Goal: Task Accomplishment & Management: Use online tool/utility

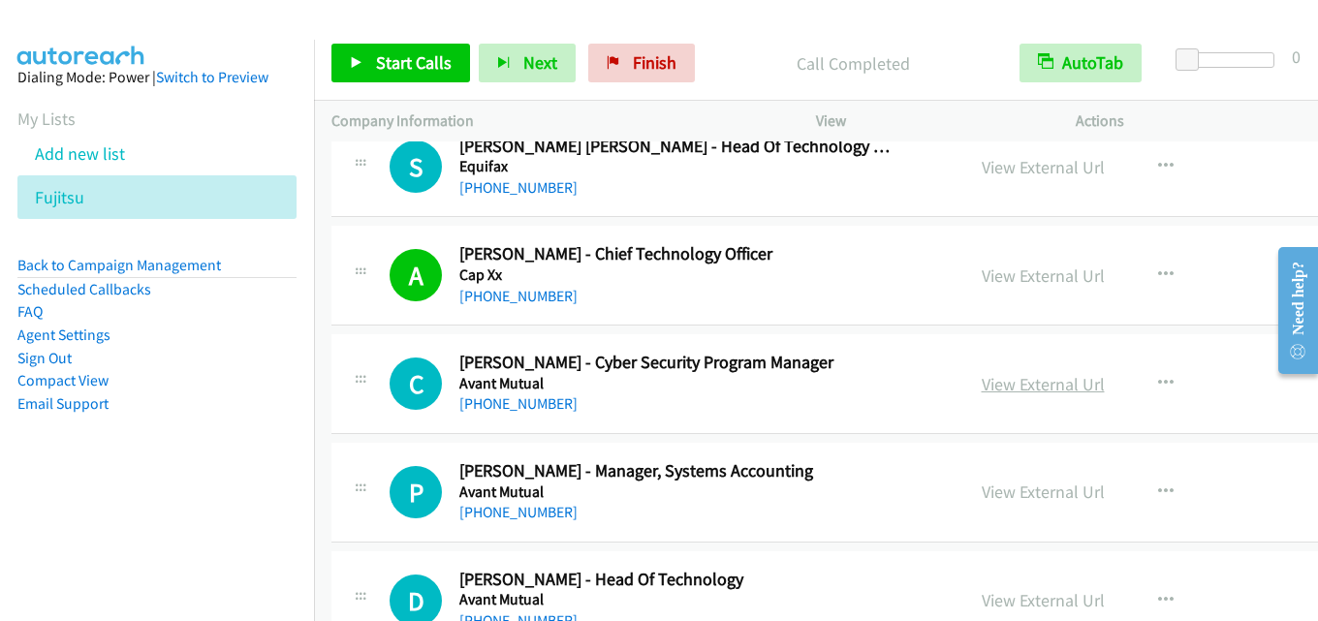
click at [1012, 382] on link "View External Url" at bounding box center [1043, 384] width 123 height 22
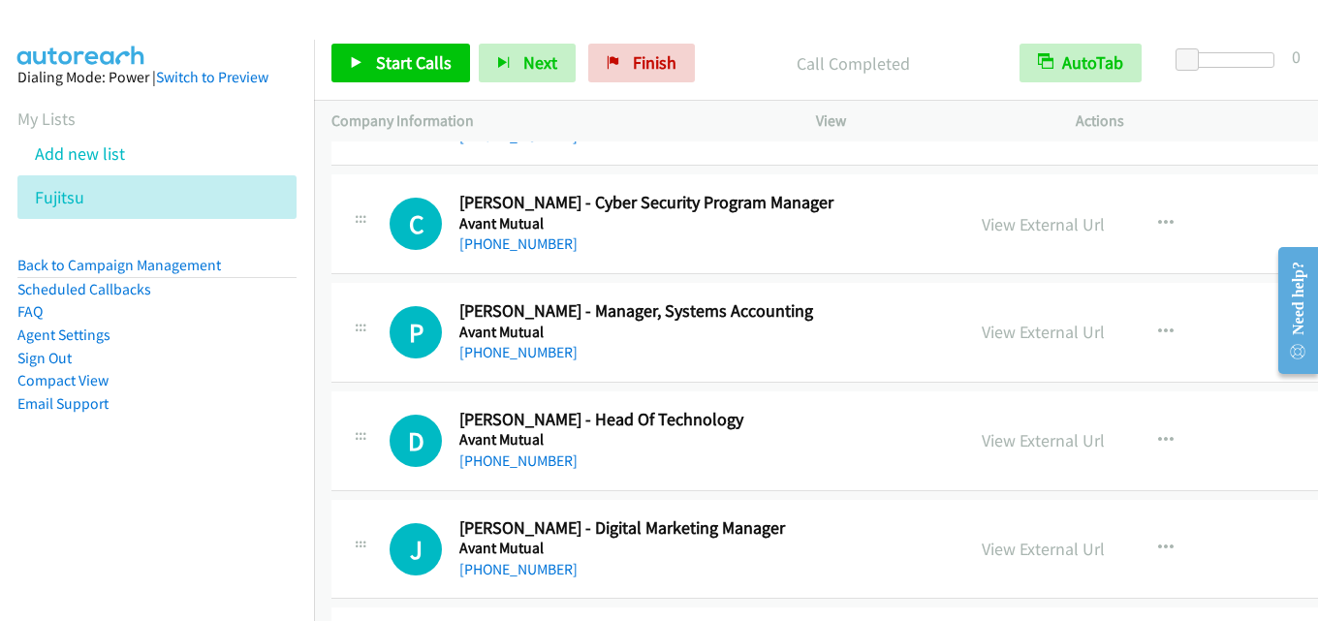
scroll to position [14639, 0]
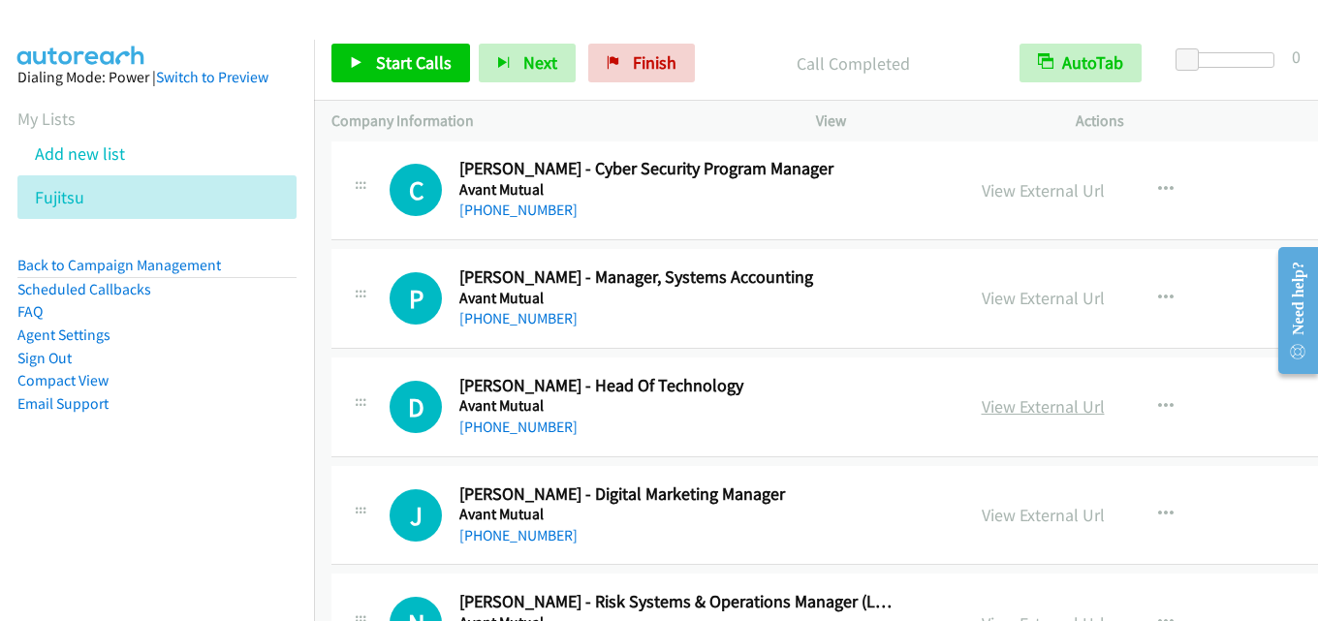
click at [1040, 400] on link "View External Url" at bounding box center [1043, 407] width 123 height 22
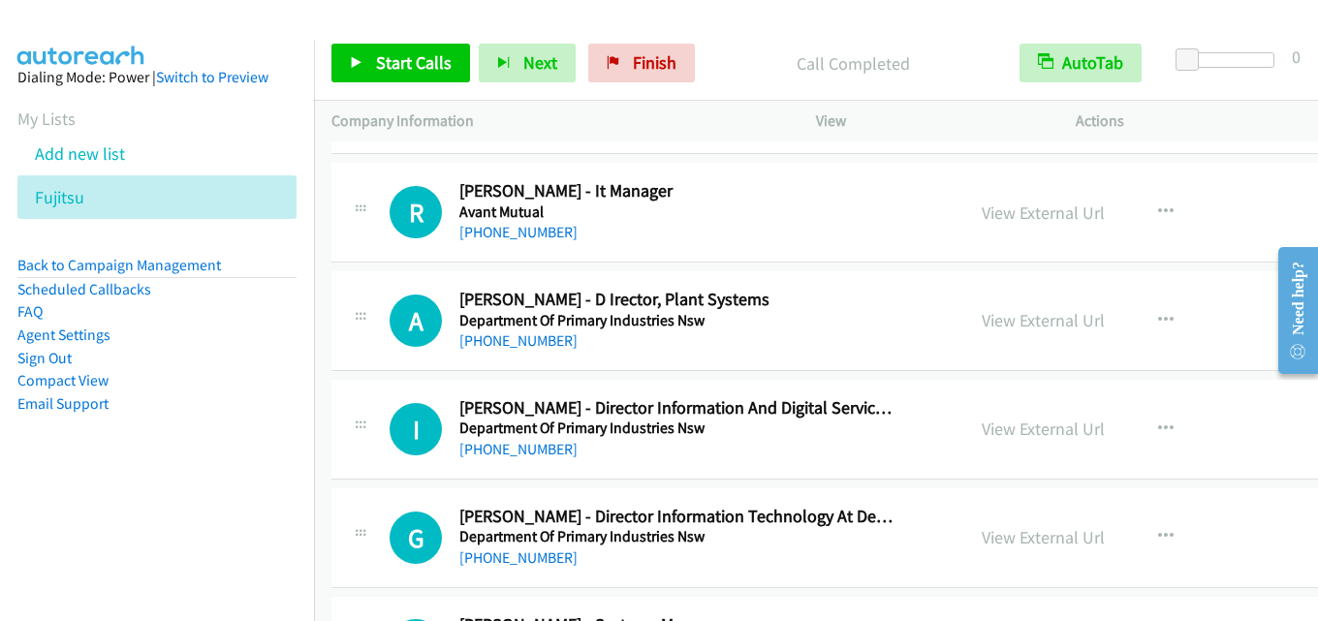
scroll to position [15123, 0]
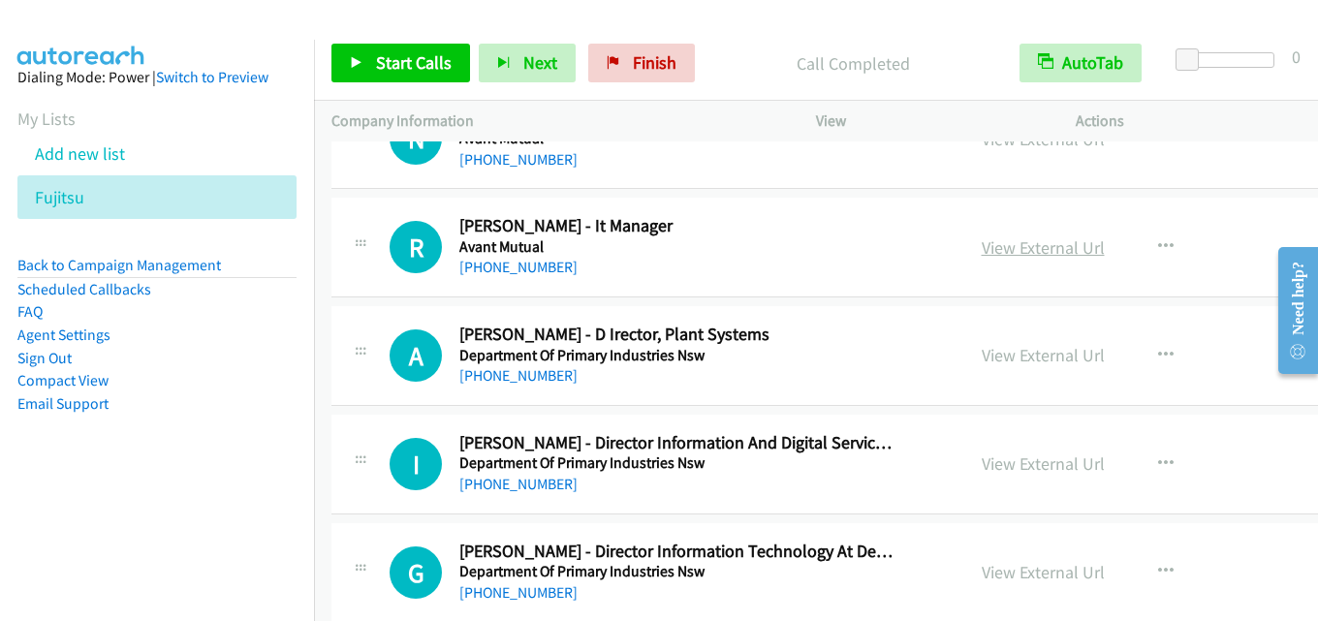
click at [982, 252] on link "View External Url" at bounding box center [1043, 248] width 123 height 22
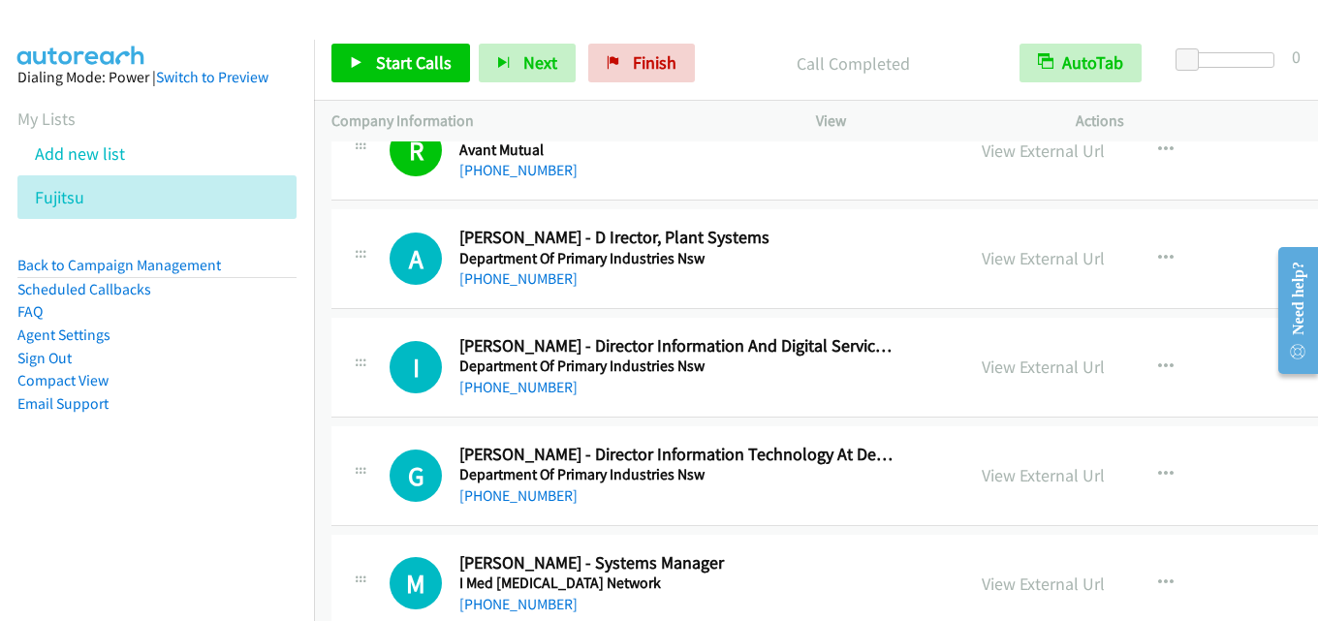
scroll to position [15317, 0]
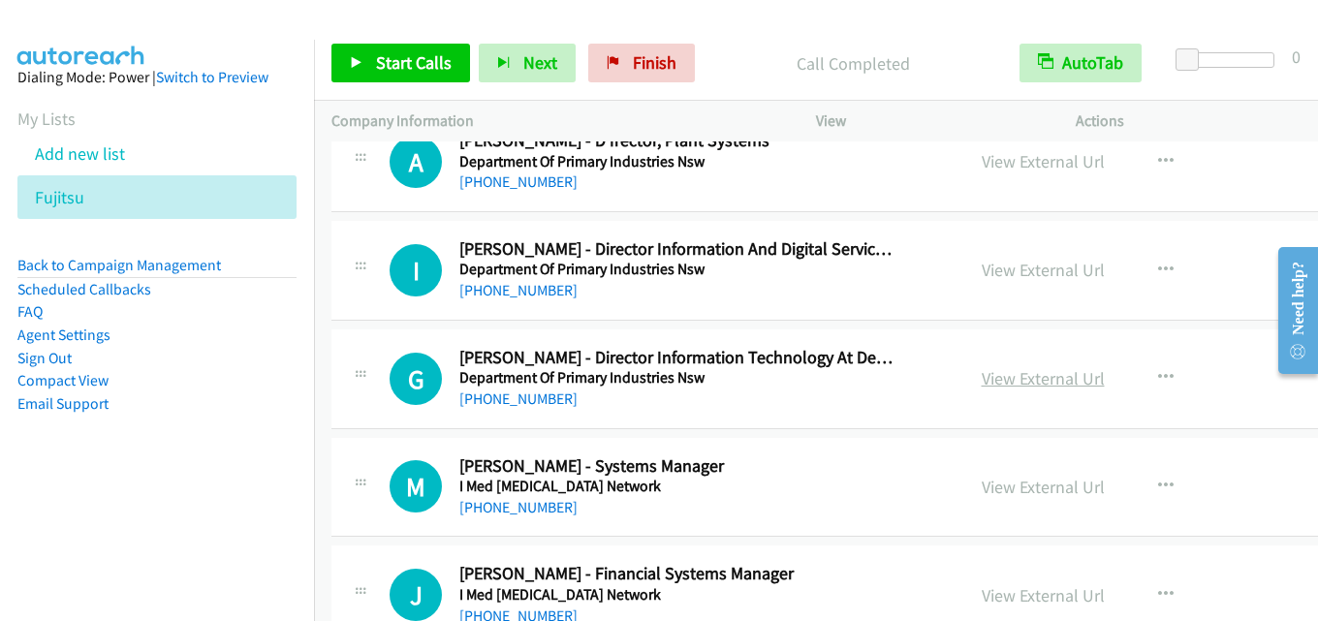
click at [984, 372] on link "View External Url" at bounding box center [1043, 378] width 123 height 22
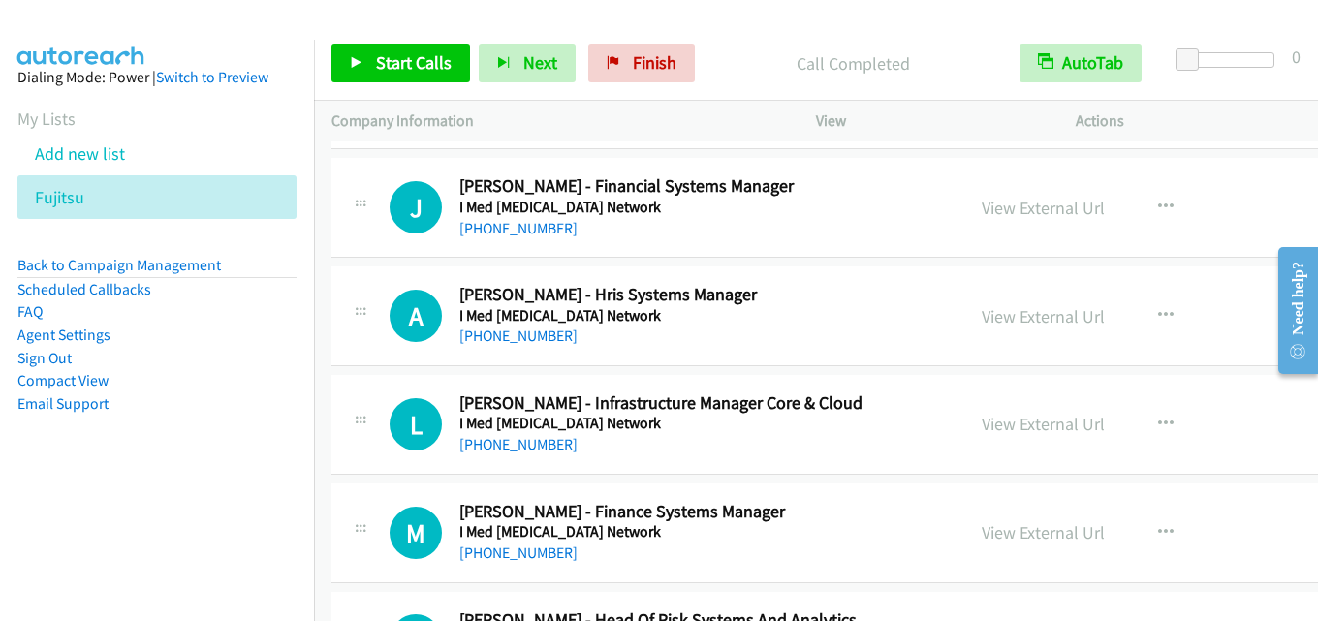
scroll to position [15802, 0]
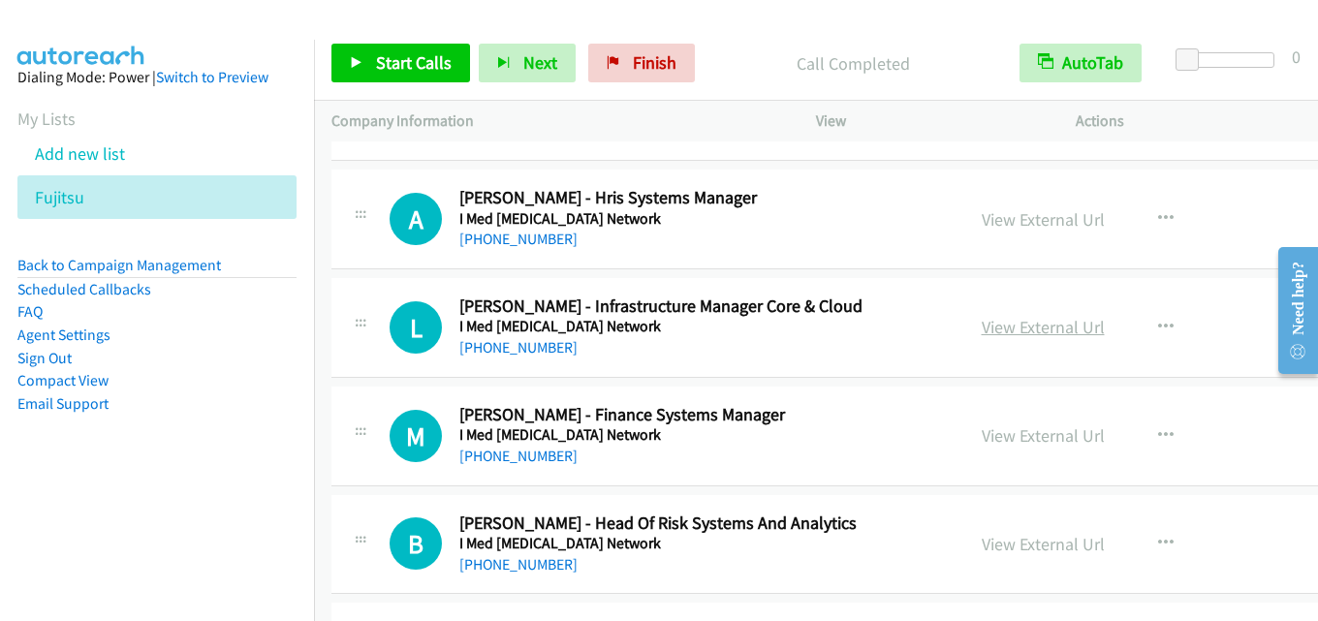
click at [983, 321] on link "View External Url" at bounding box center [1043, 327] width 123 height 22
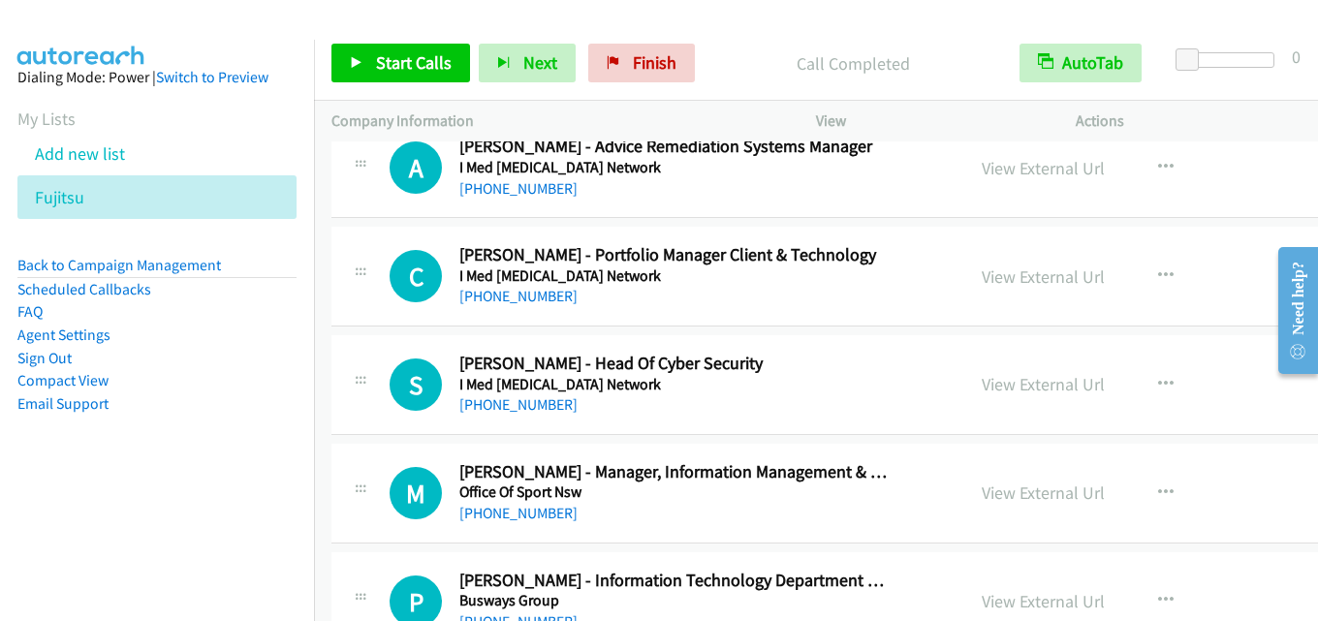
scroll to position [16384, 0]
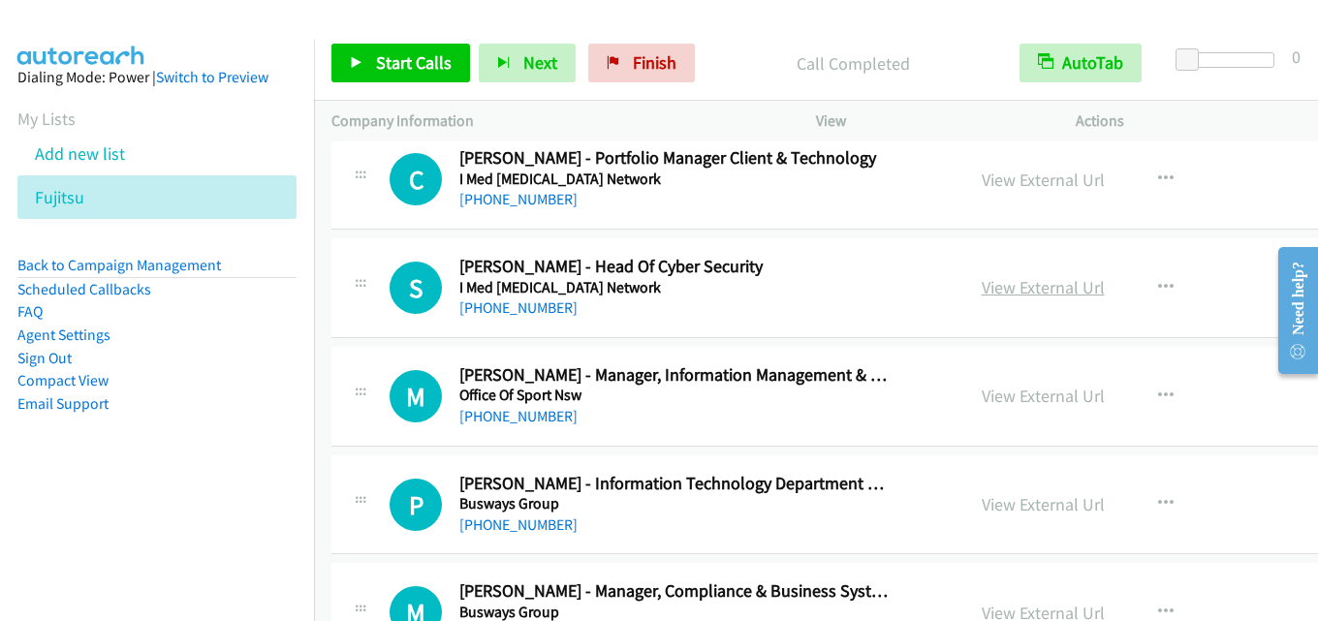
click at [982, 290] on link "View External Url" at bounding box center [1043, 287] width 123 height 22
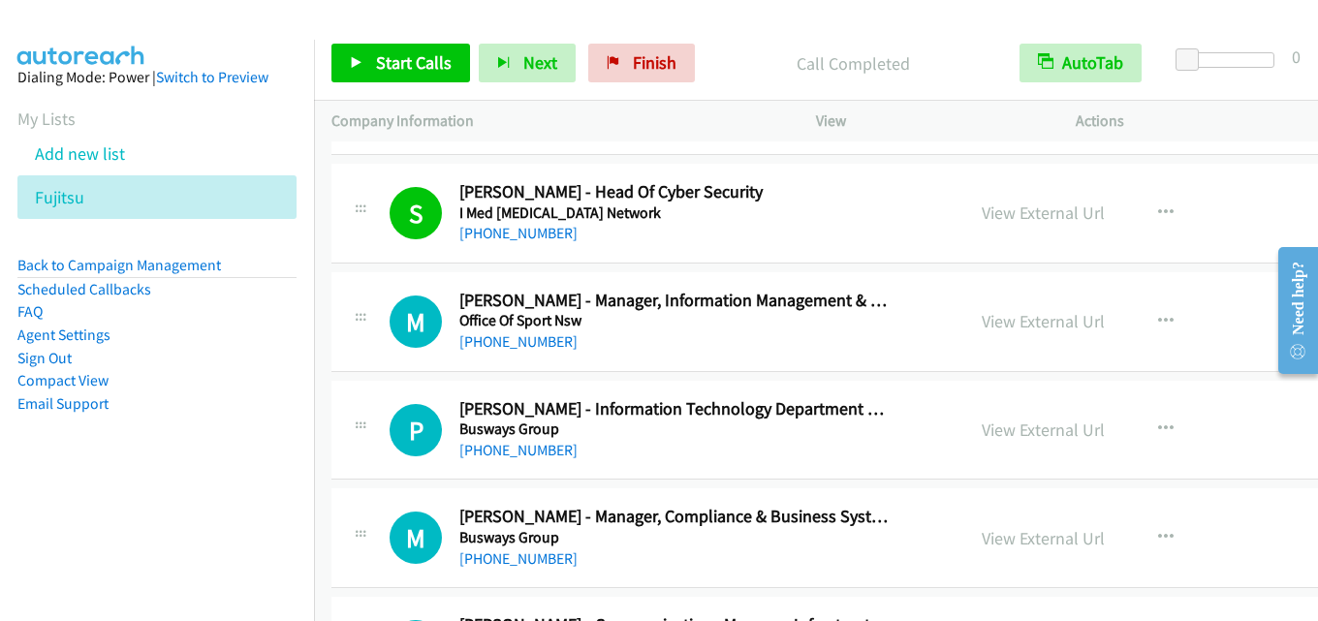
scroll to position [16481, 0]
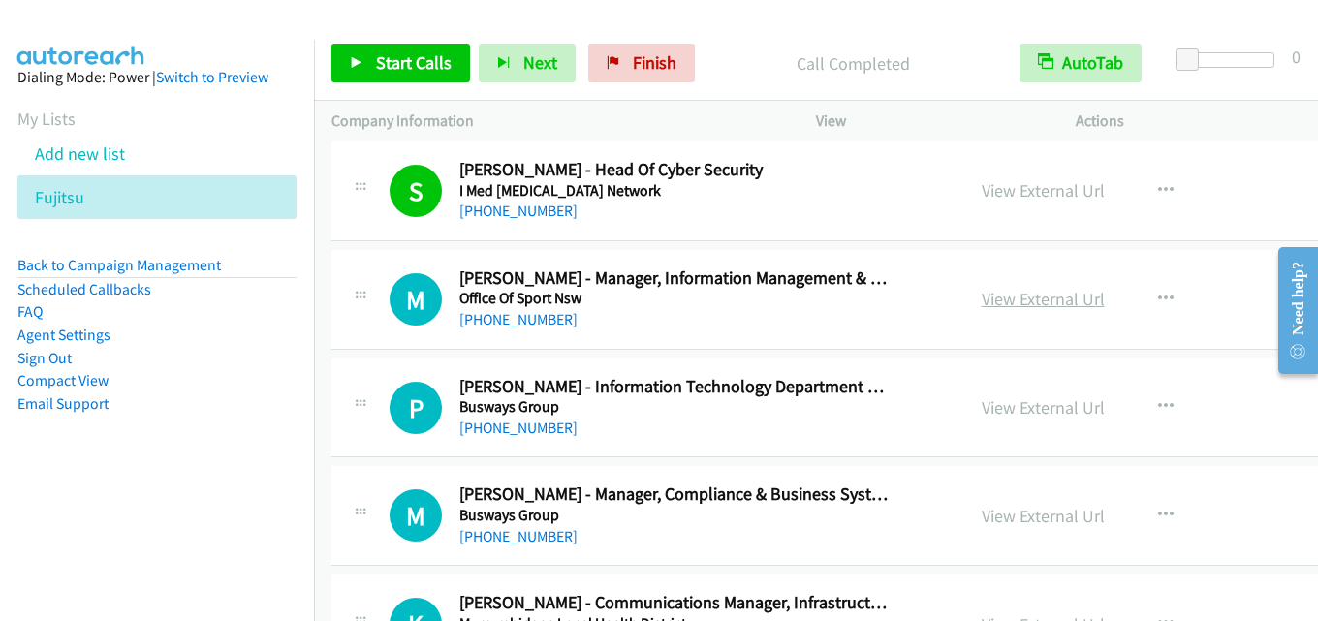
click at [983, 298] on link "View External Url" at bounding box center [1043, 299] width 123 height 22
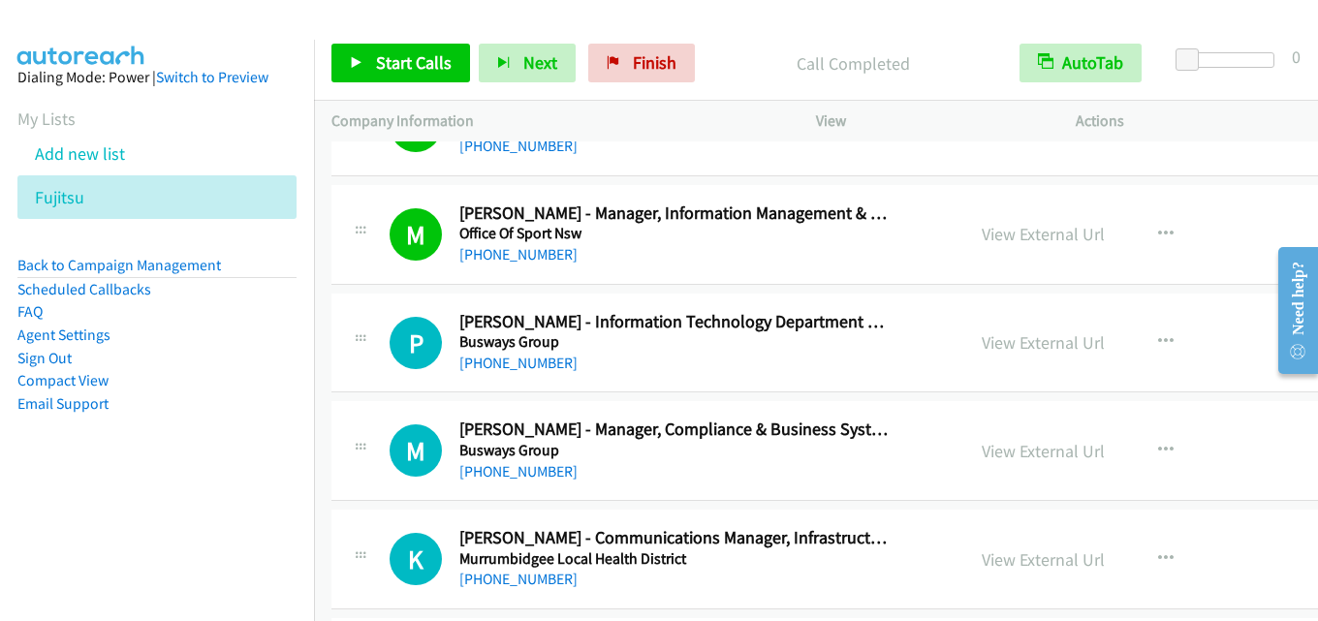
scroll to position [16578, 0]
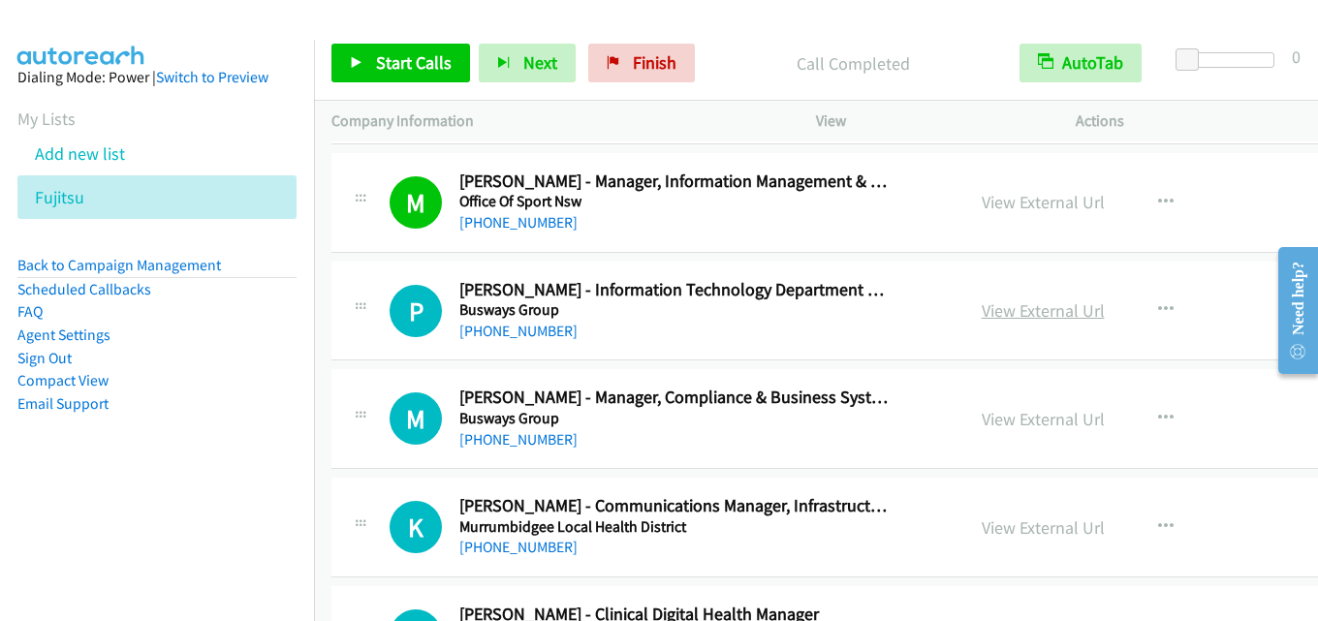
click at [982, 304] on link "View External Url" at bounding box center [1043, 311] width 123 height 22
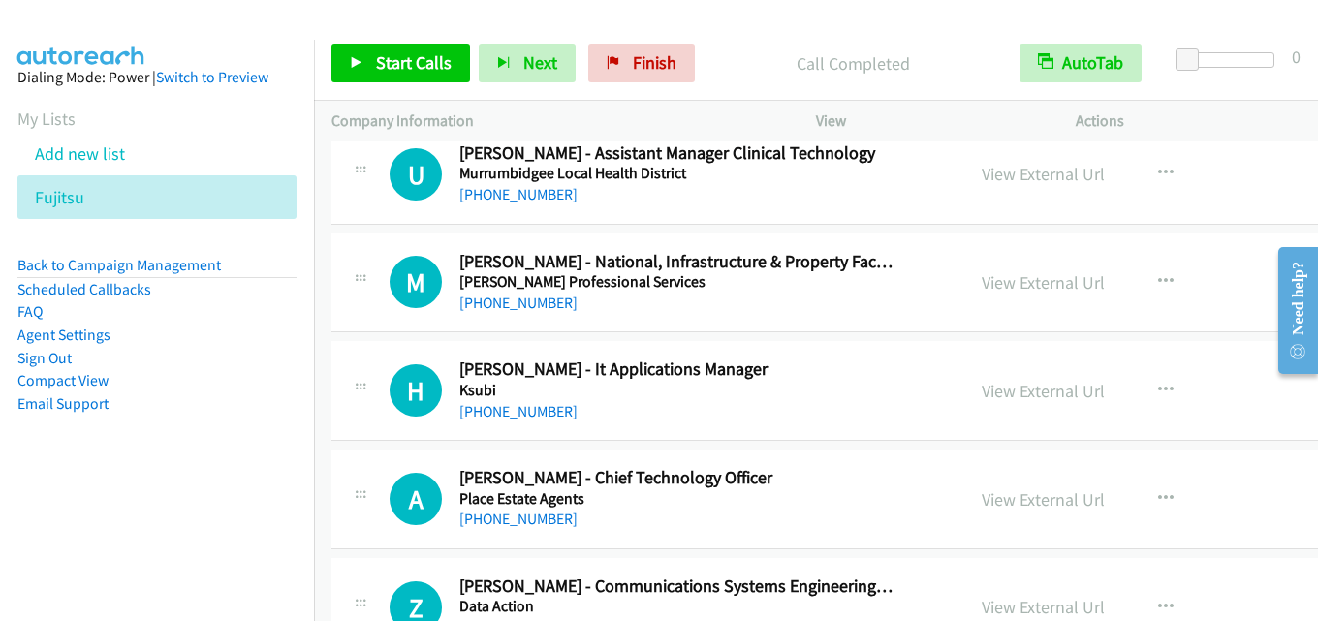
scroll to position [17353, 0]
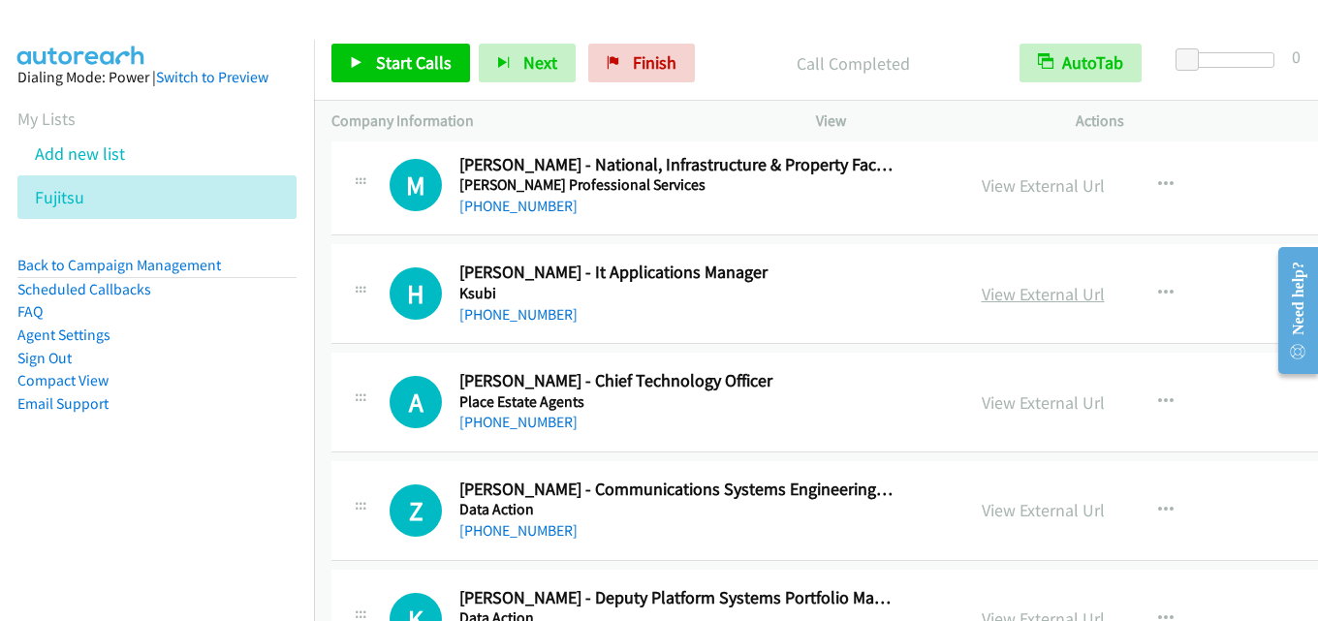
click at [995, 292] on link "View External Url" at bounding box center [1043, 294] width 123 height 22
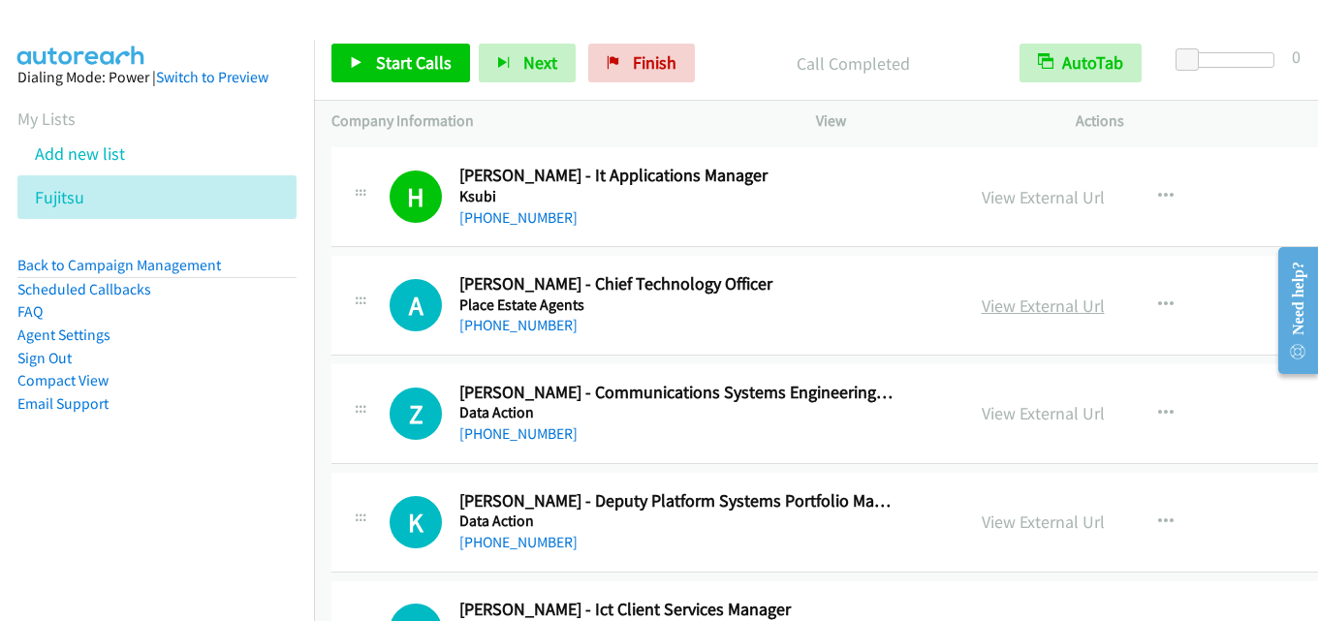
click at [988, 307] on link "View External Url" at bounding box center [1043, 306] width 123 height 22
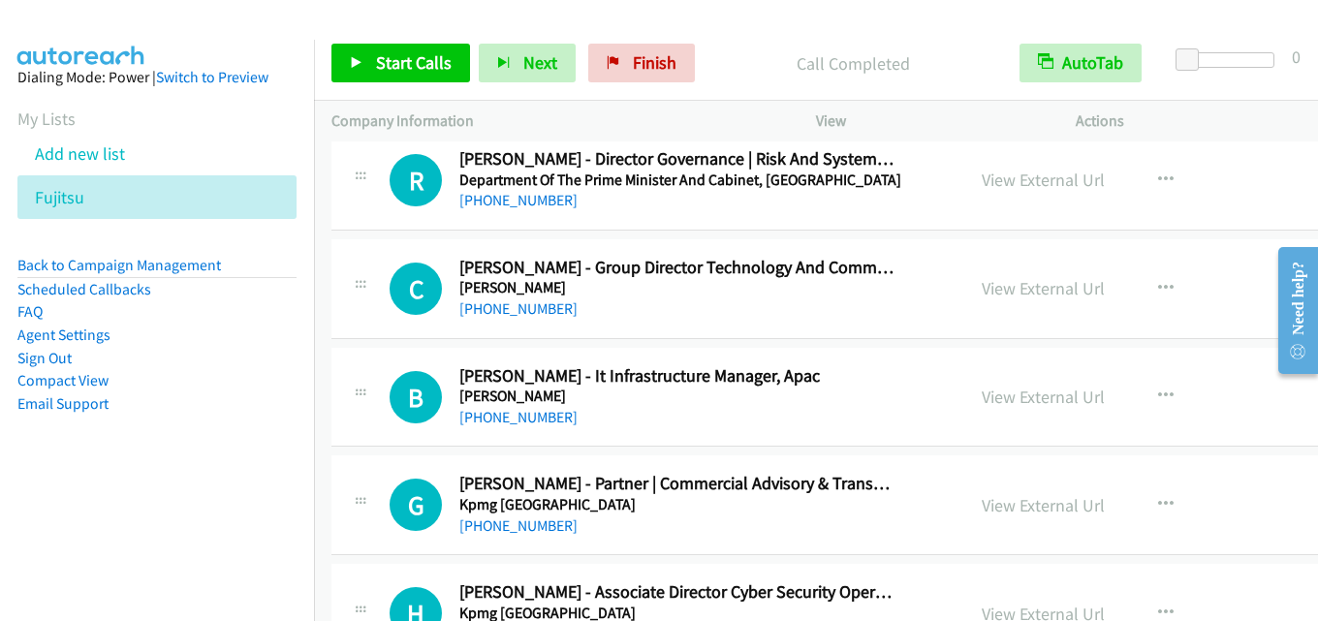
scroll to position [18323, 0]
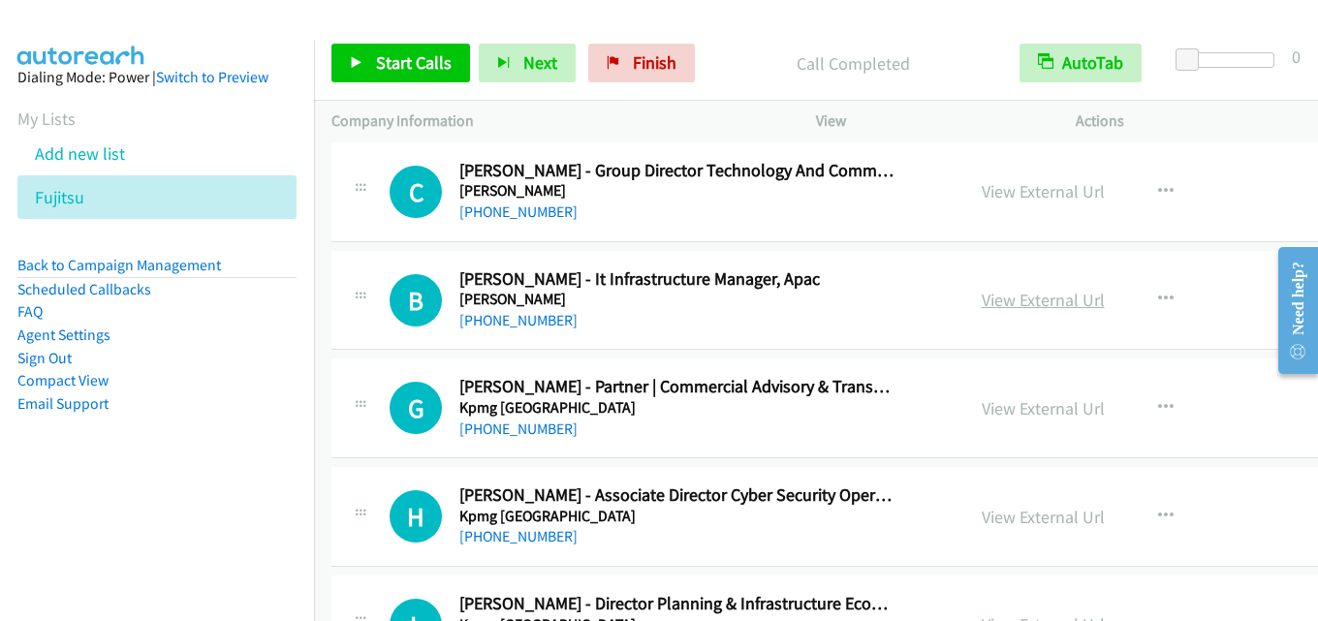
click at [1029, 295] on link "View External Url" at bounding box center [1043, 300] width 123 height 22
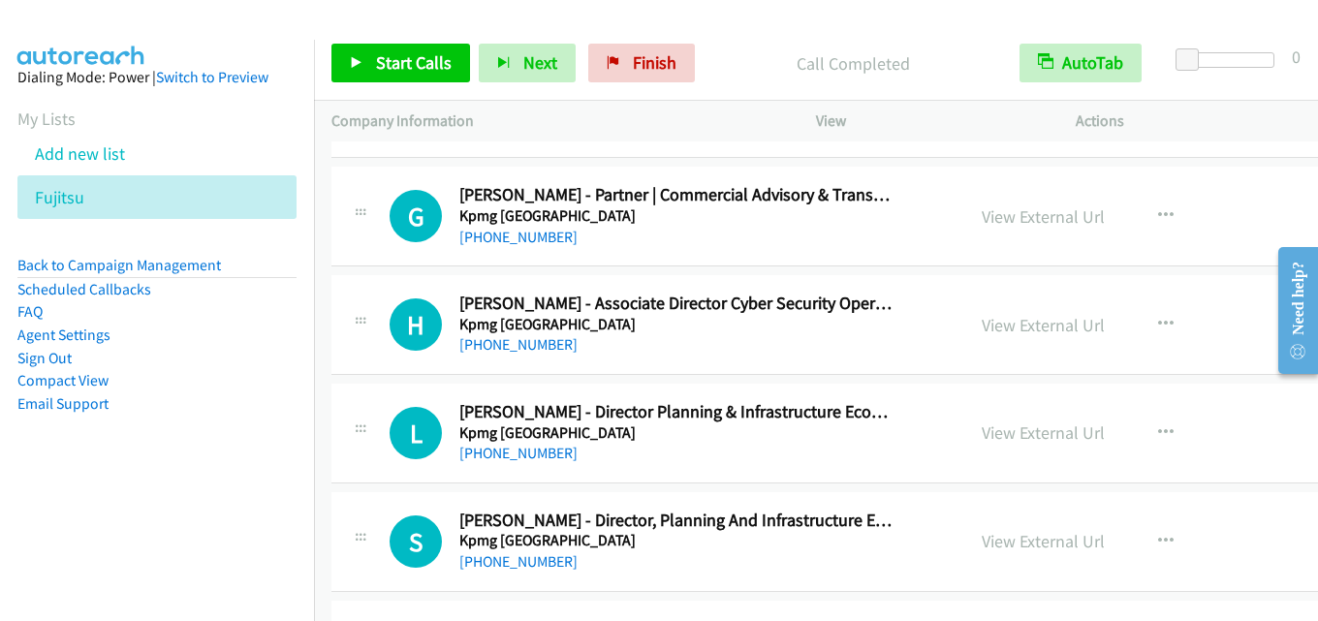
scroll to position [18516, 0]
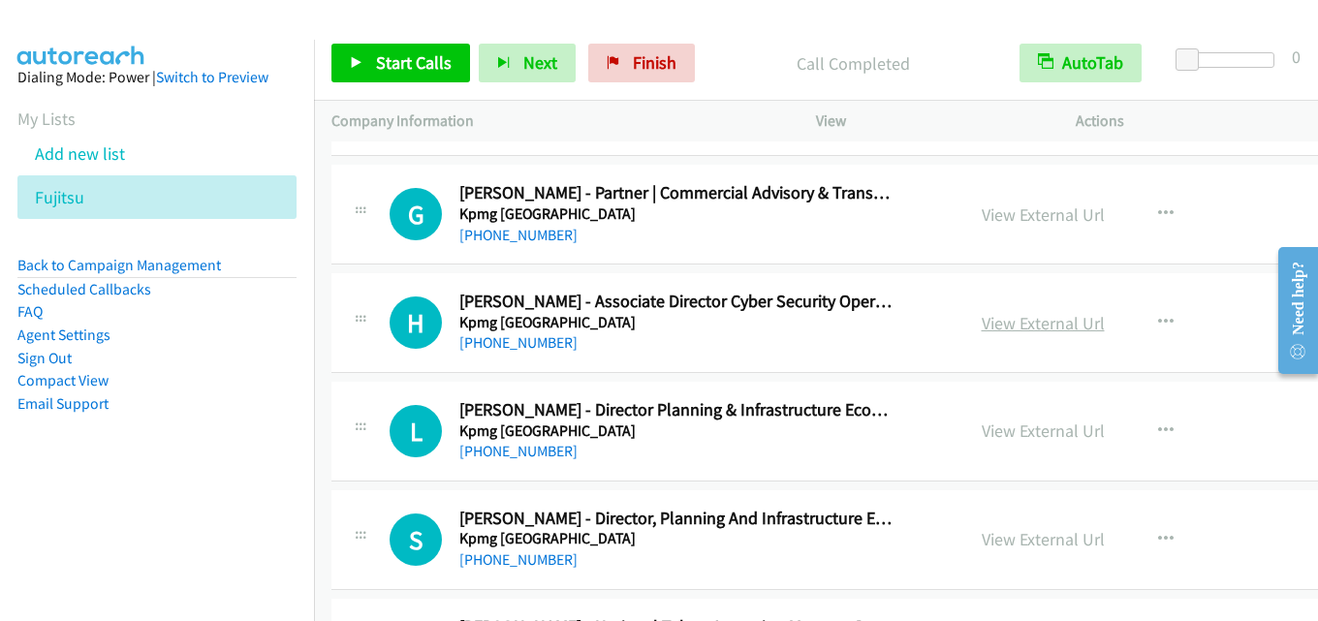
click at [1016, 325] on link "View External Url" at bounding box center [1043, 323] width 123 height 22
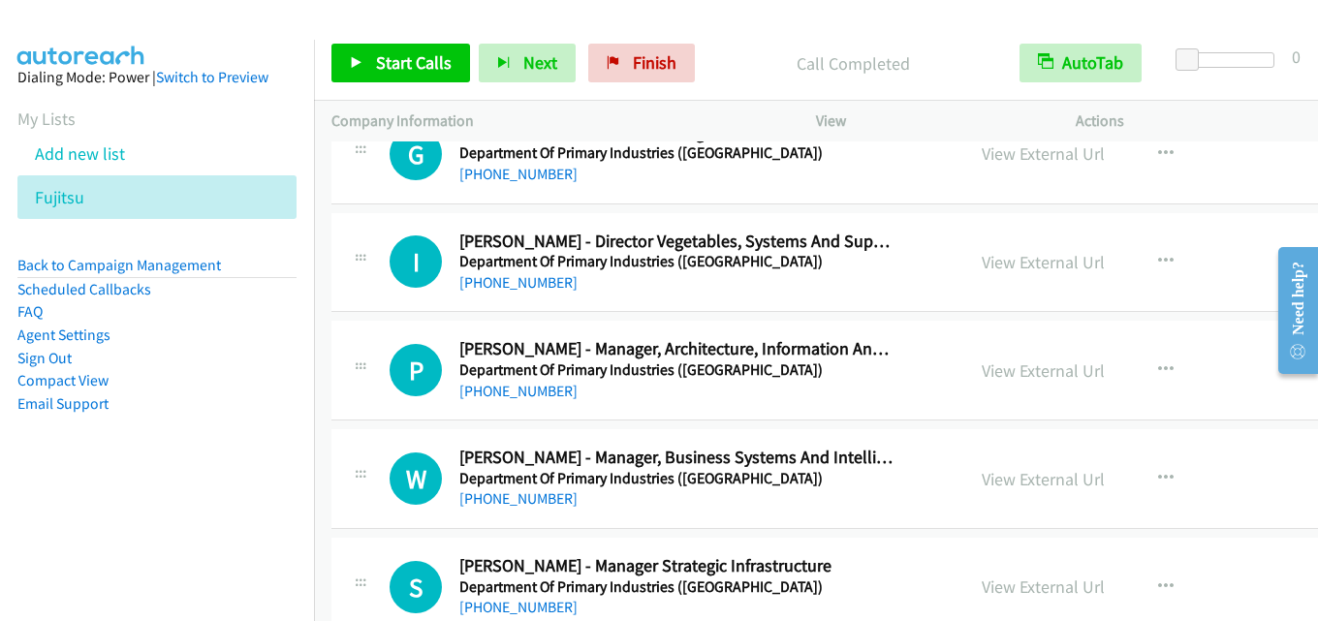
scroll to position [19583, 0]
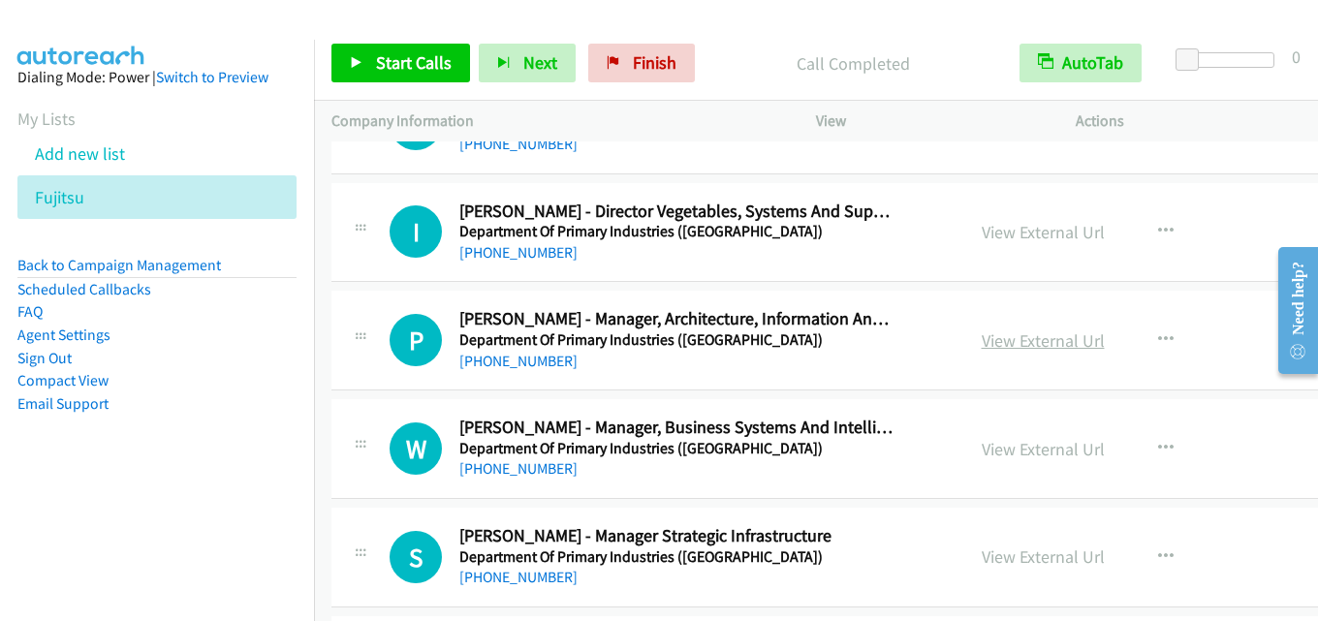
click at [983, 333] on link "View External Url" at bounding box center [1043, 341] width 123 height 22
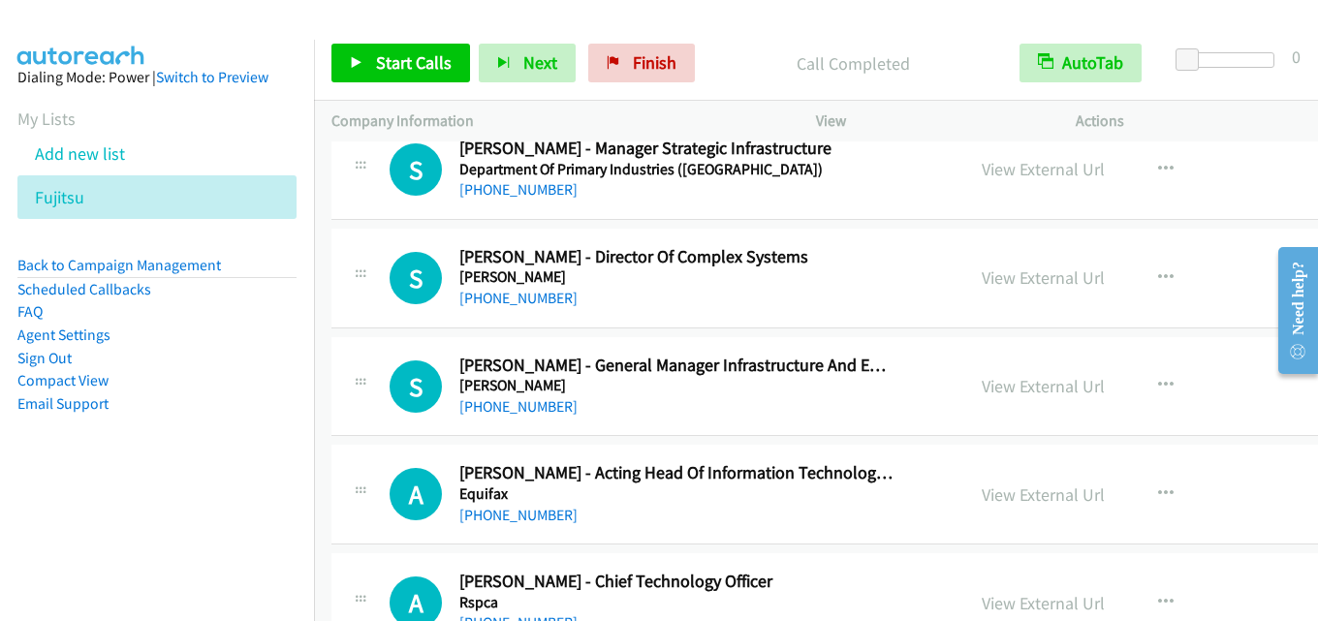
scroll to position [20068, 0]
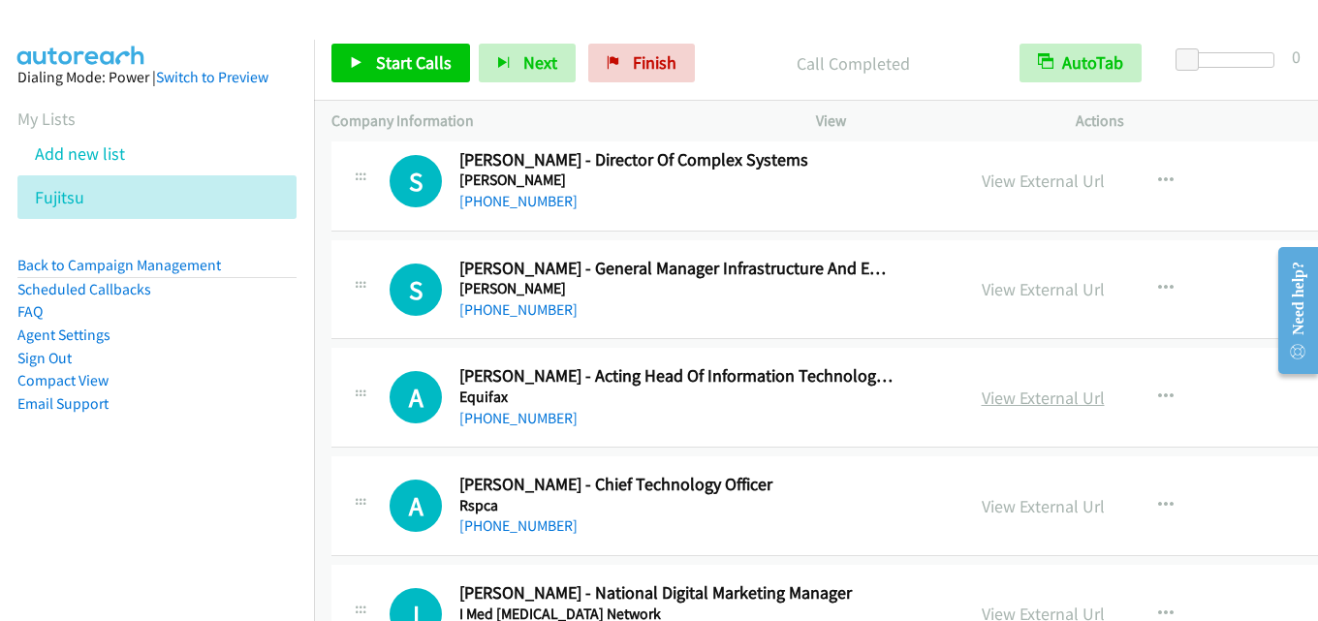
click at [982, 395] on link "View External Url" at bounding box center [1043, 398] width 123 height 22
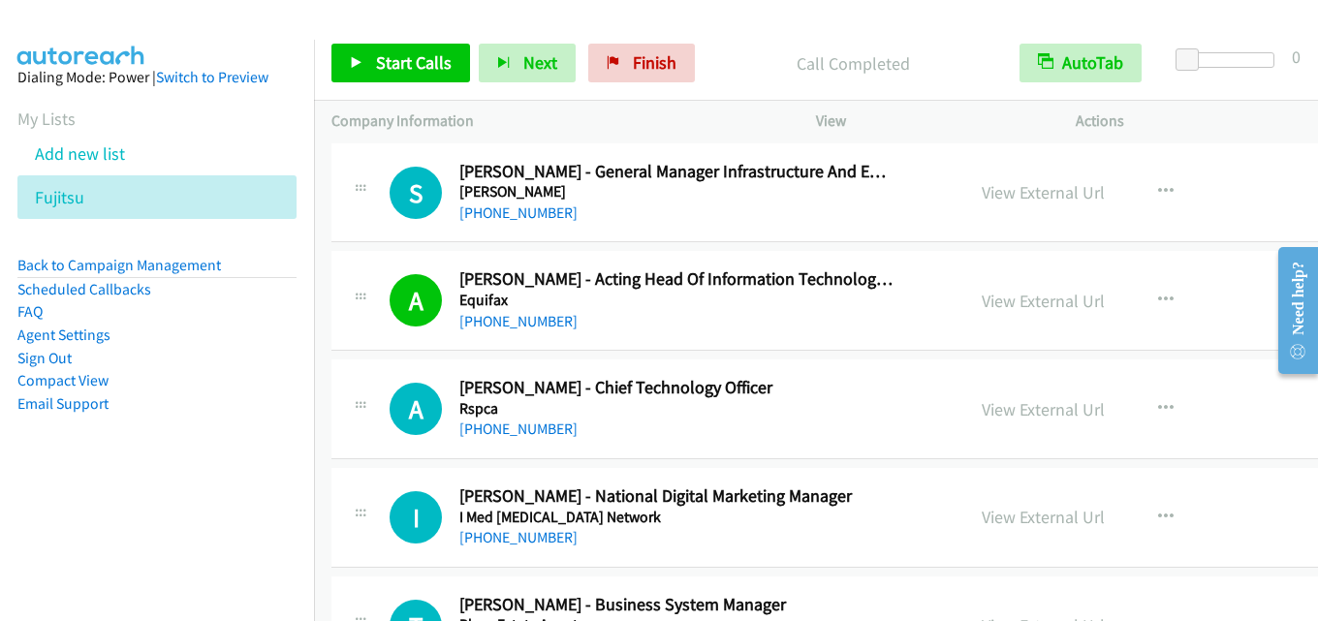
scroll to position [20261, 0]
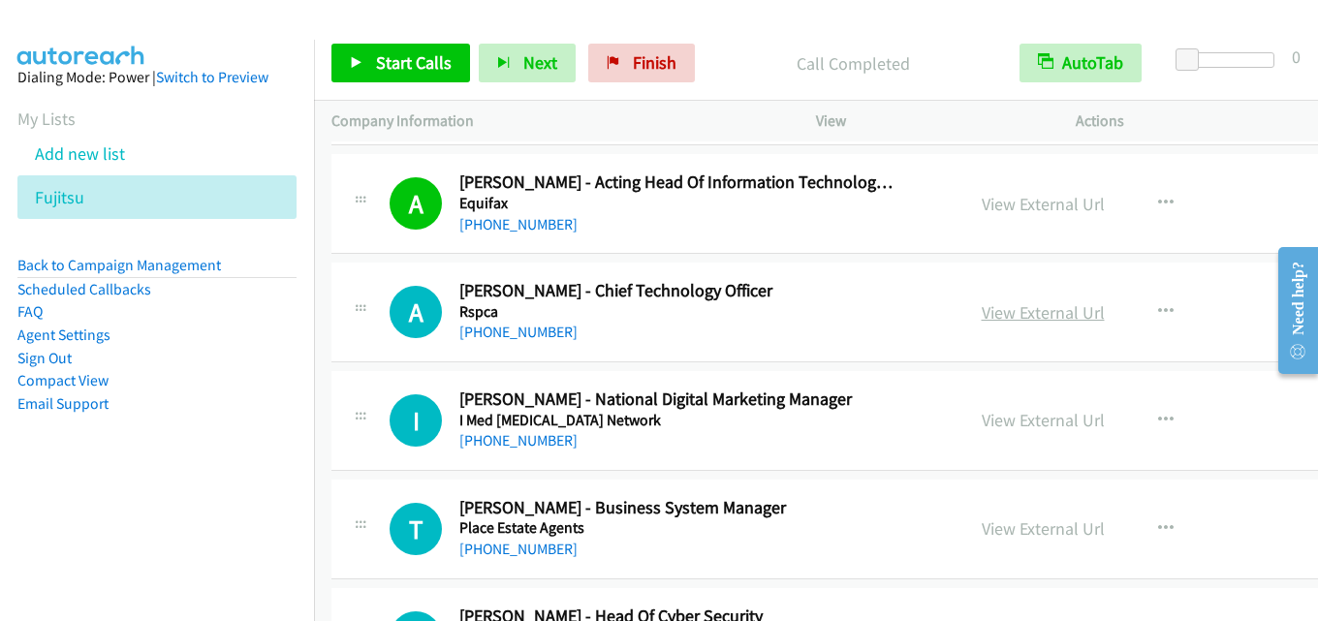
click at [1017, 312] on link "View External Url" at bounding box center [1043, 312] width 123 height 22
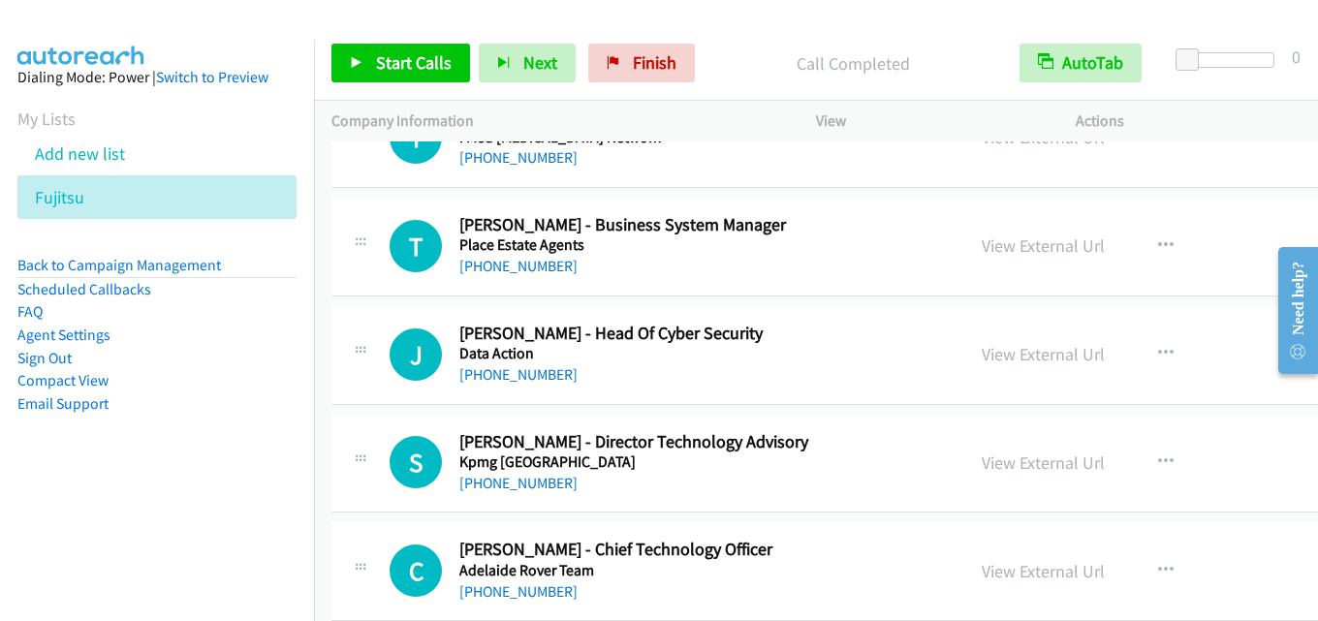
scroll to position [20552, 0]
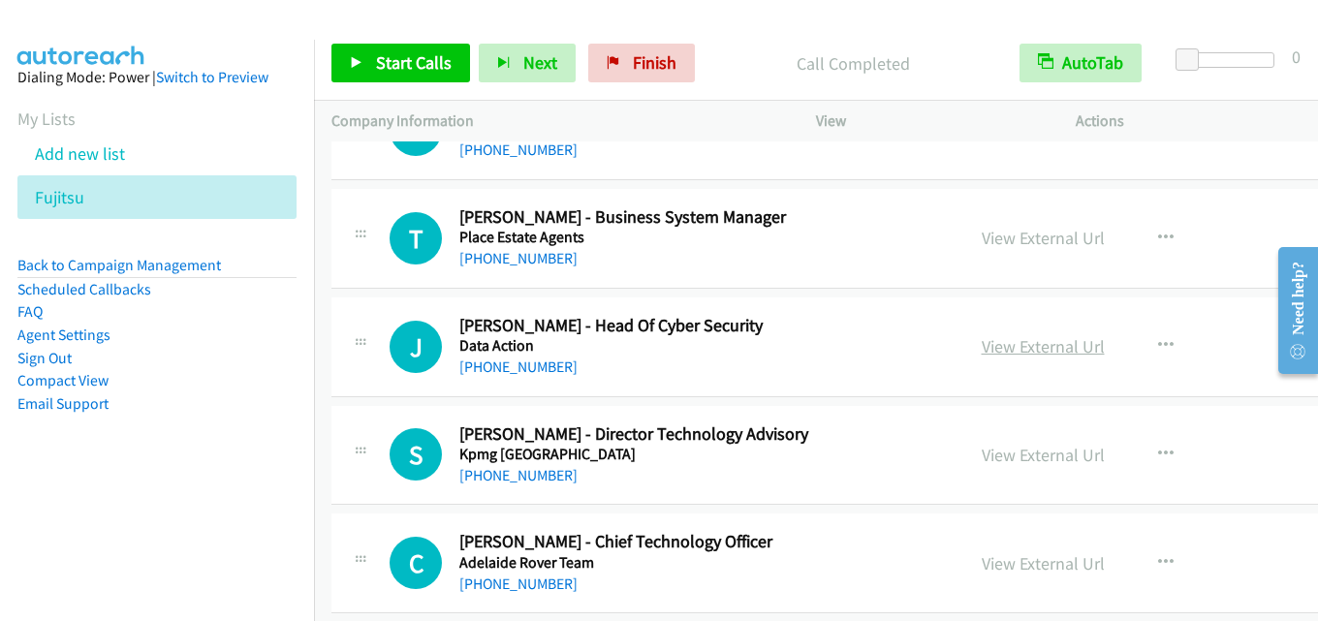
click at [991, 344] on link "View External Url" at bounding box center [1043, 346] width 123 height 22
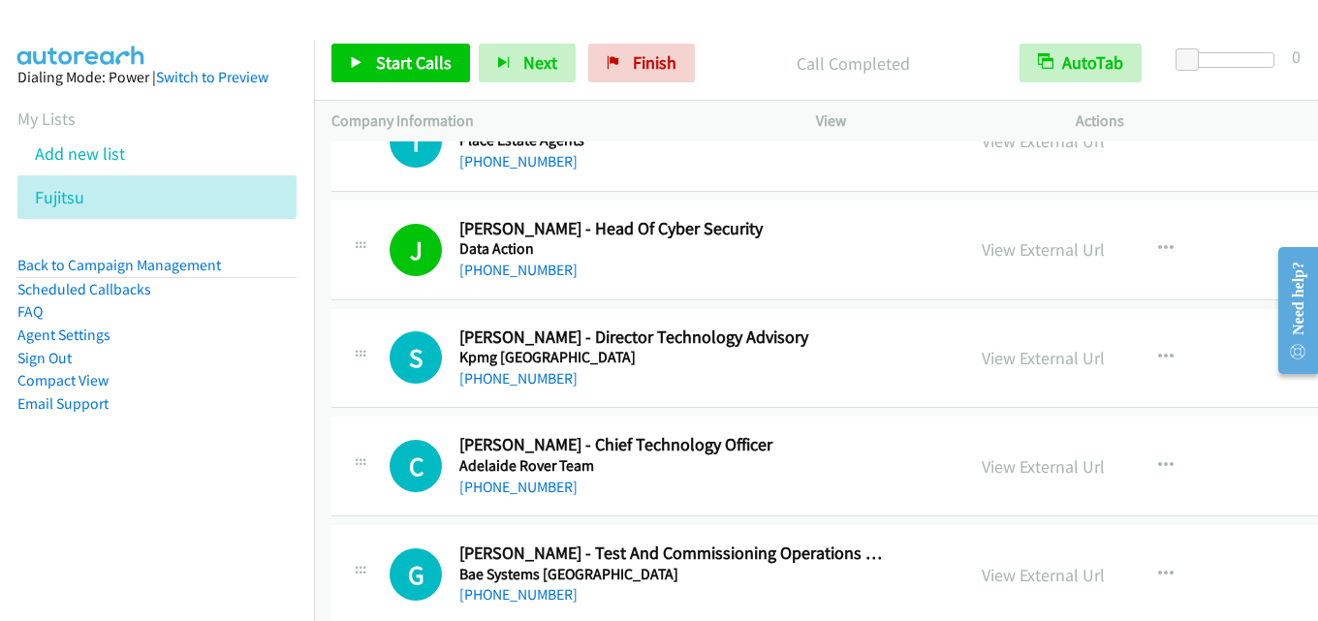
scroll to position [20746, 0]
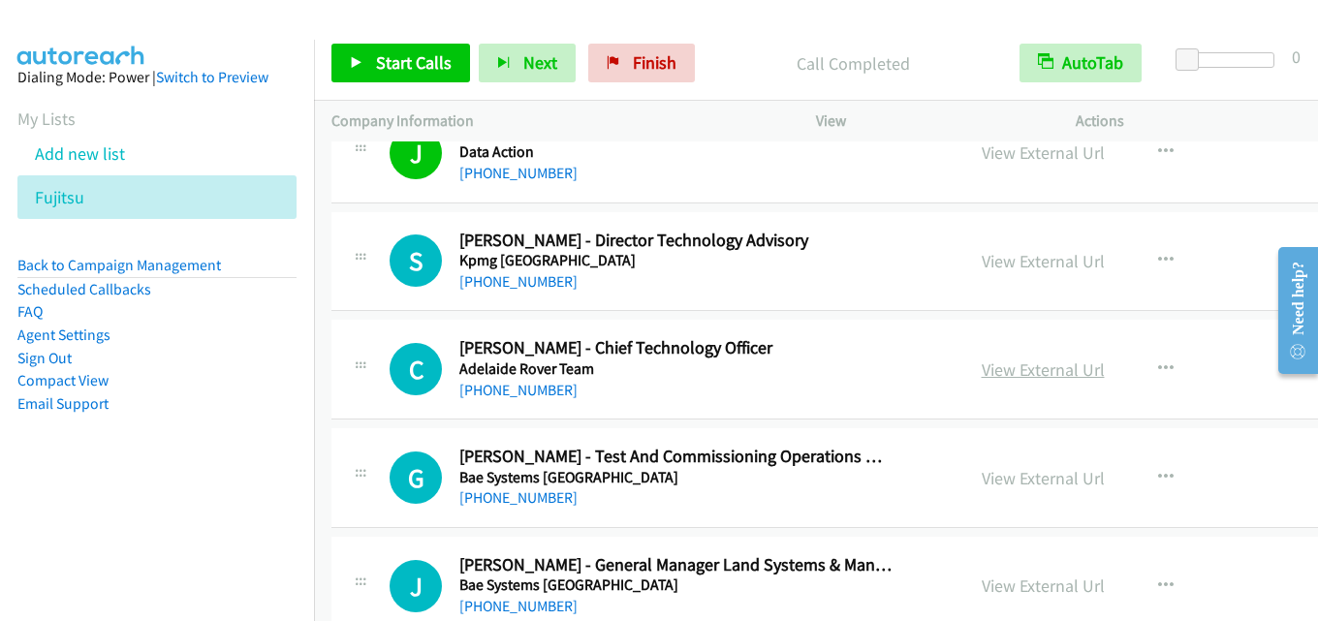
click at [986, 363] on link "View External Url" at bounding box center [1043, 370] width 123 height 22
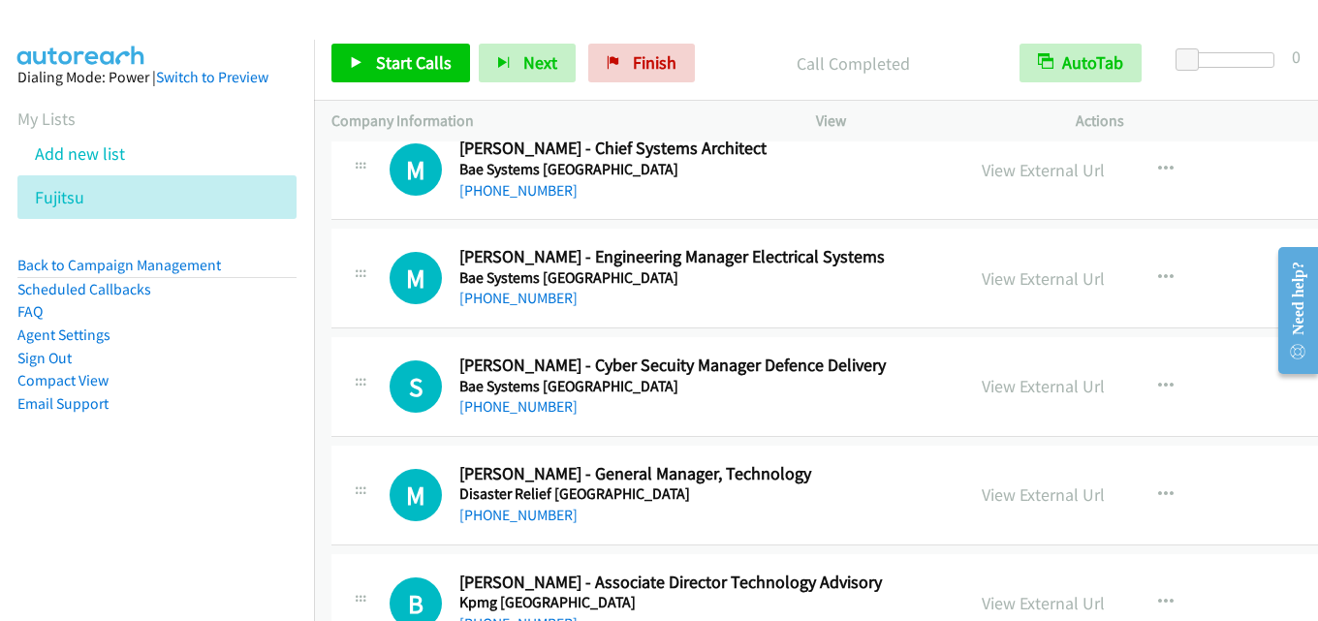
scroll to position [21522, 0]
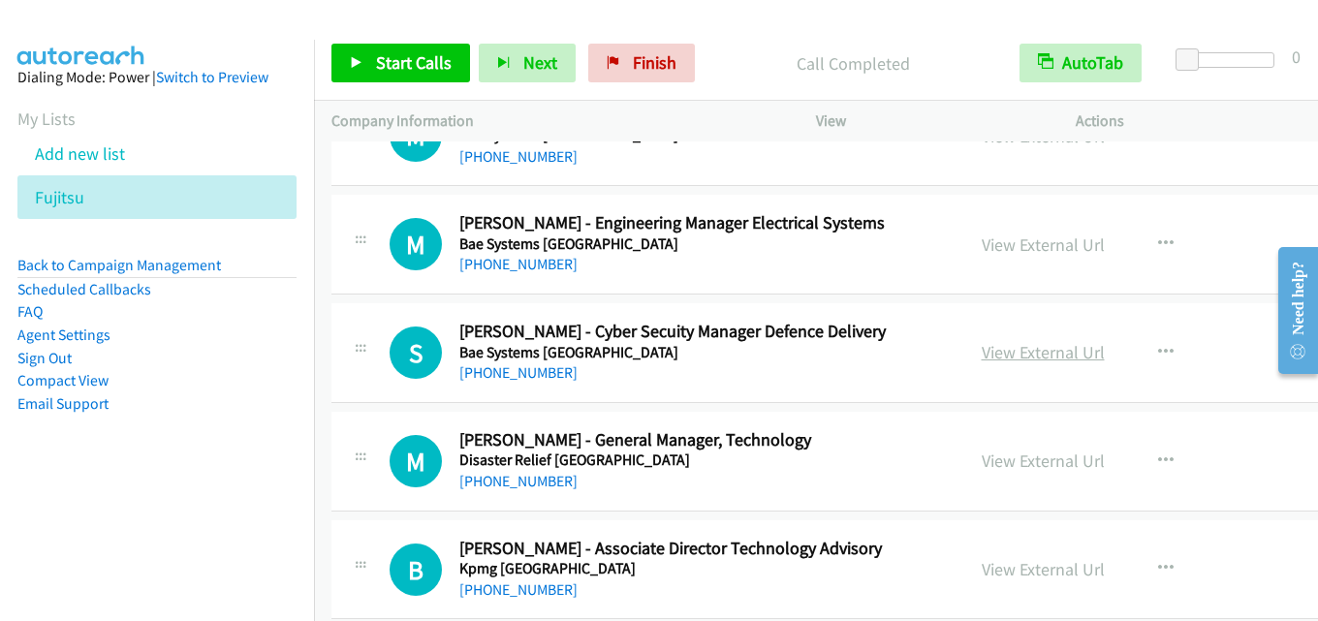
click at [982, 352] on link "View External Url" at bounding box center [1043, 352] width 123 height 22
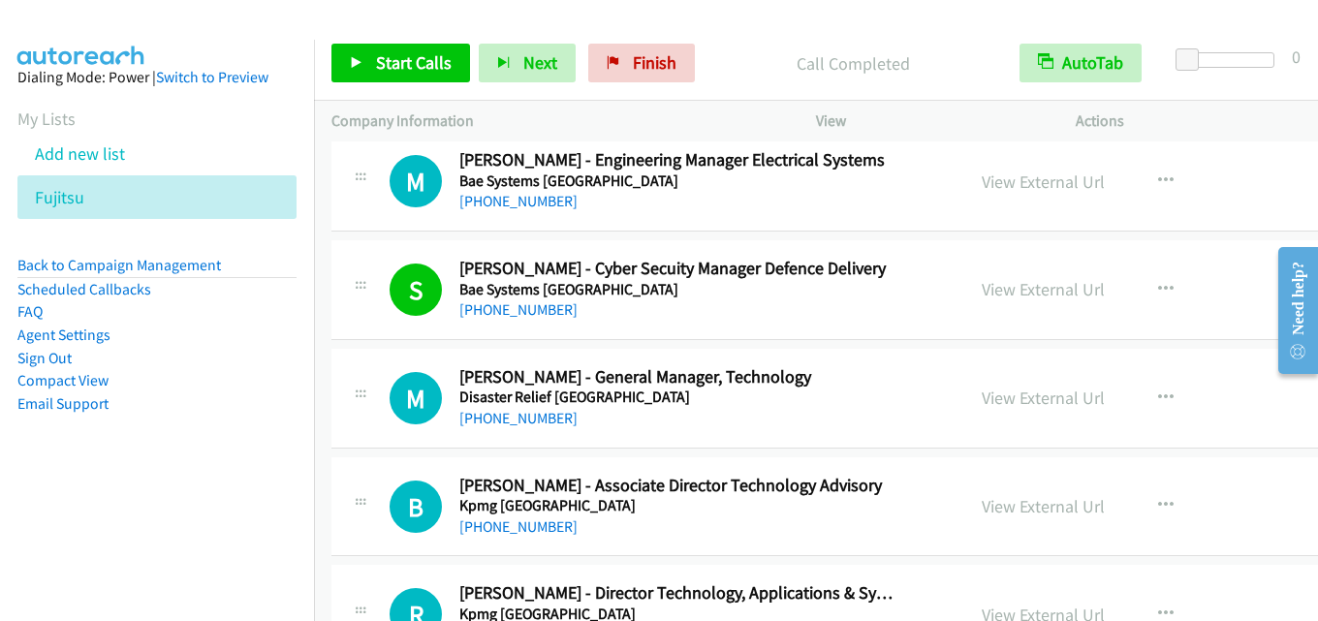
scroll to position [21619, 0]
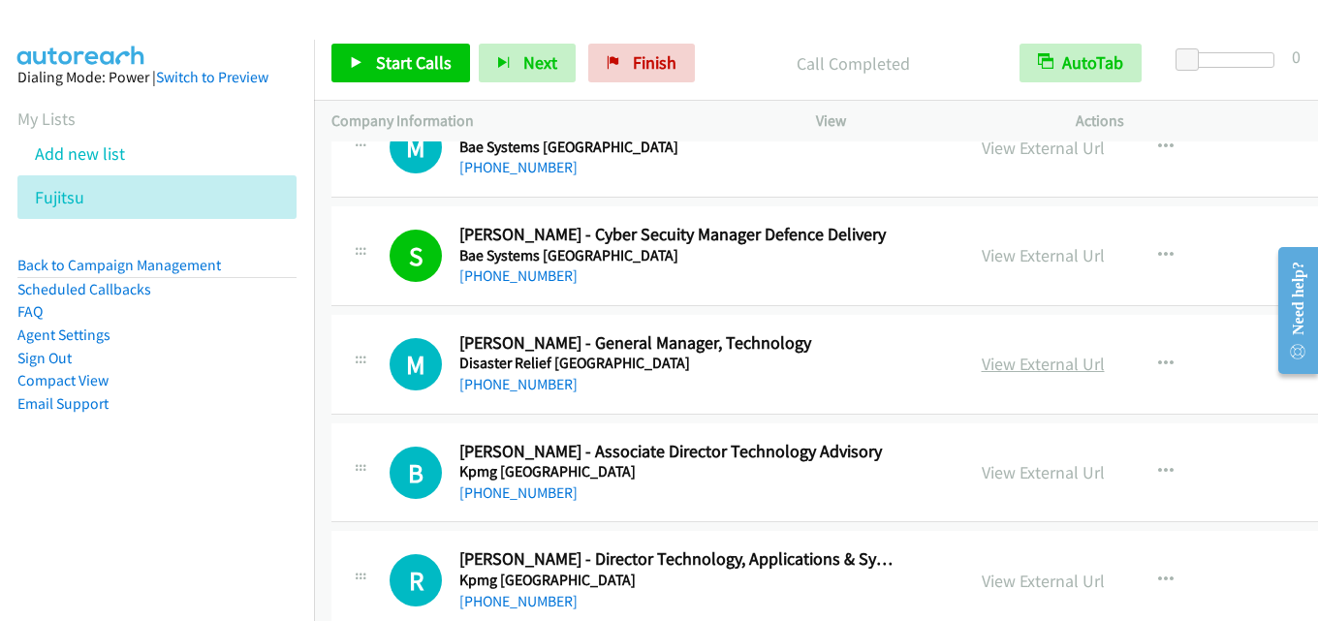
click at [990, 359] on link "View External Url" at bounding box center [1043, 364] width 123 height 22
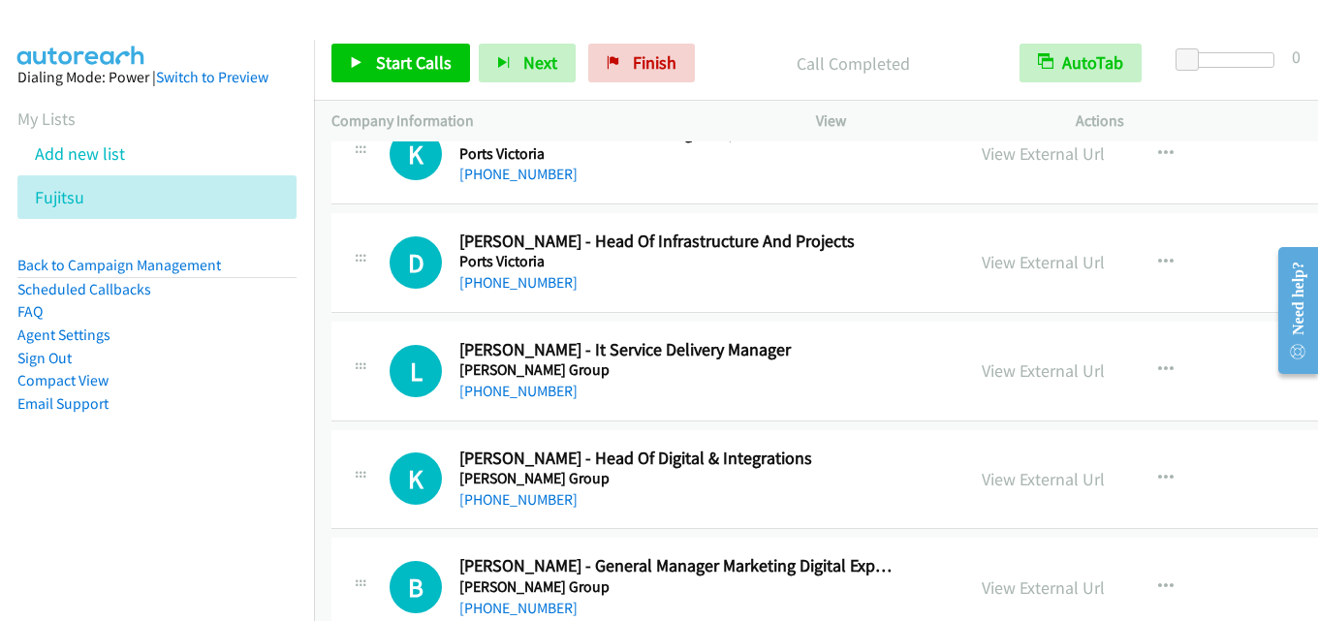
scroll to position [22297, 0]
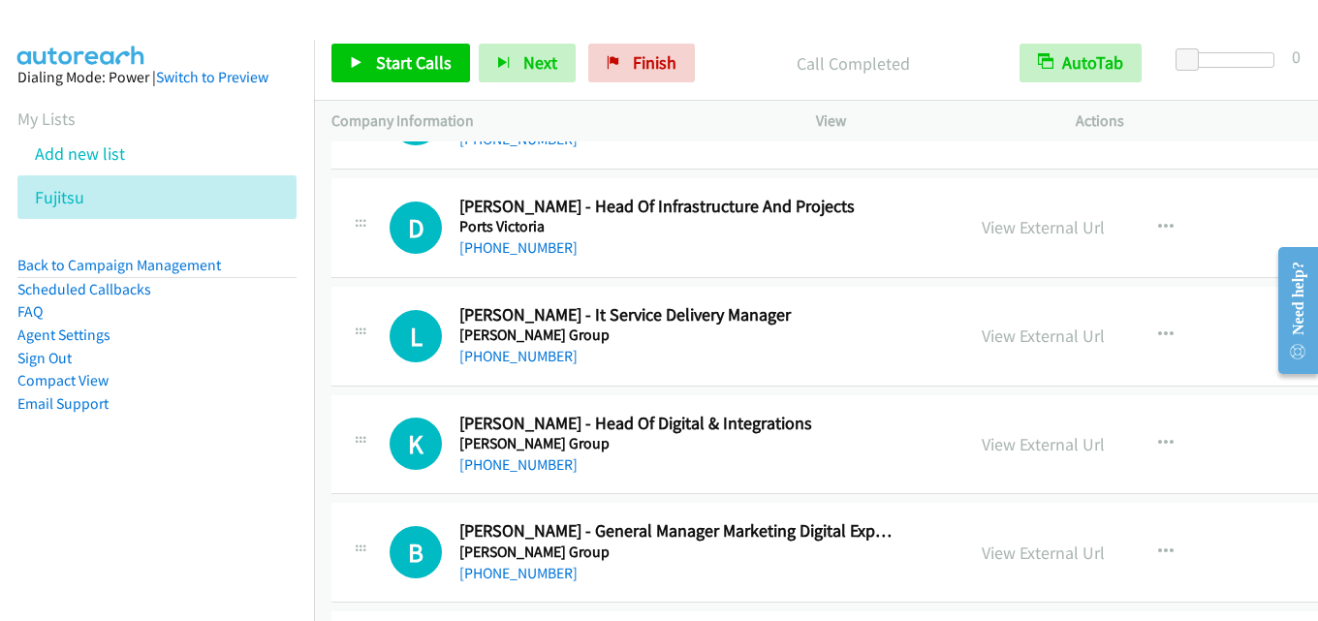
click at [983, 236] on link "View External Url" at bounding box center [1043, 227] width 123 height 22
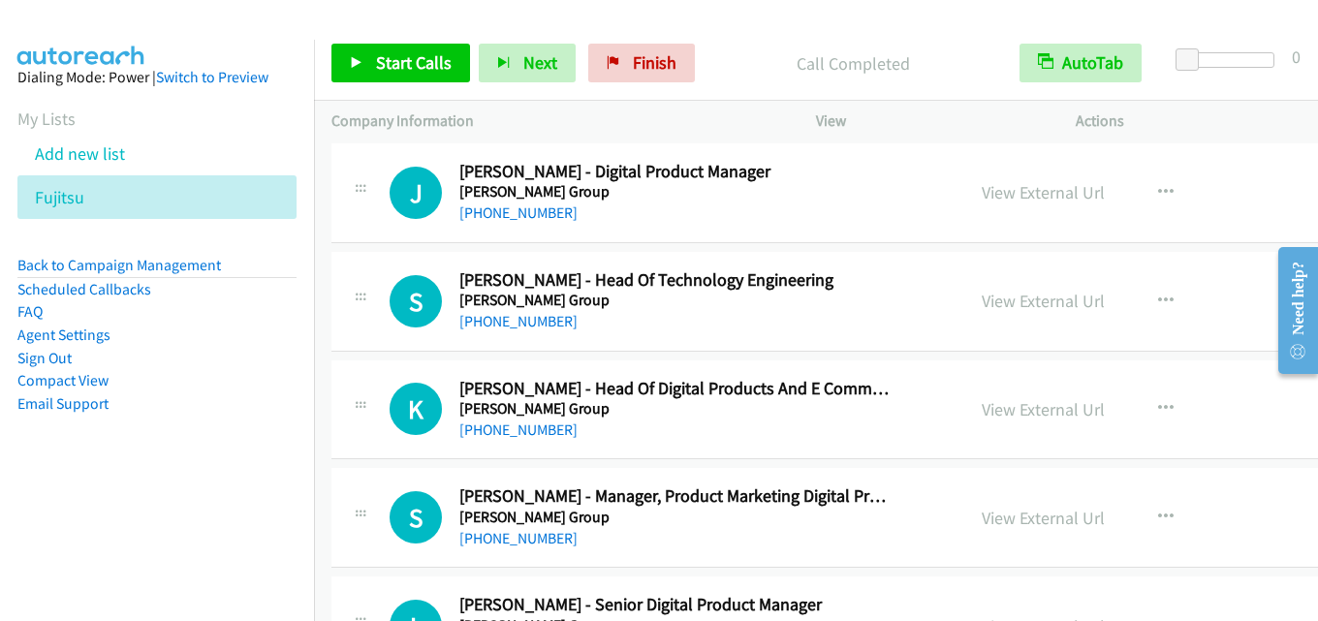
scroll to position [22879, 0]
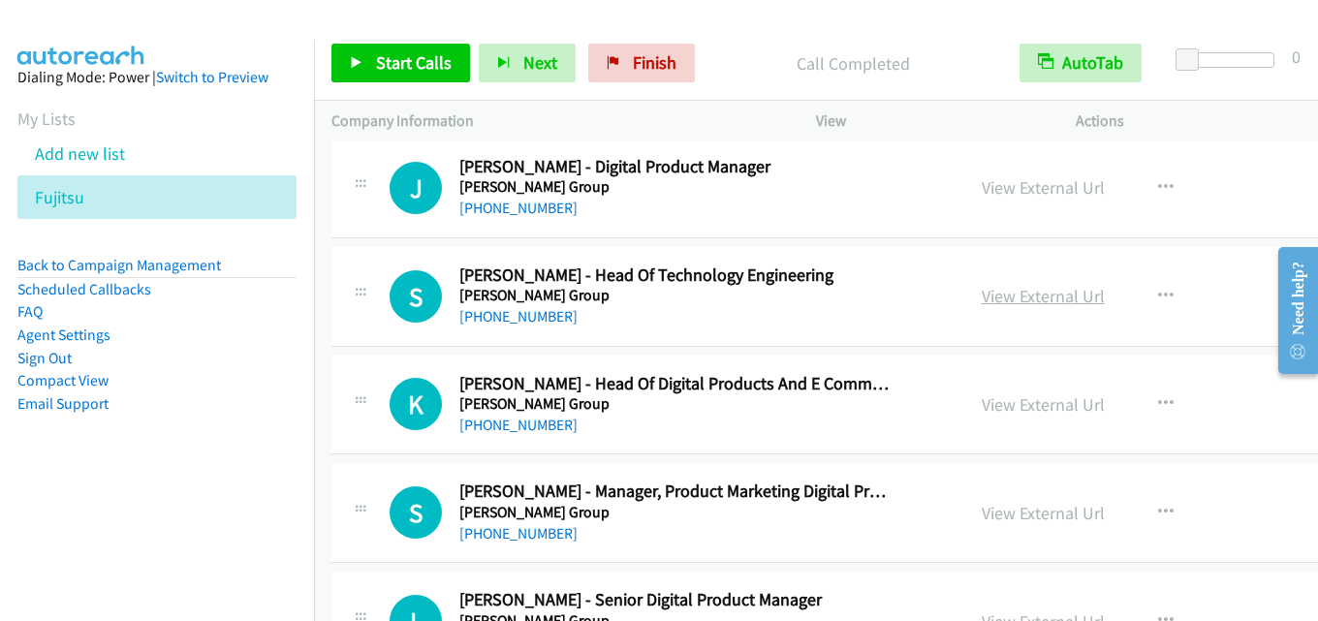
click at [982, 287] on link "View External Url" at bounding box center [1043, 296] width 123 height 22
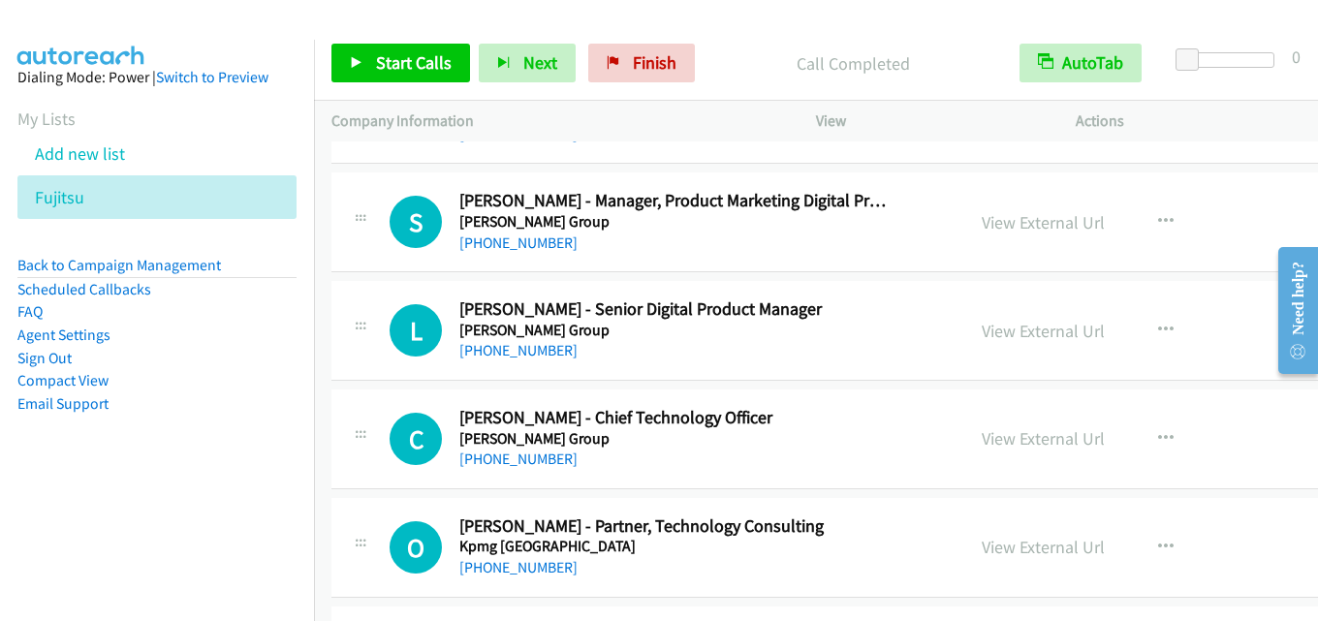
scroll to position [23267, 0]
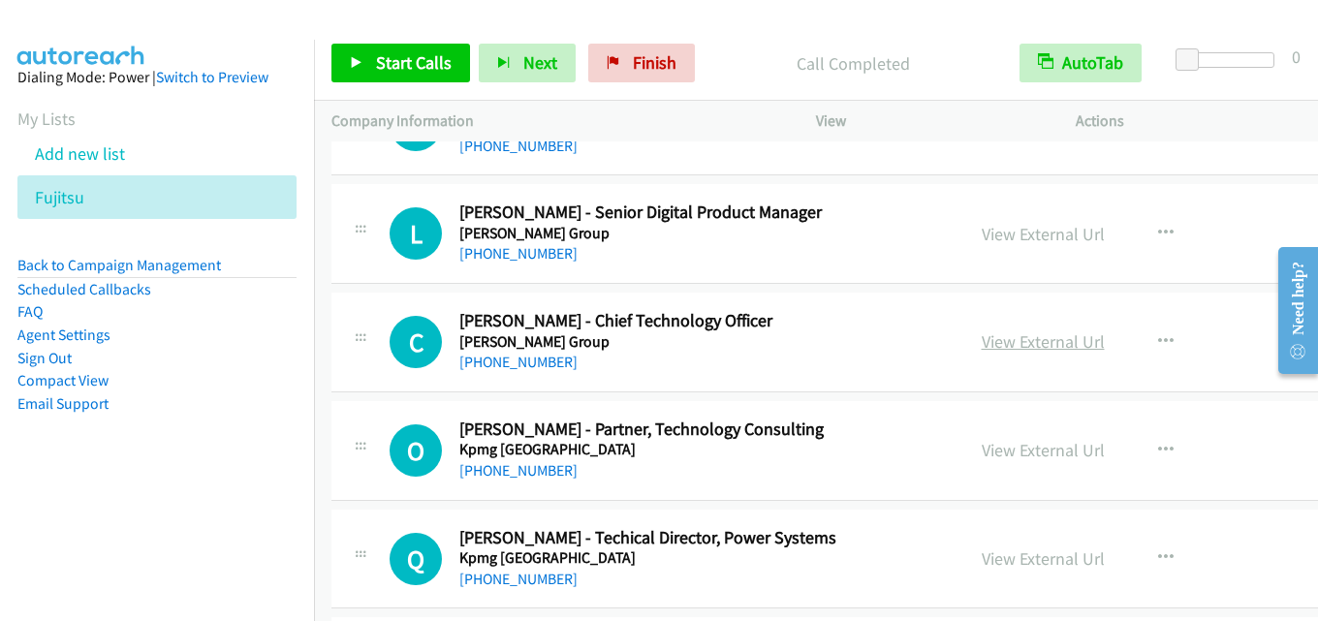
click at [1009, 341] on link "View External Url" at bounding box center [1043, 342] width 123 height 22
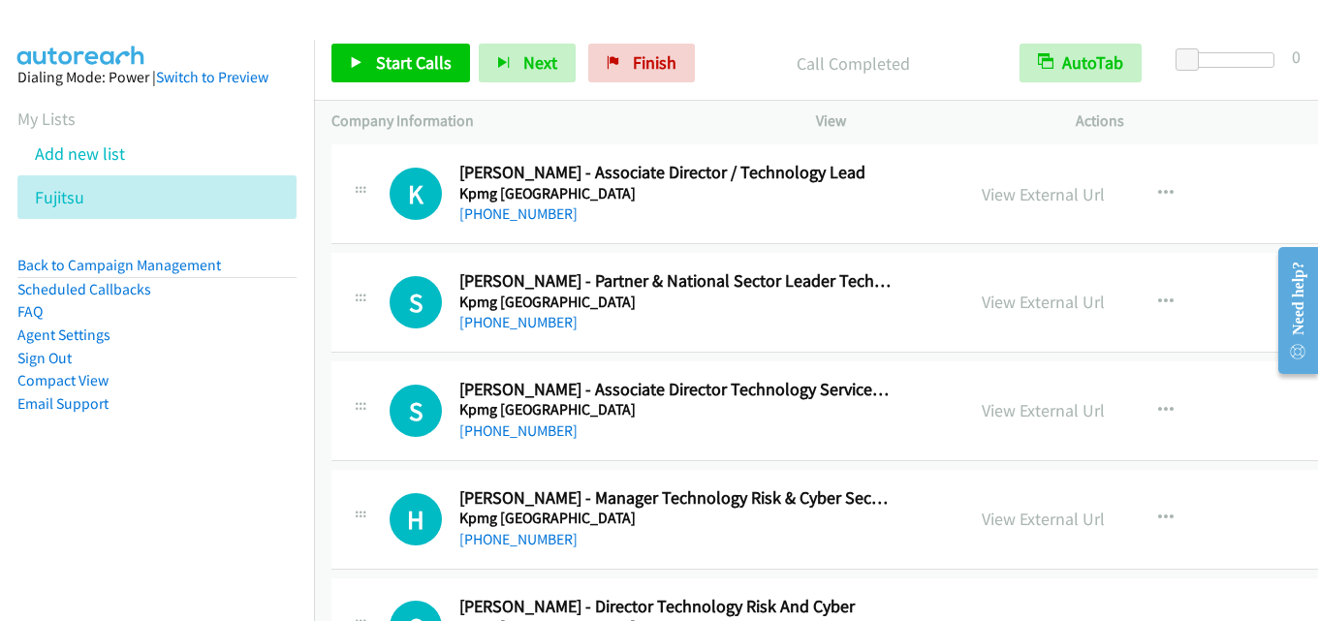
scroll to position [23945, 0]
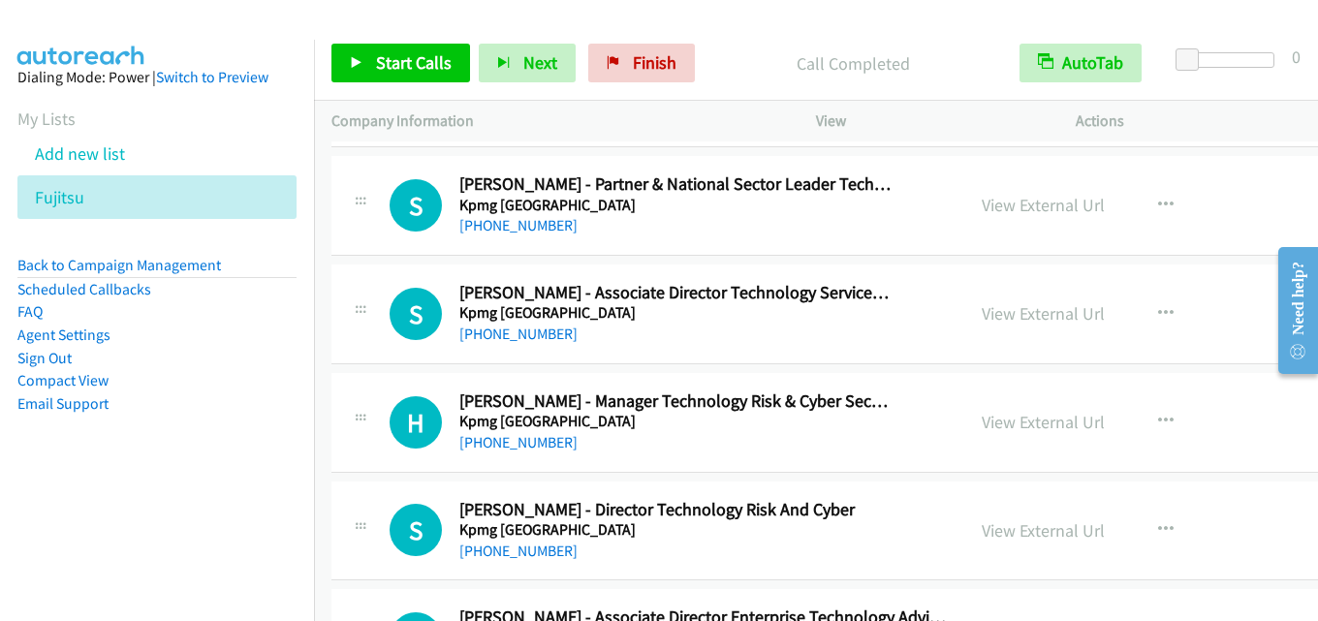
drag, startPoint x: 1007, startPoint y: 421, endPoint x: 1008, endPoint y: 409, distance: 11.7
click at [1002, 426] on link "View External Url" at bounding box center [1043, 422] width 123 height 22
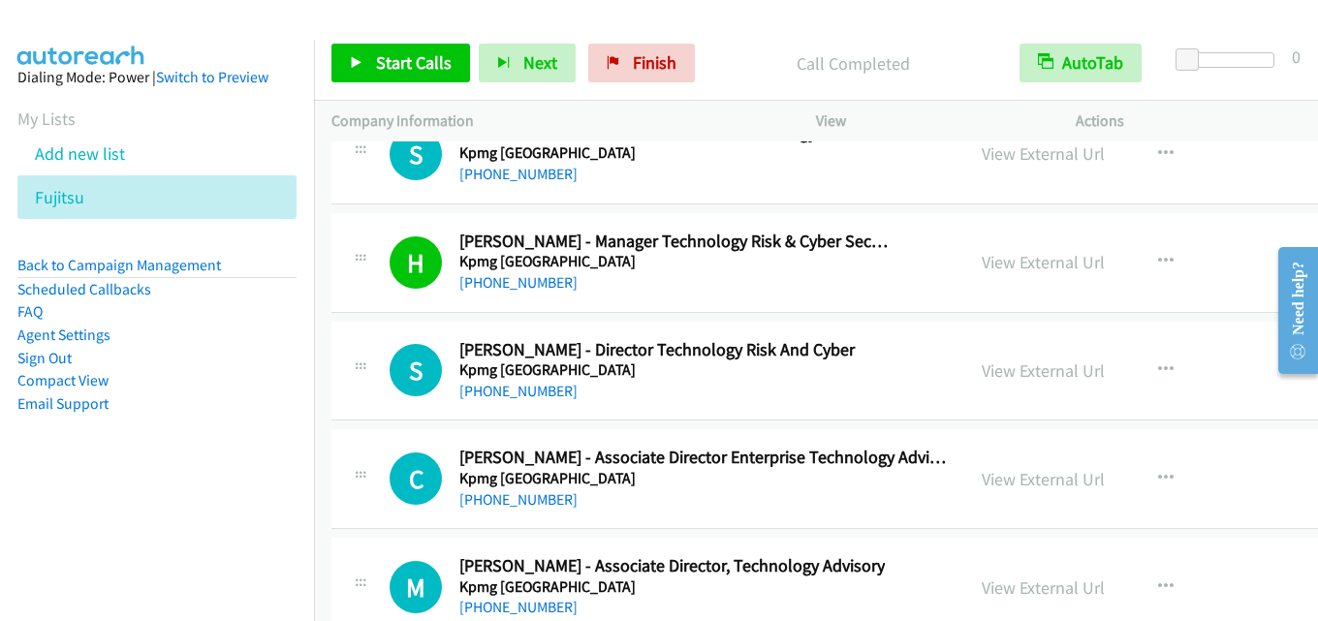
scroll to position [24139, 0]
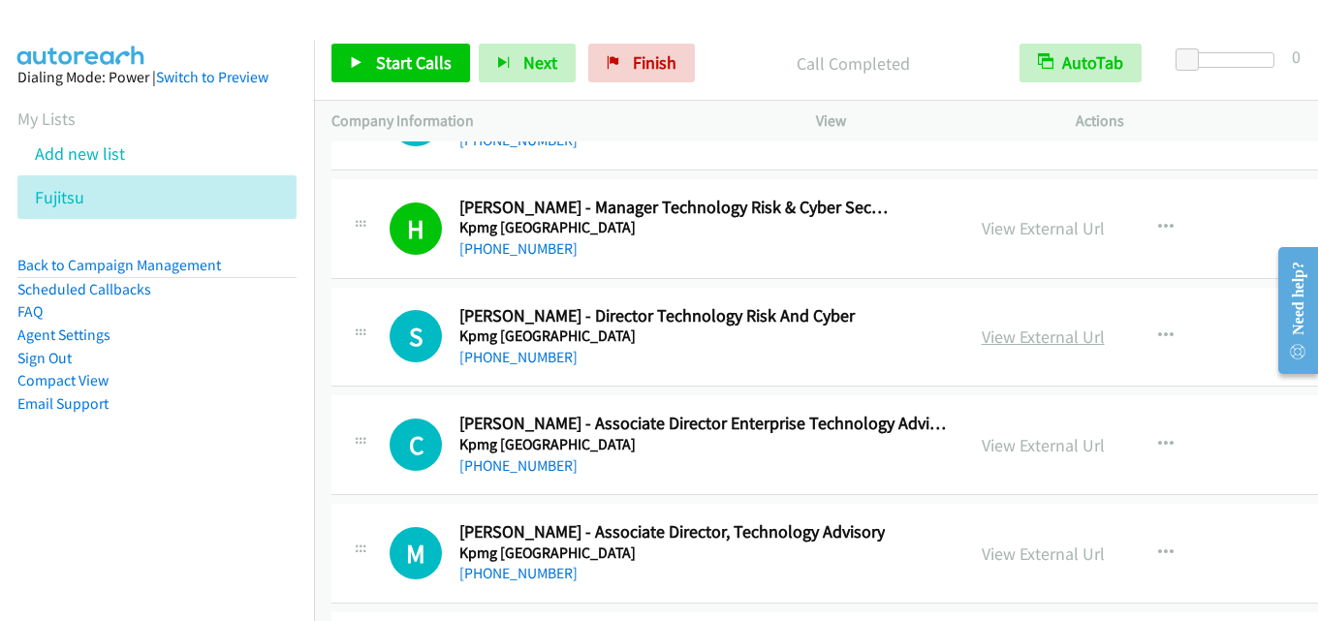
click at [1024, 332] on link "View External Url" at bounding box center [1043, 337] width 123 height 22
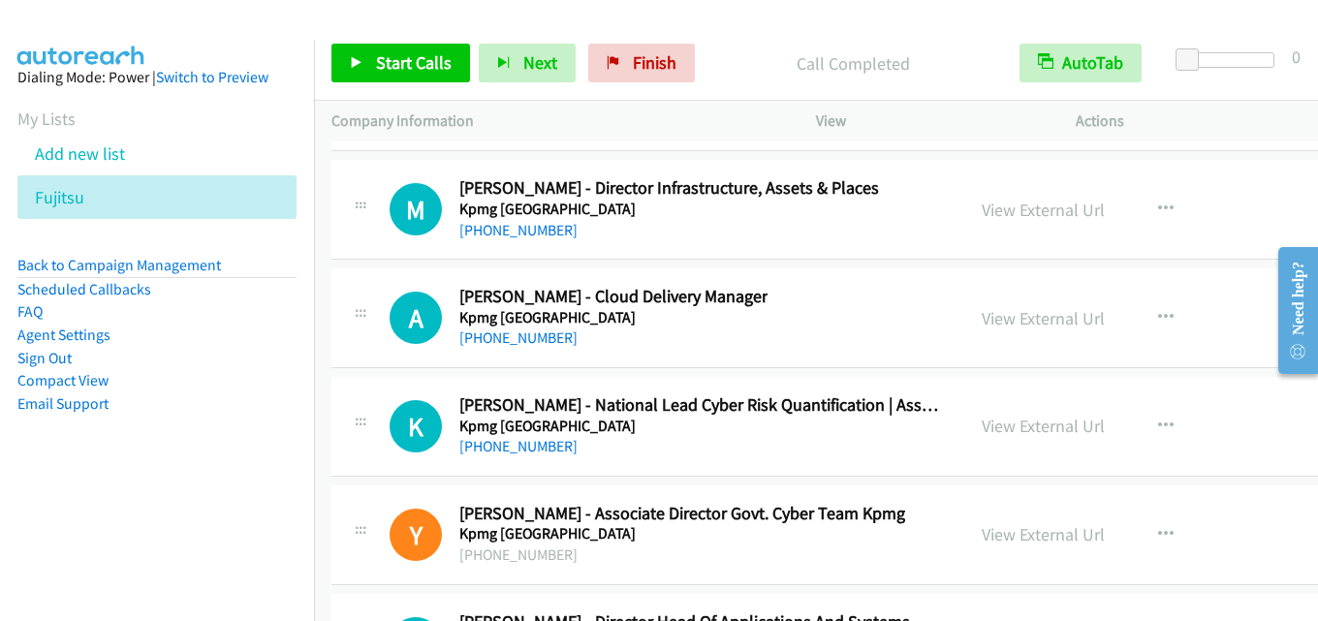
scroll to position [24915, 0]
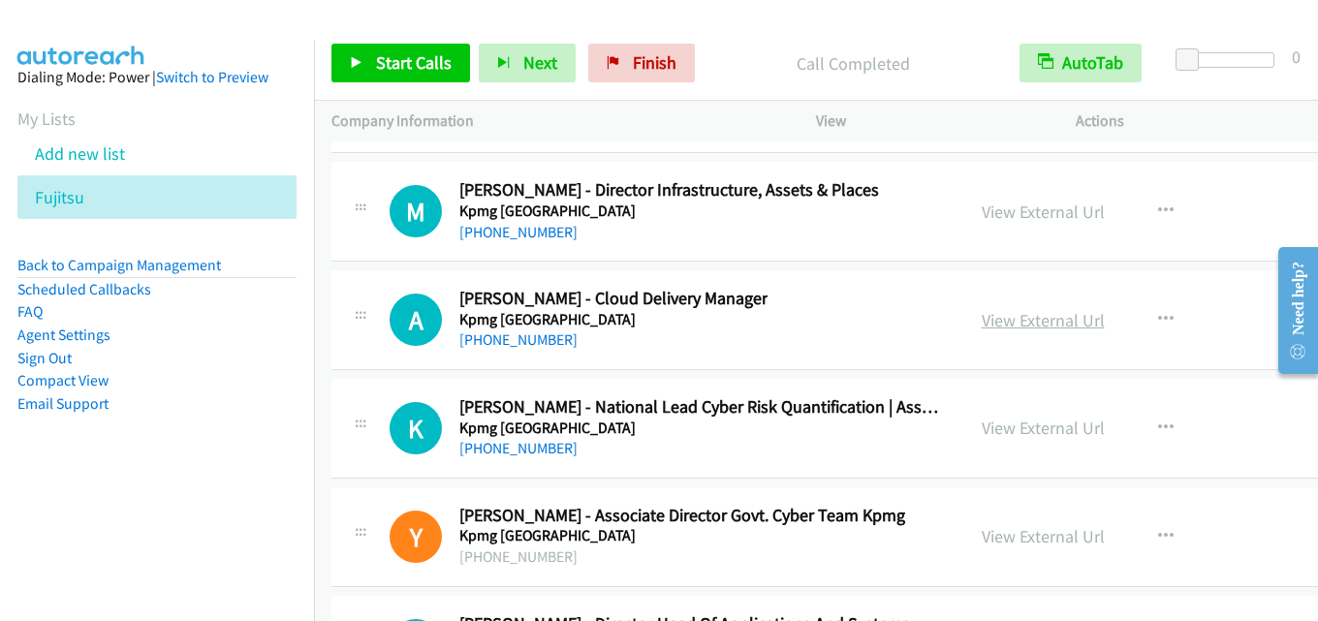
click at [982, 316] on link "View External Url" at bounding box center [1043, 320] width 123 height 22
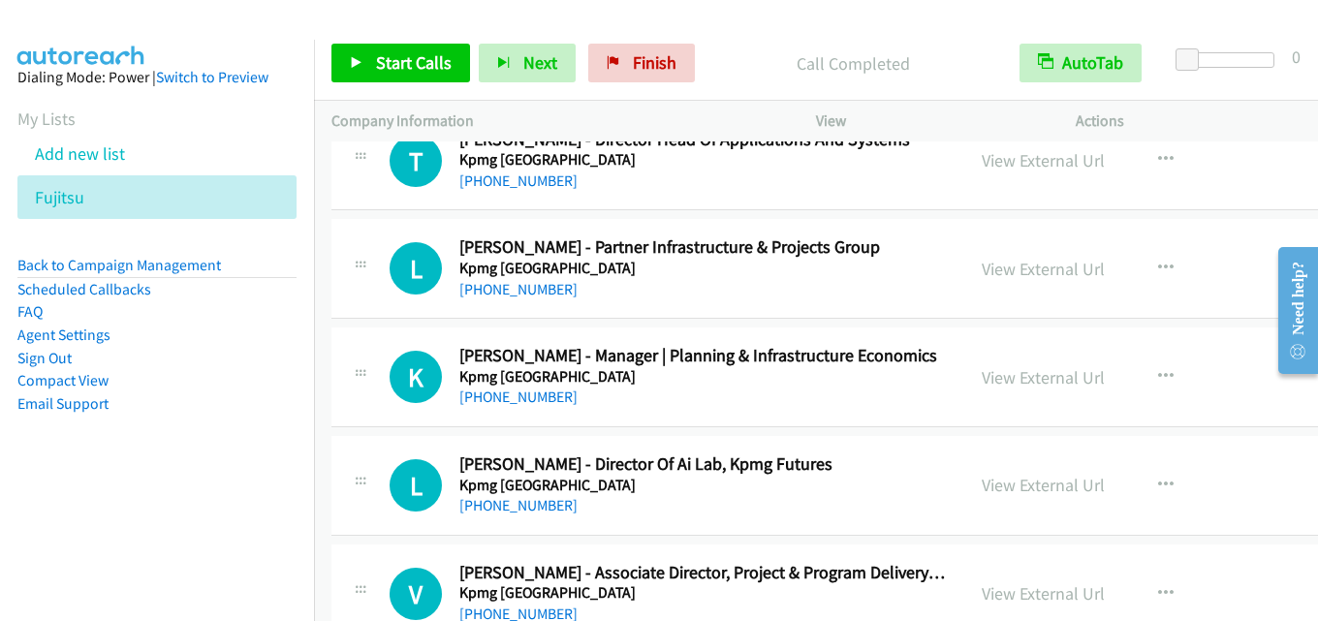
scroll to position [25496, 0]
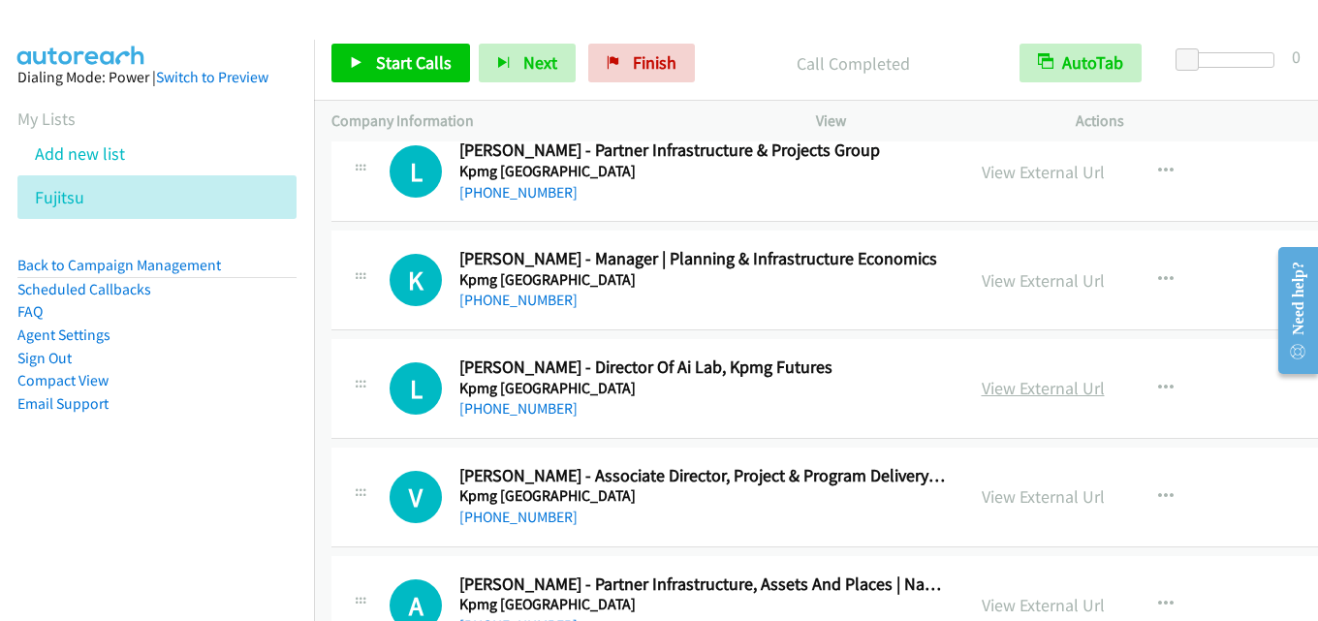
click at [1004, 395] on link "View External Url" at bounding box center [1043, 388] width 123 height 22
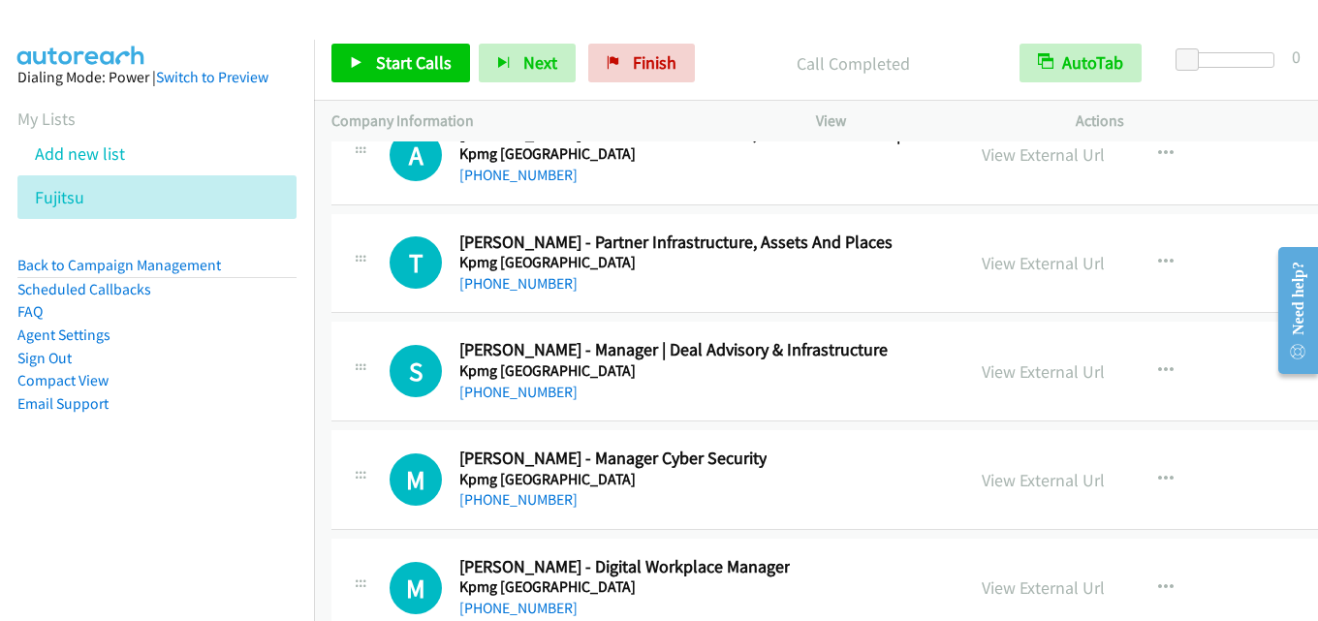
scroll to position [25981, 0]
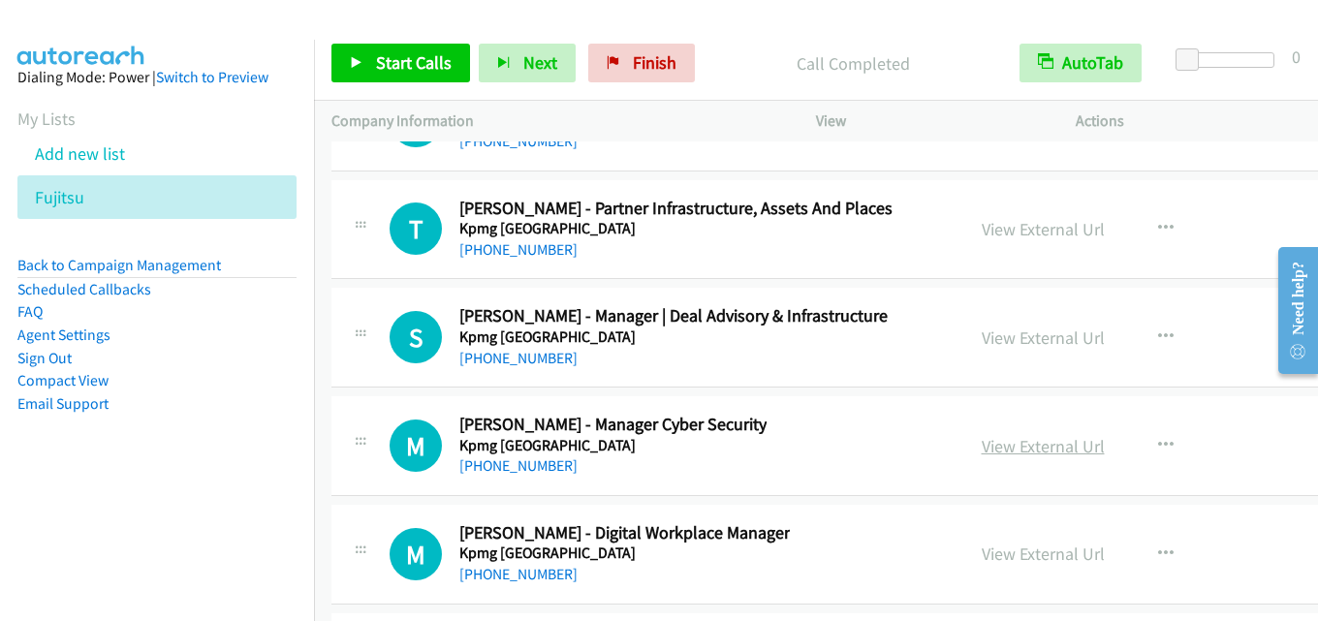
click at [1021, 442] on link "View External Url" at bounding box center [1043, 446] width 123 height 22
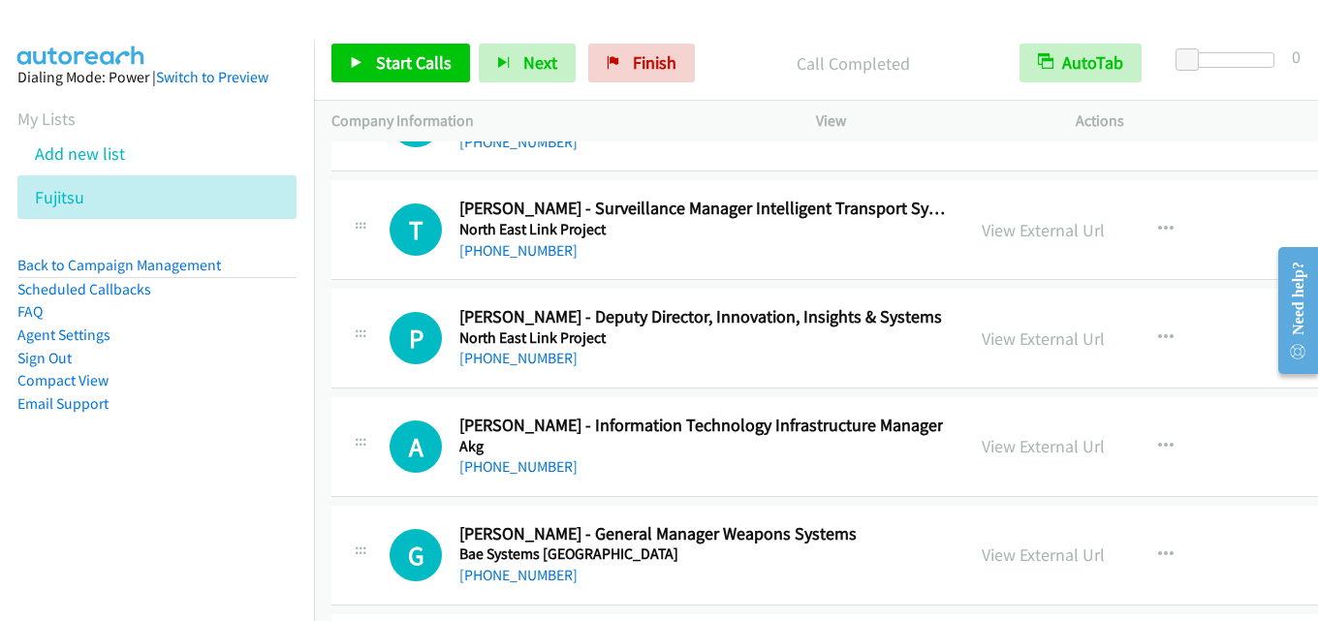
scroll to position [26660, 0]
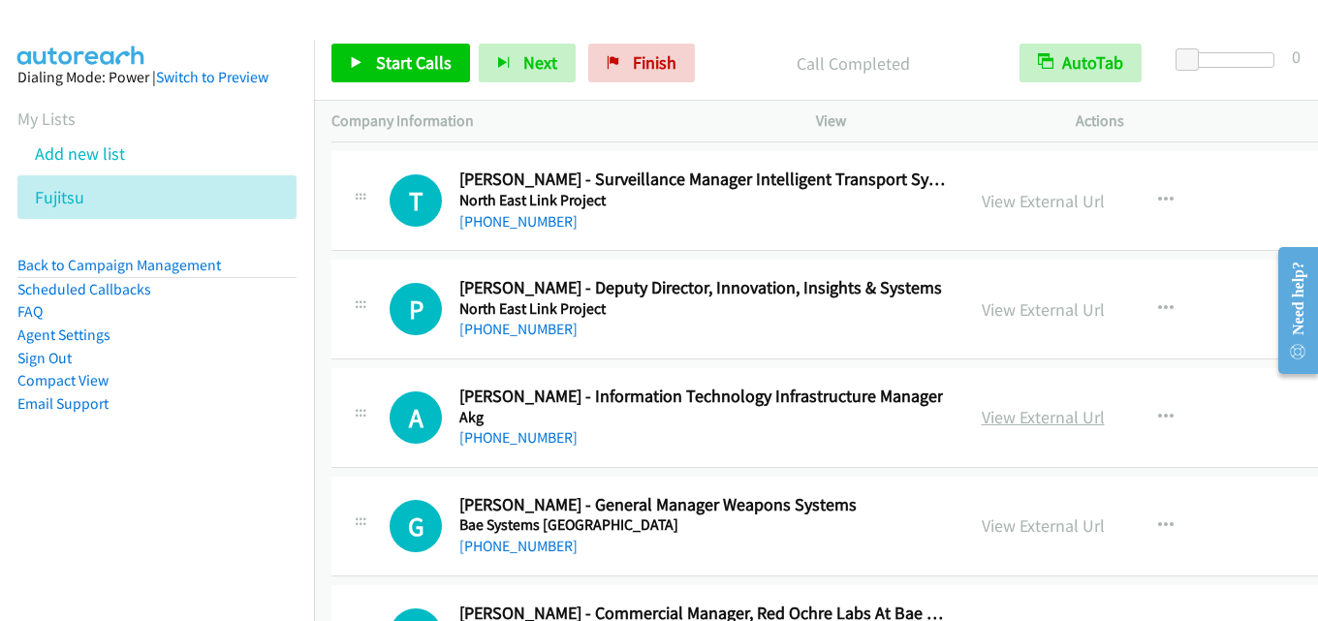
click at [1000, 417] on link "View External Url" at bounding box center [1043, 417] width 123 height 22
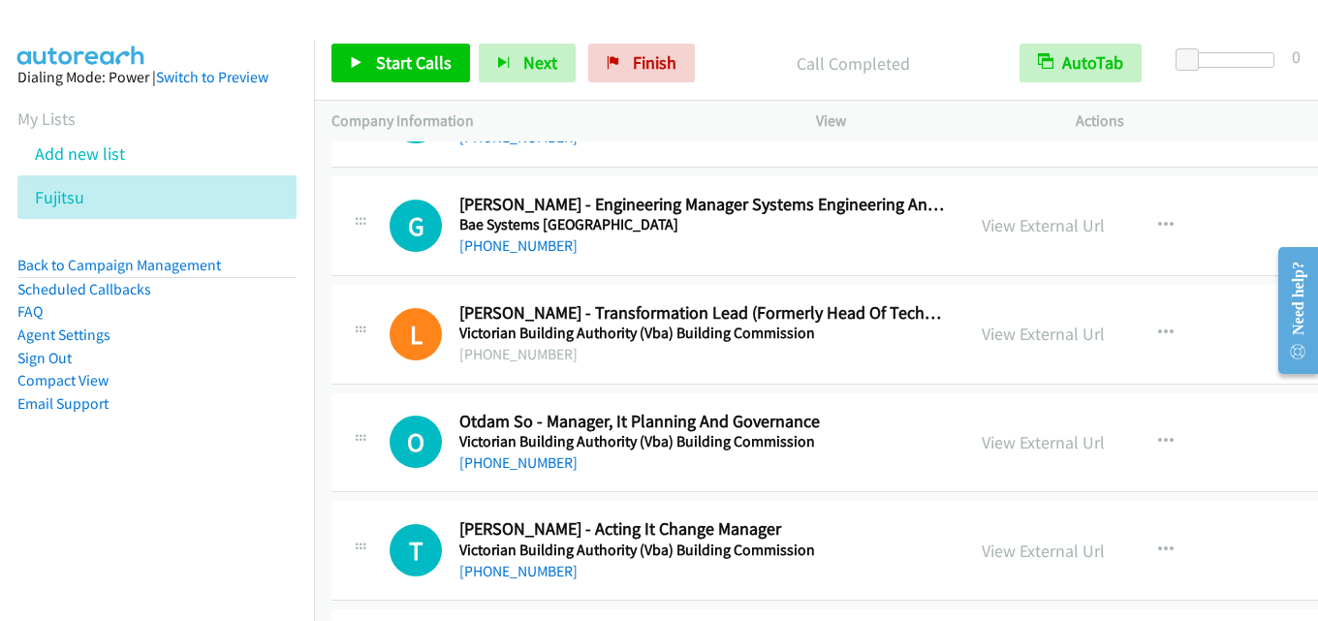
scroll to position [27532, 0]
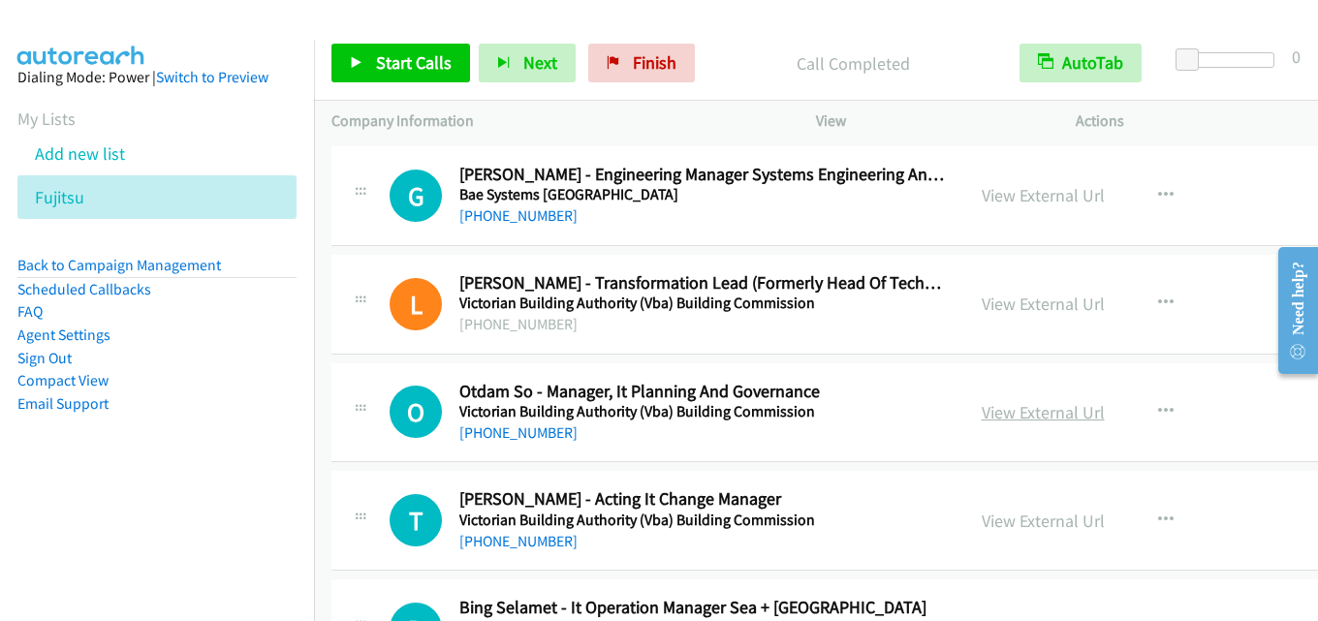
click at [1021, 409] on link "View External Url" at bounding box center [1043, 412] width 123 height 22
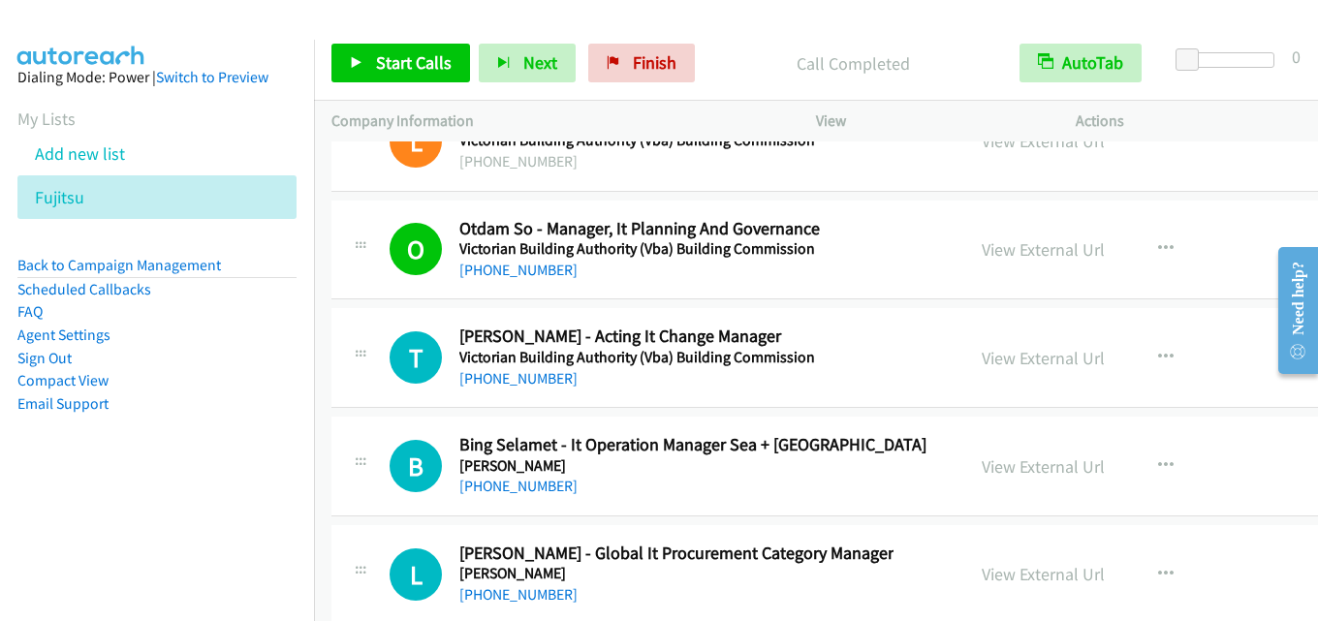
scroll to position [27726, 0]
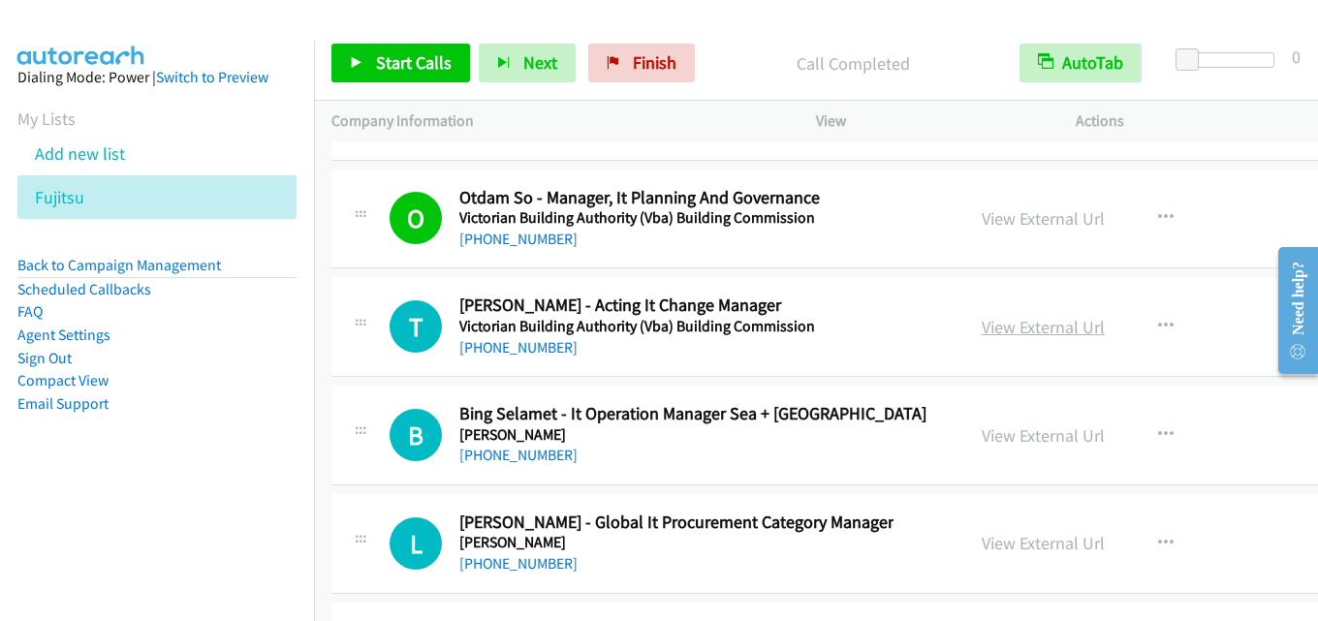
click at [998, 330] on link "View External Url" at bounding box center [1043, 327] width 123 height 22
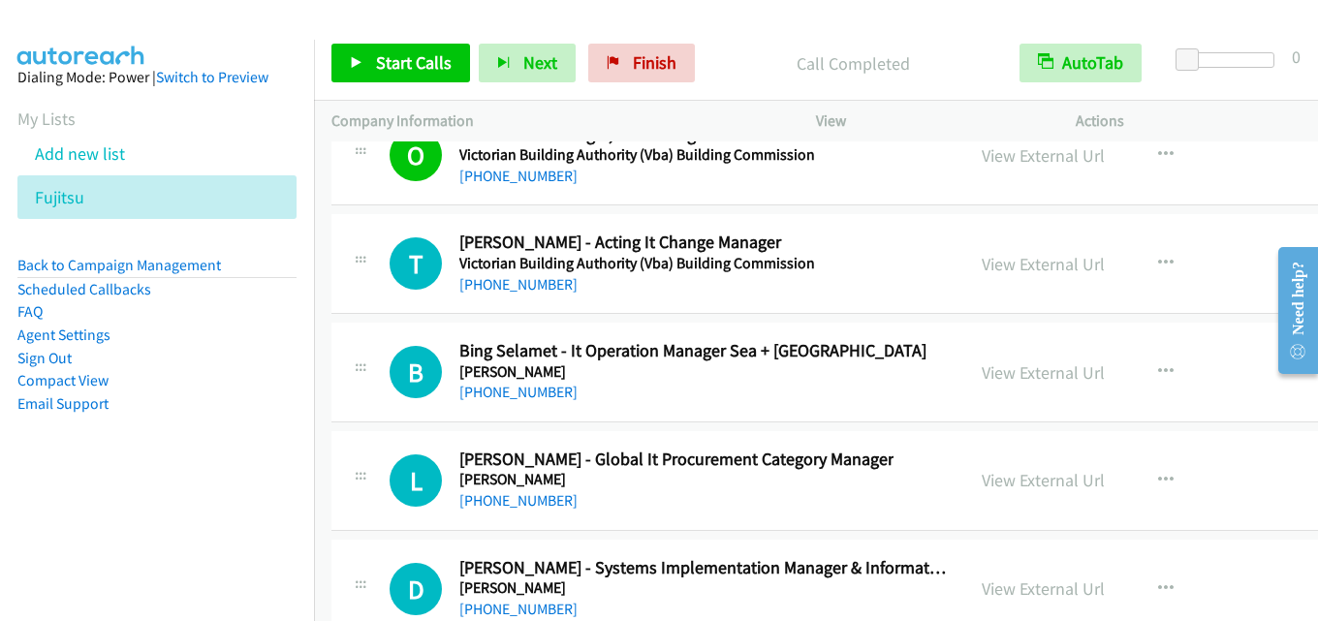
scroll to position [27823, 0]
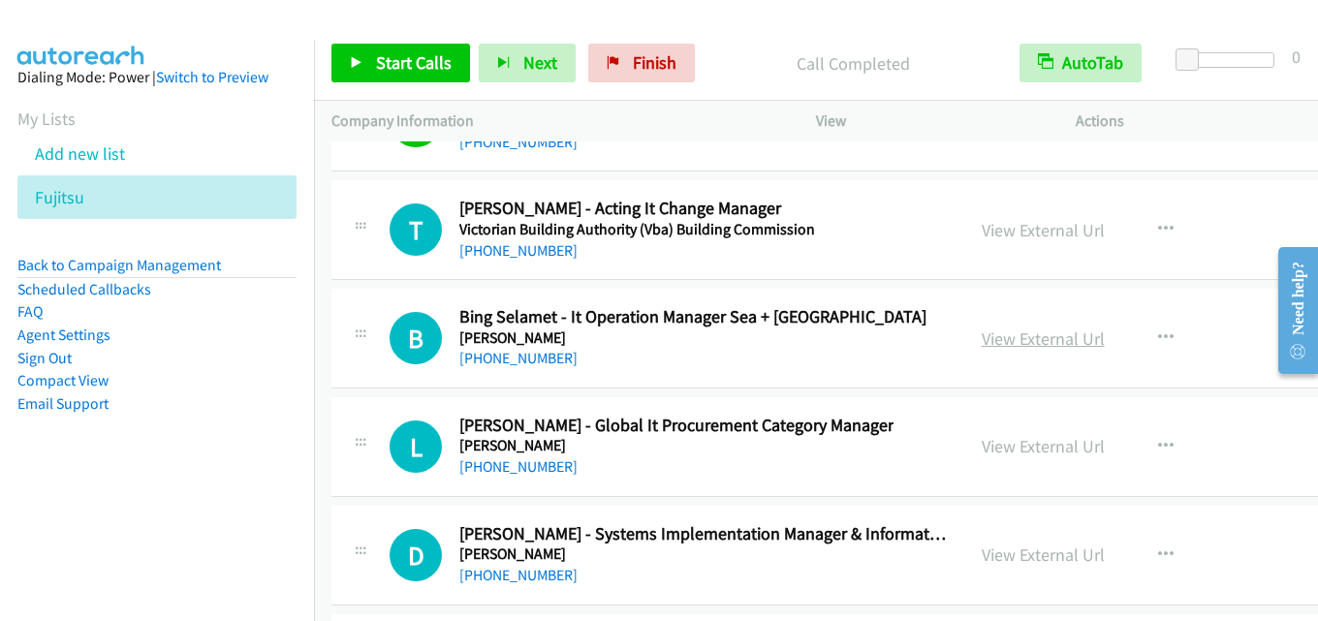
click at [995, 347] on link "View External Url" at bounding box center [1043, 339] width 123 height 22
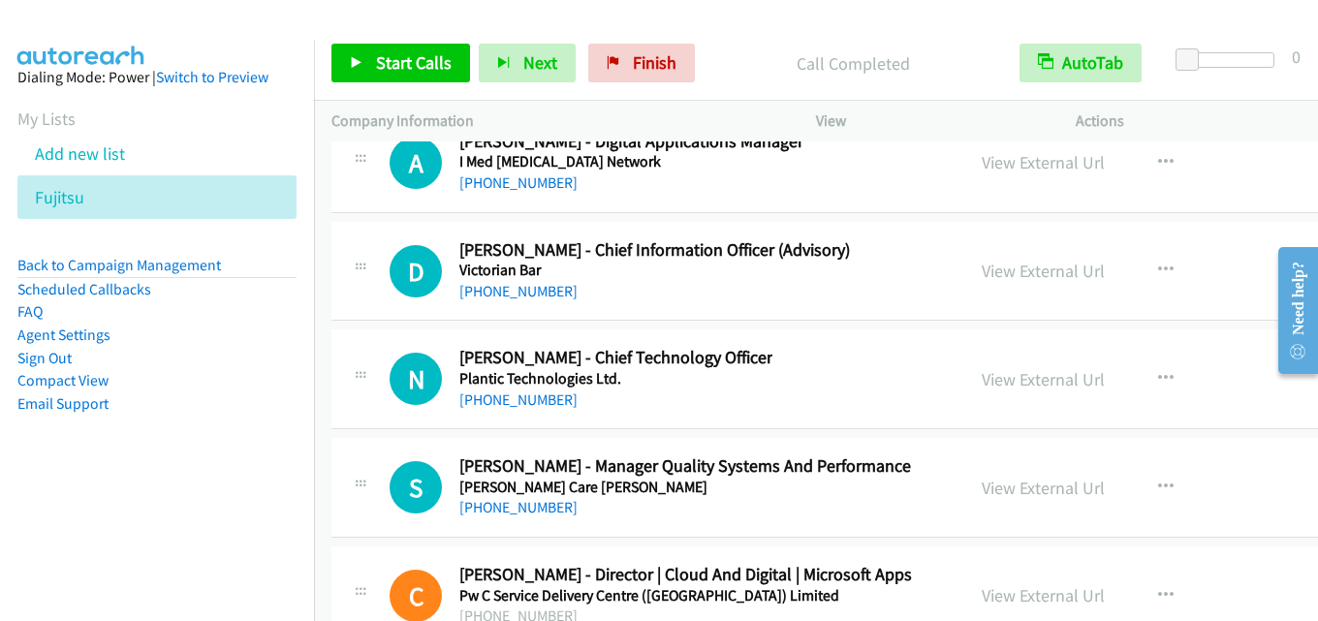
scroll to position [28793, 0]
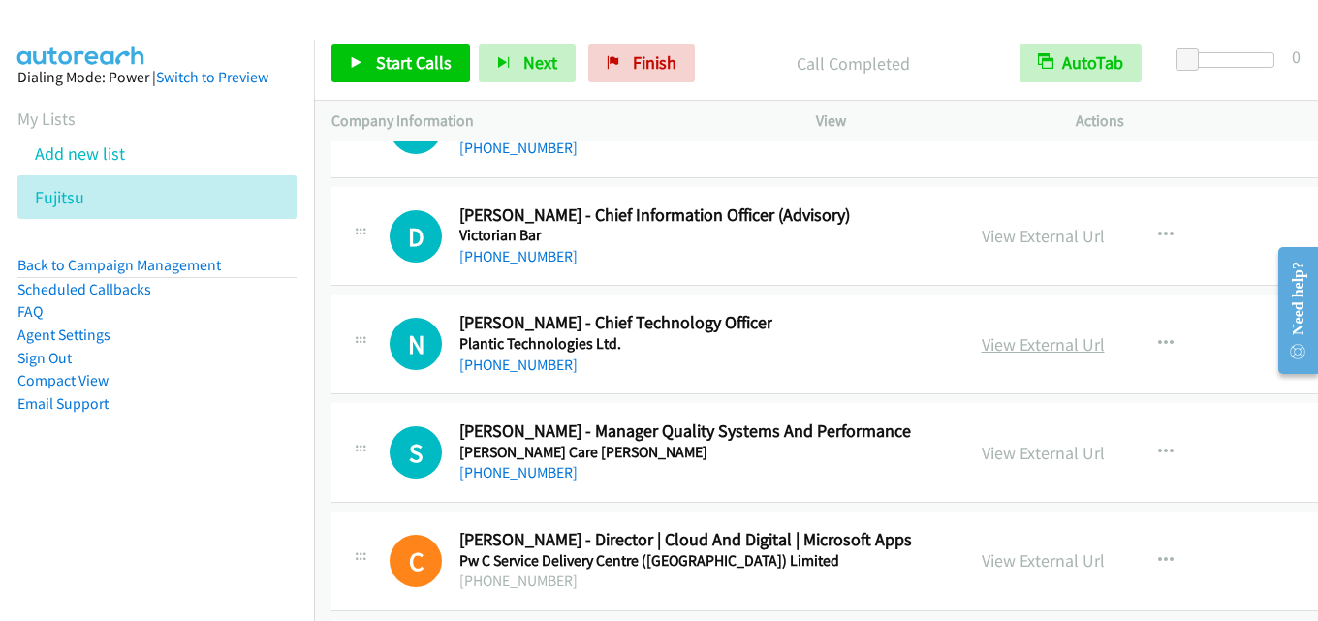
click at [1004, 337] on link "View External Url" at bounding box center [1043, 344] width 123 height 22
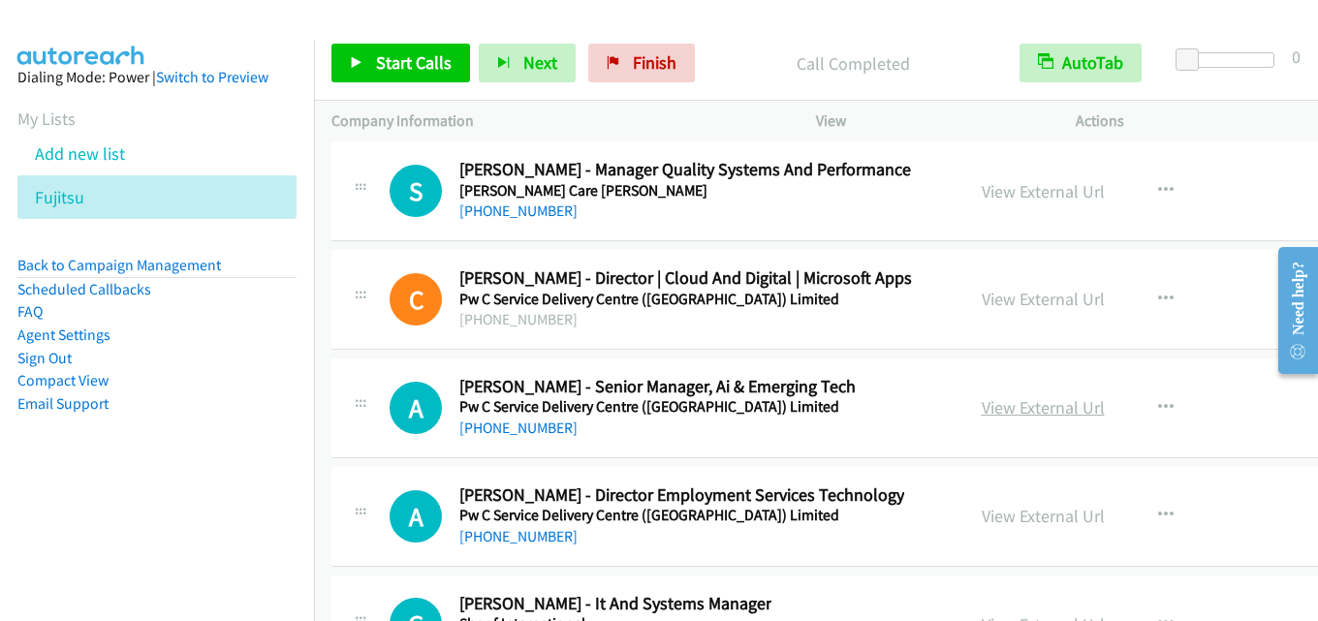
scroll to position [29083, 0]
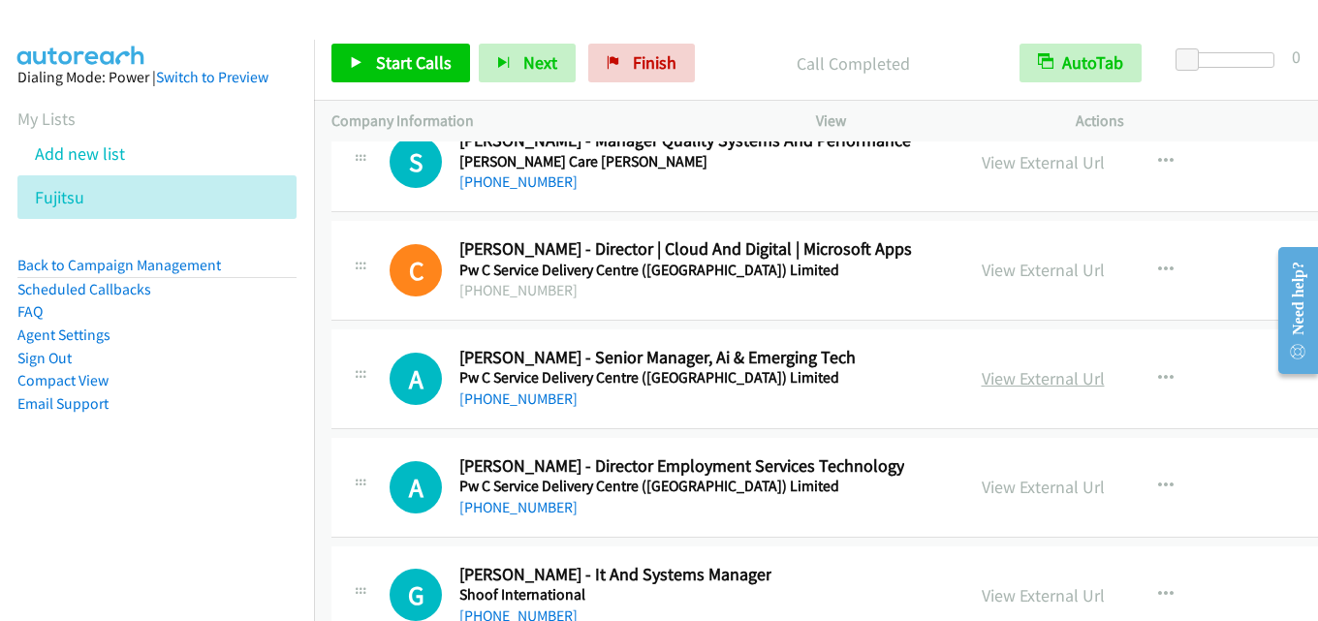
click at [1004, 378] on link "View External Url" at bounding box center [1043, 378] width 123 height 22
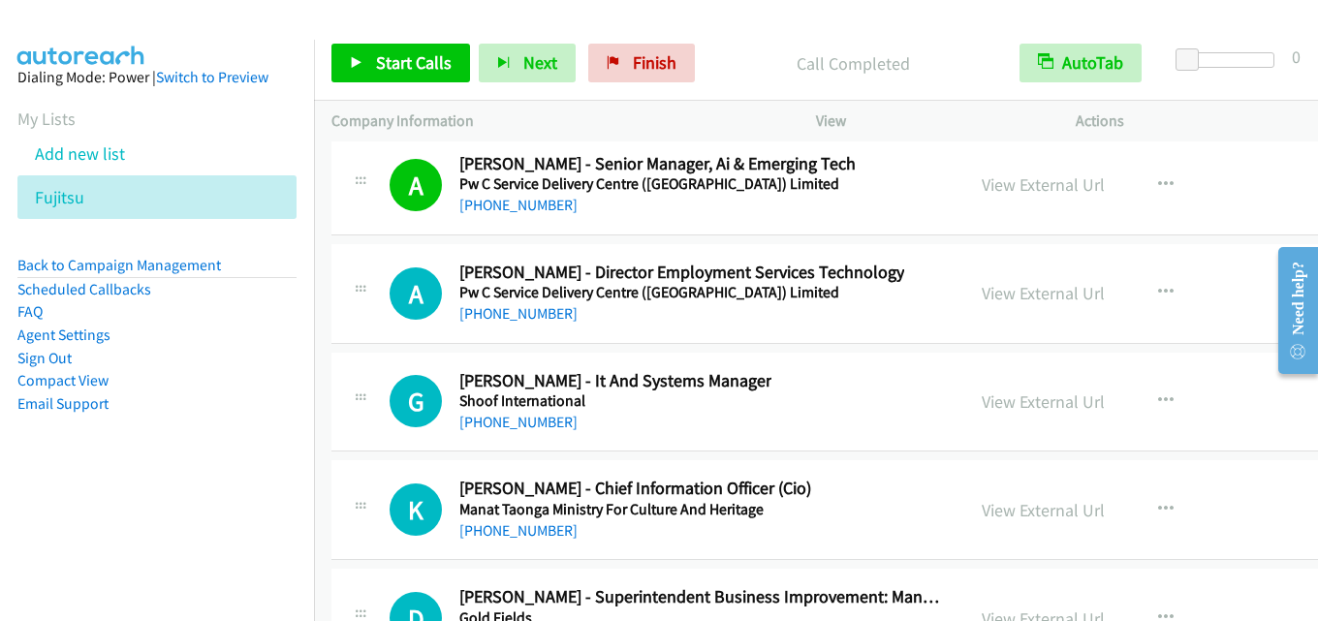
scroll to position [29374, 0]
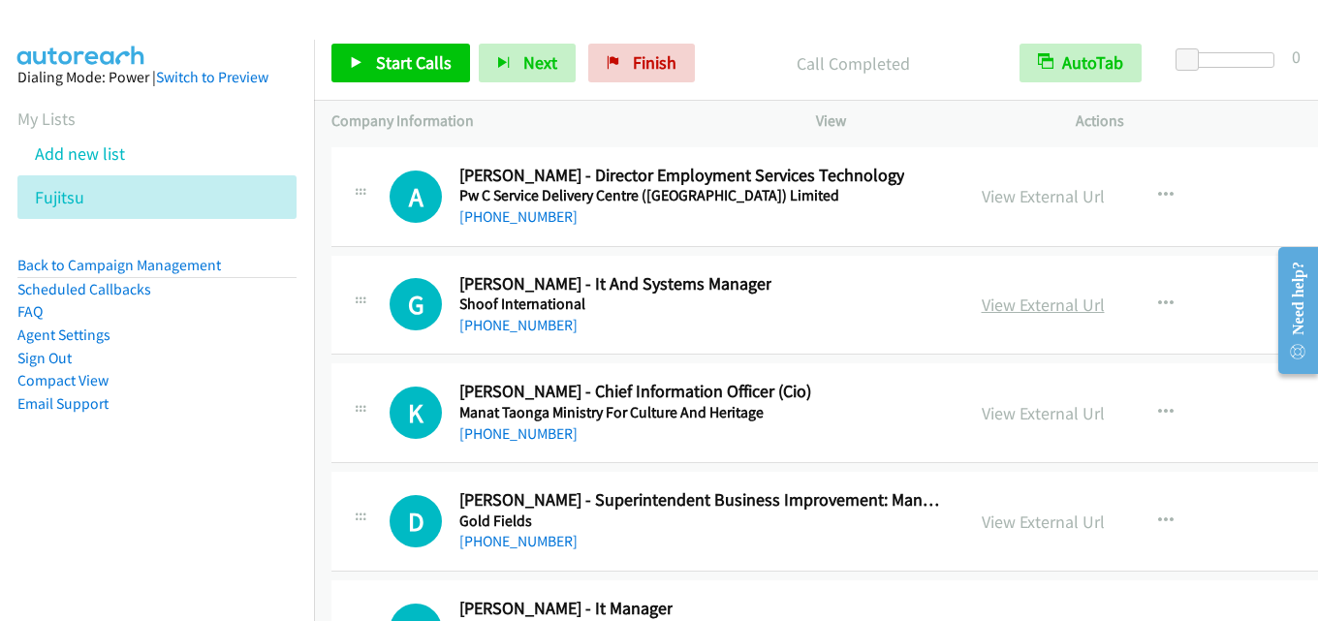
click at [982, 306] on link "View External Url" at bounding box center [1043, 305] width 123 height 22
click at [994, 408] on link "View External Url" at bounding box center [1043, 413] width 123 height 22
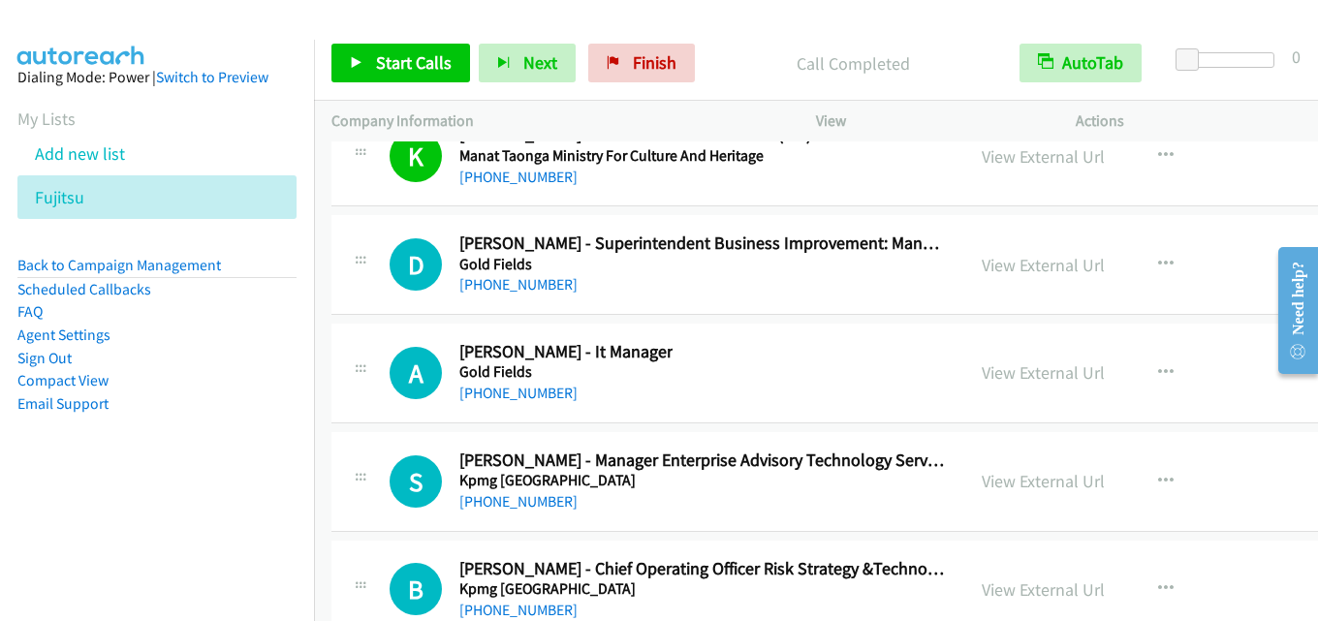
scroll to position [29665, 0]
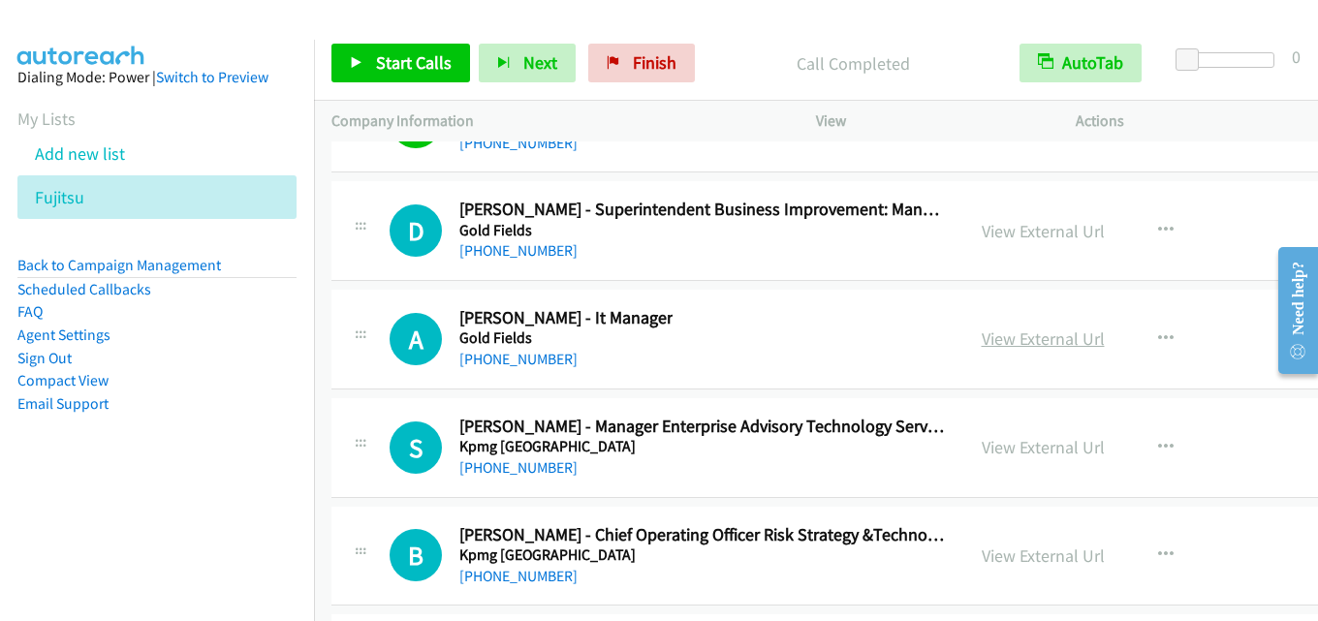
click at [1007, 338] on link "View External Url" at bounding box center [1043, 339] width 123 height 22
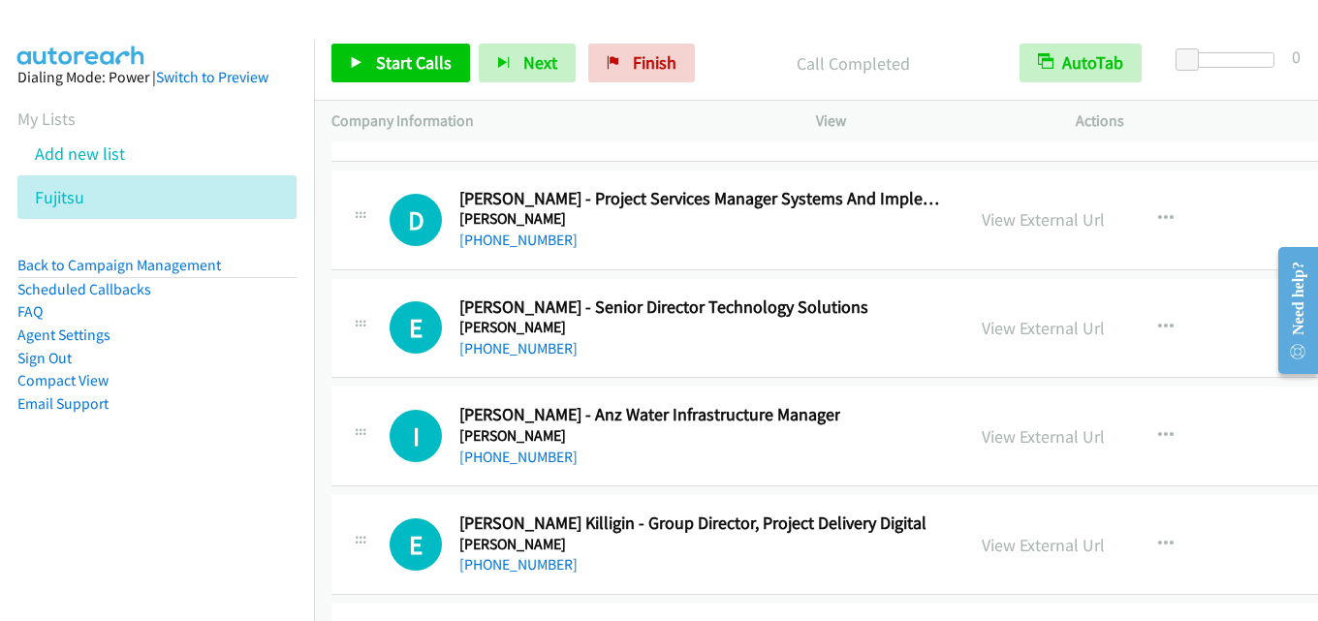
scroll to position [31119, 0]
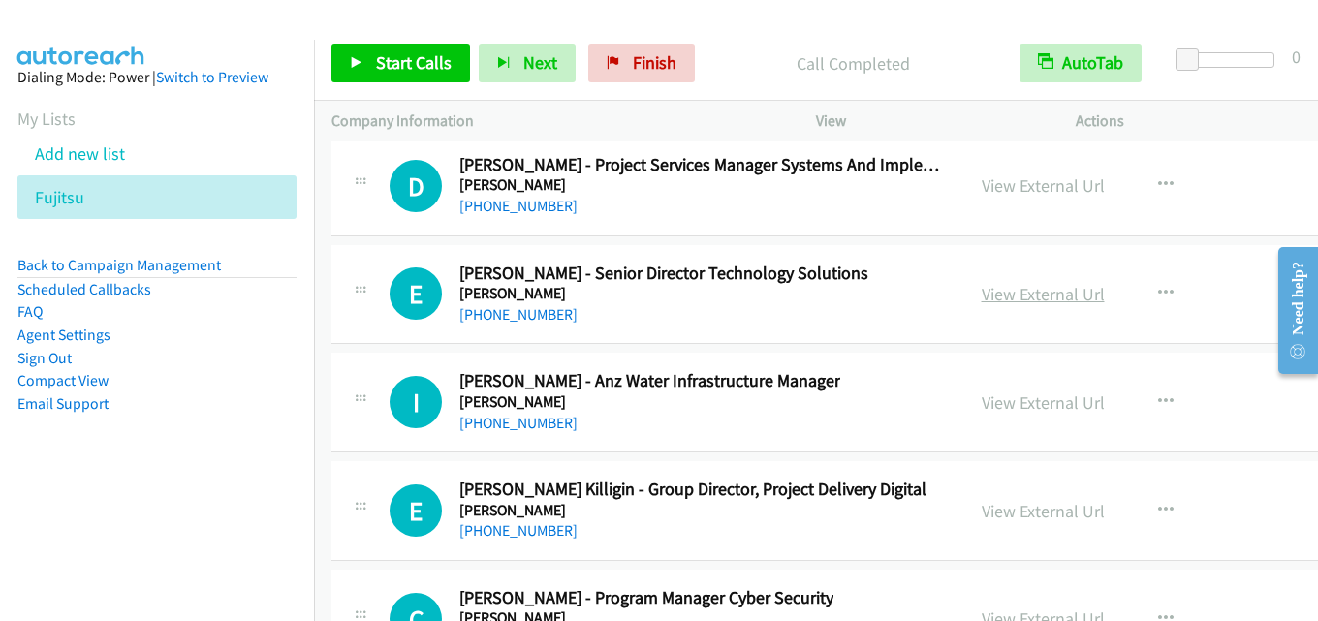
click at [982, 293] on link "View External Url" at bounding box center [1043, 294] width 123 height 22
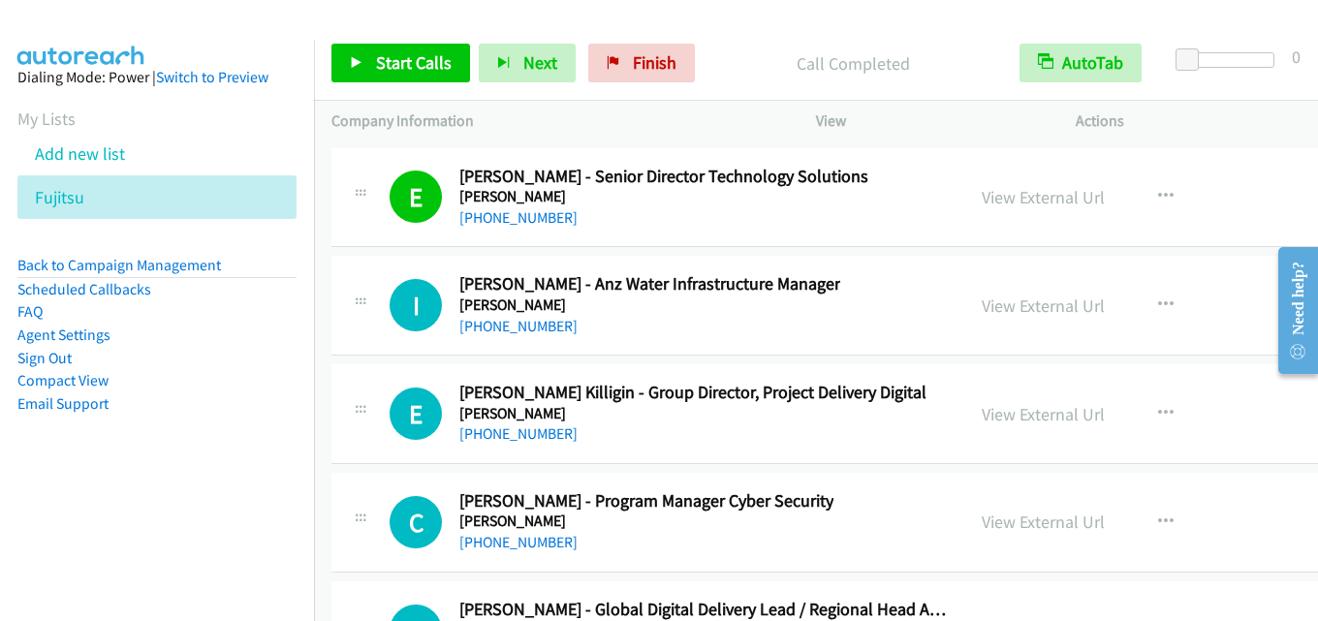
scroll to position [31313, 0]
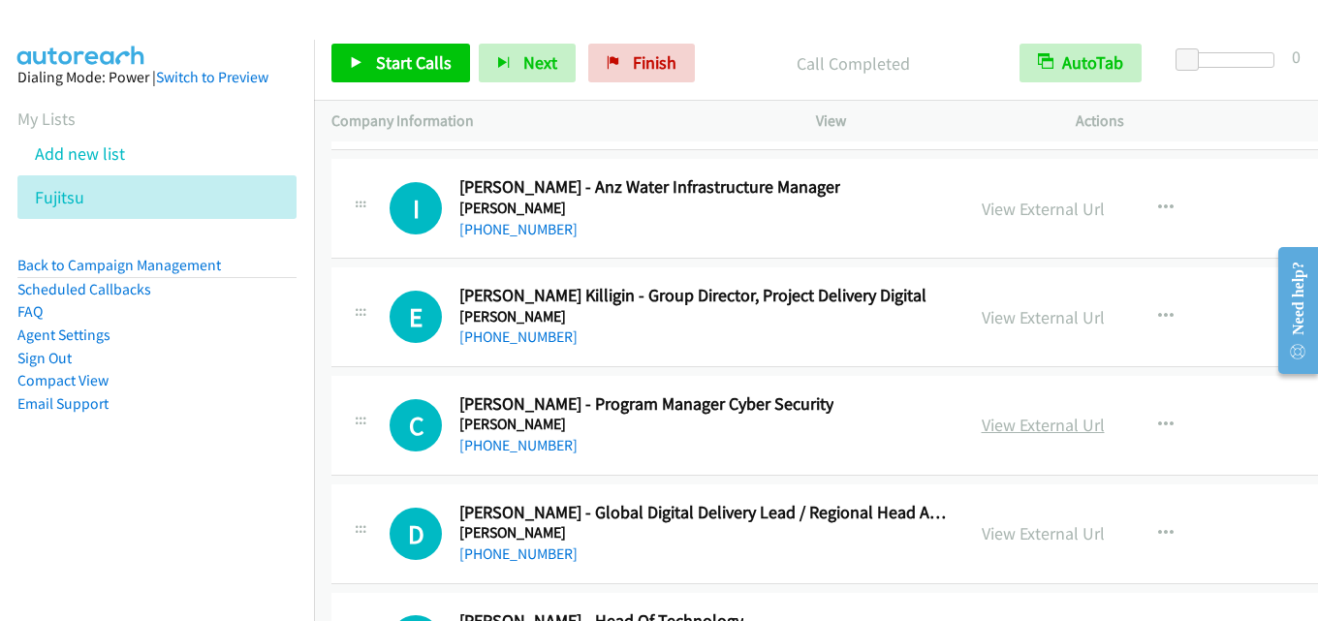
click at [1024, 425] on link "View External Url" at bounding box center [1043, 425] width 123 height 22
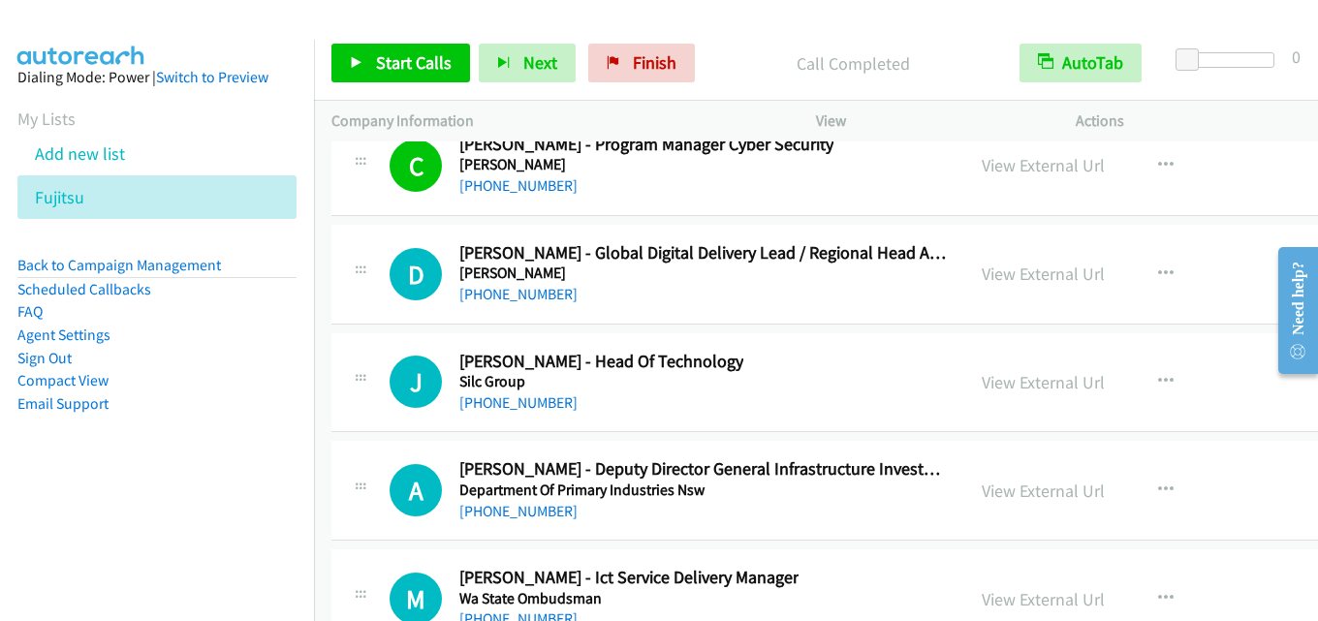
scroll to position [31604, 0]
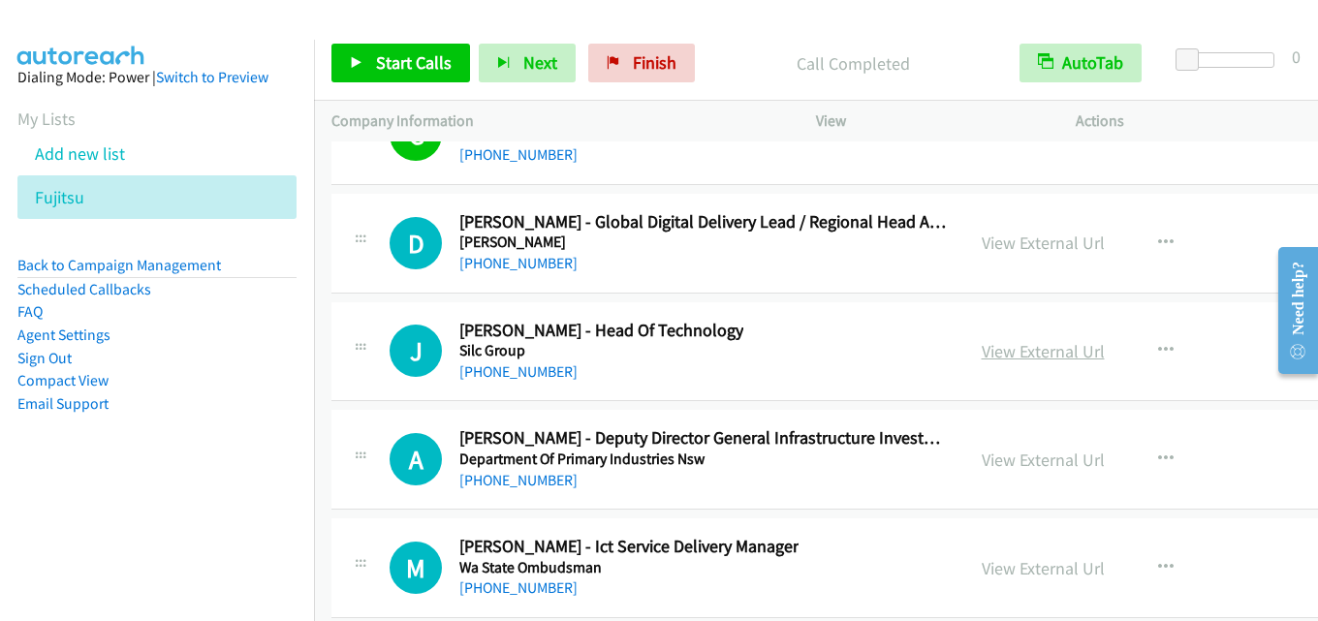
click at [982, 349] on link "View External Url" at bounding box center [1043, 351] width 123 height 22
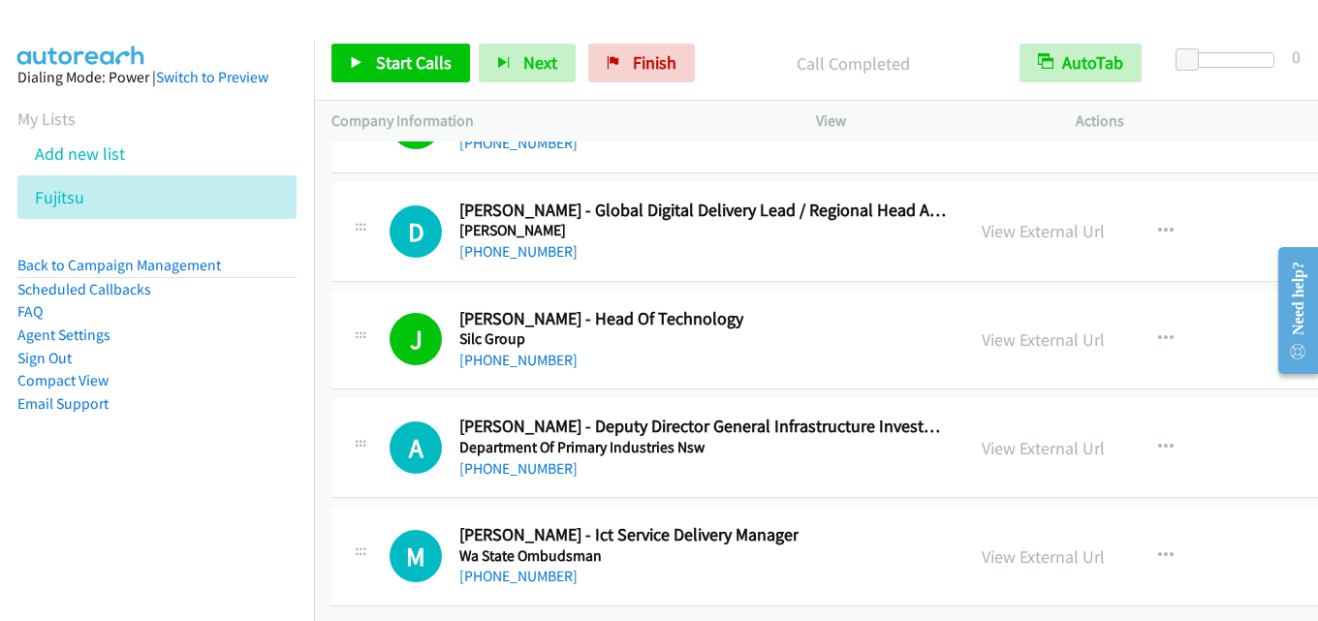
scroll to position [31630, 0]
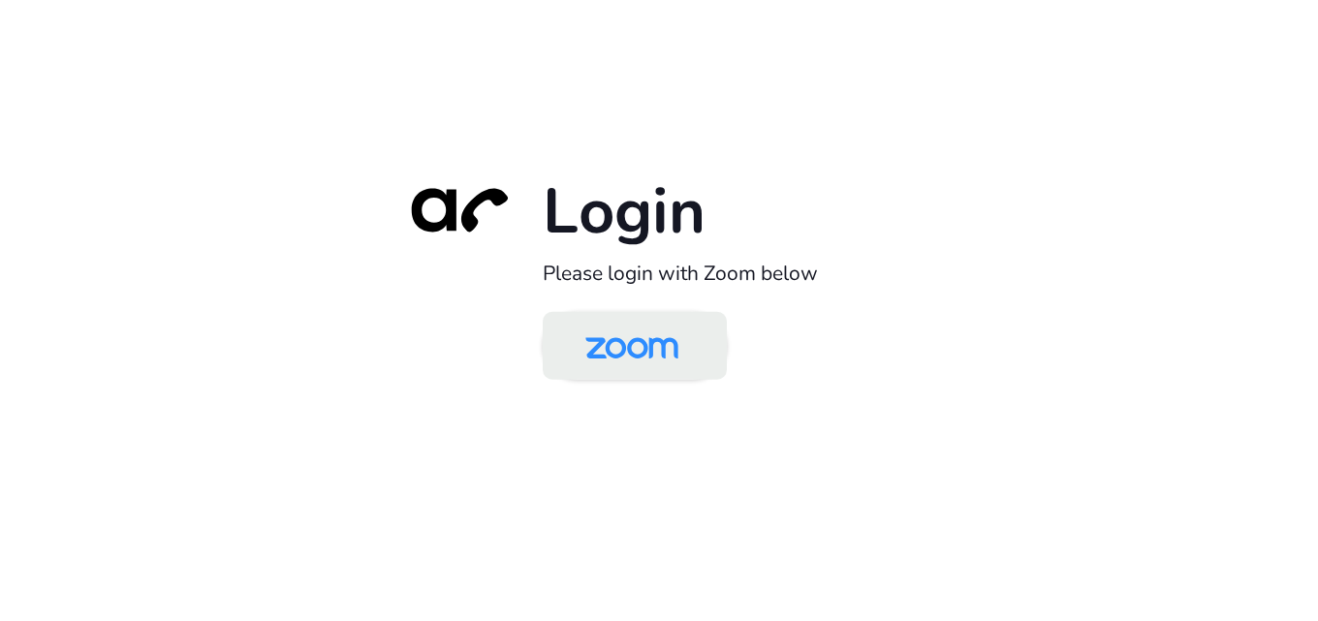
click at [666, 329] on img at bounding box center [632, 347] width 134 height 63
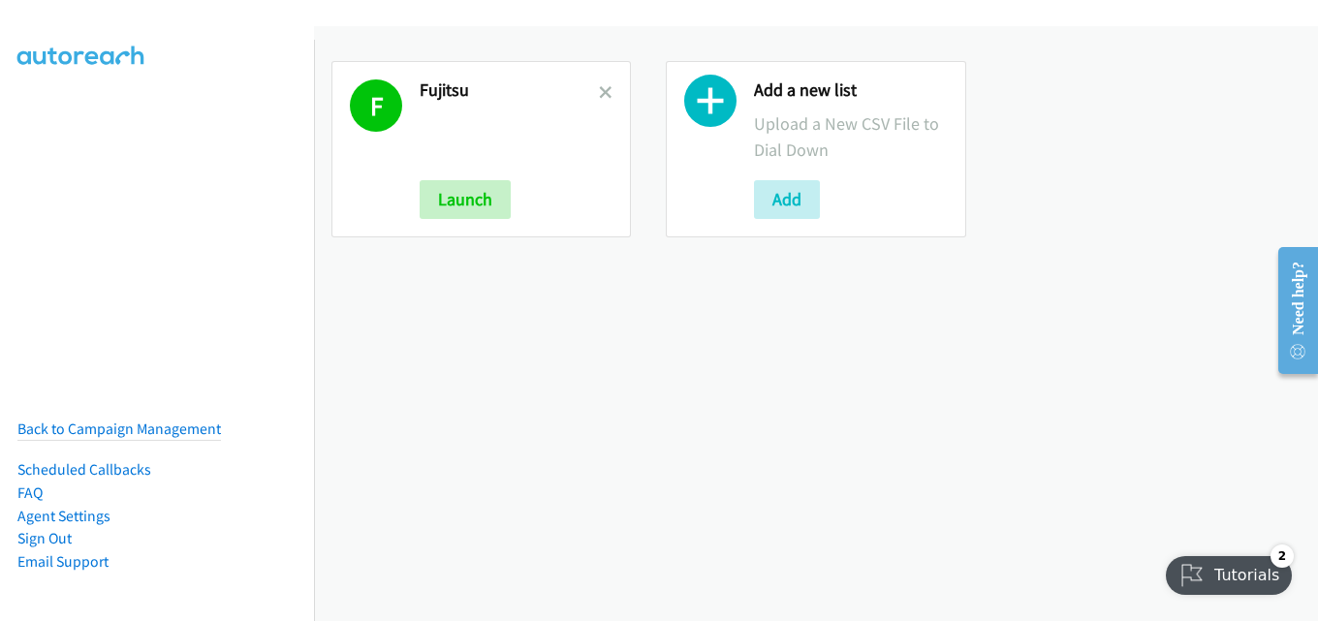
click at [618, 82] on div "F Fujitsu Launch" at bounding box center [482, 149] width 300 height 176
click at [605, 84] on link at bounding box center [606, 92] width 14 height 22
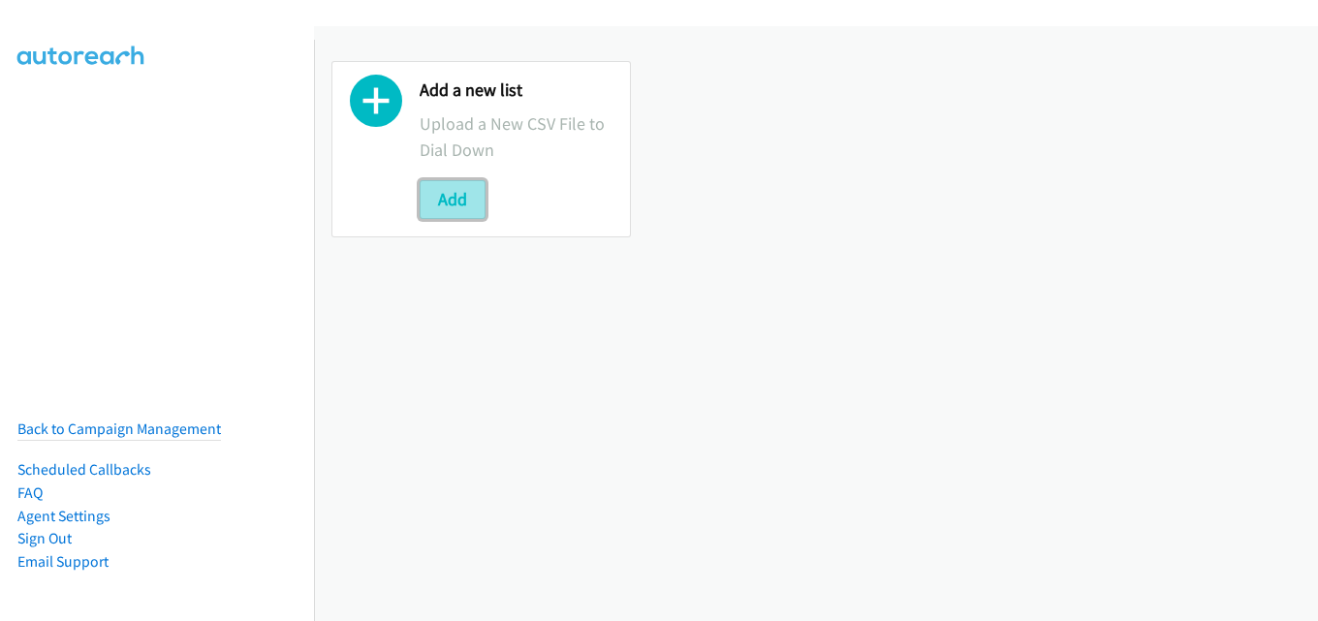
click at [453, 200] on button "Add" at bounding box center [453, 199] width 66 height 39
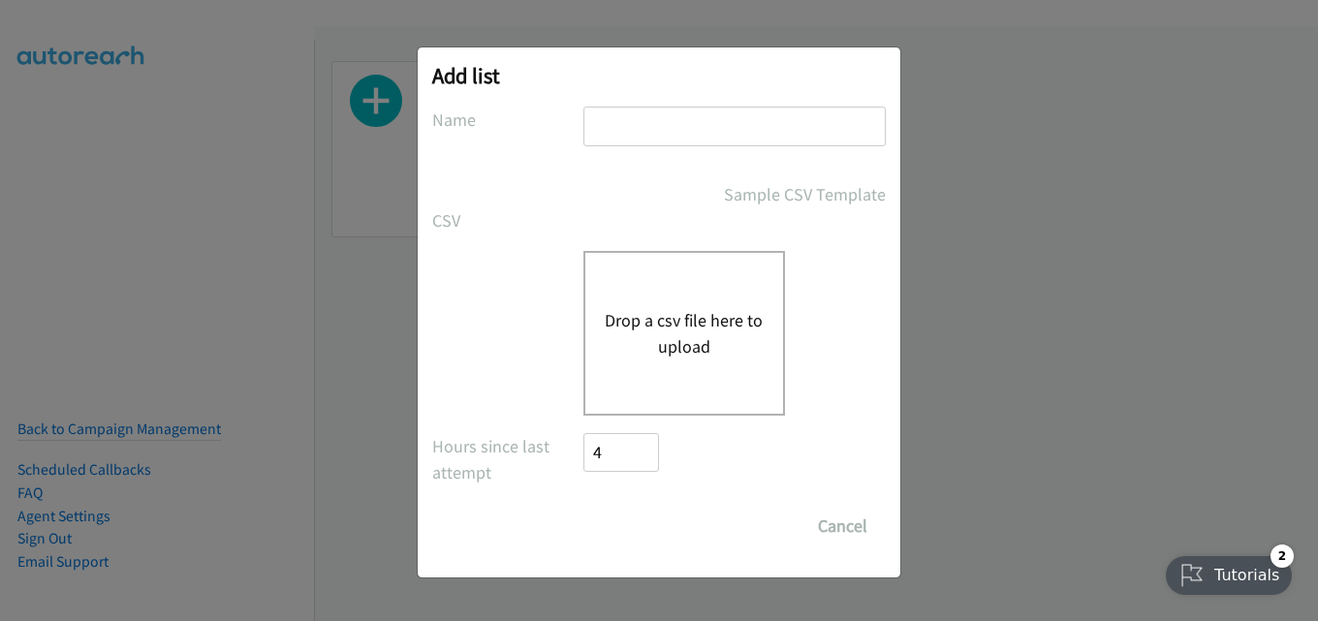
click at [717, 114] on input "text" at bounding box center [735, 127] width 302 height 40
type input "fujitsu"
click at [670, 349] on button "Drop a csv file here to upload" at bounding box center [684, 333] width 159 height 52
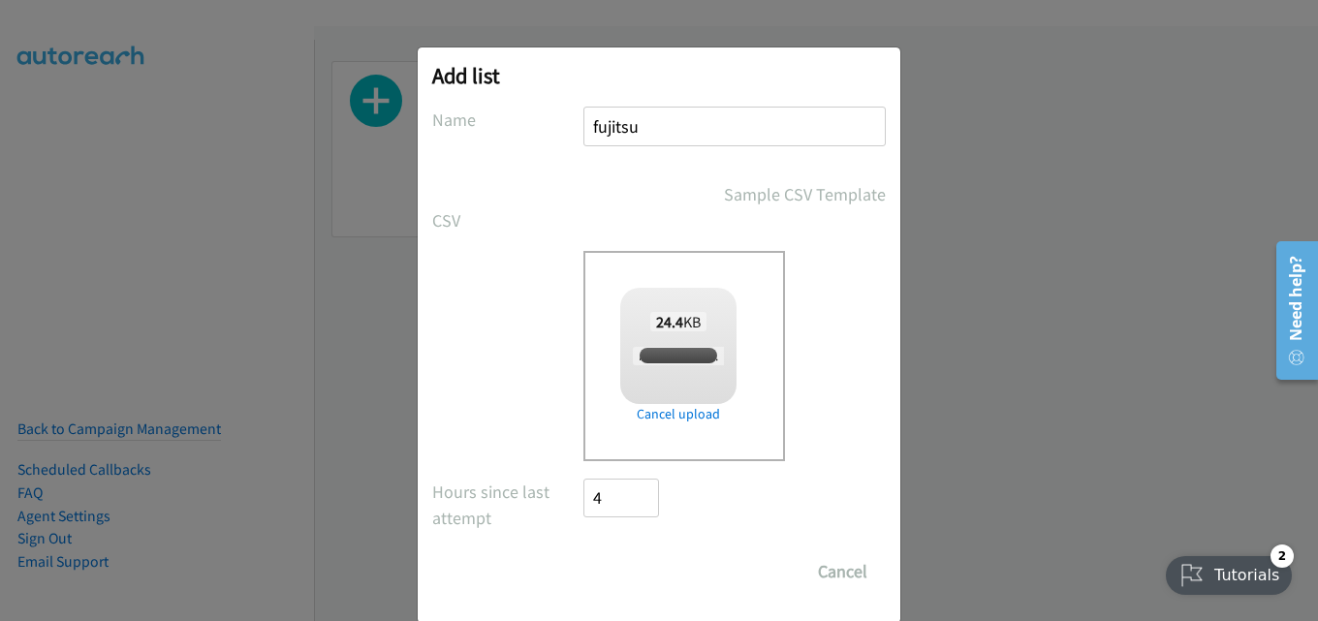
checkbox input "true"
click at [614, 566] on input "Save List" at bounding box center [635, 572] width 102 height 39
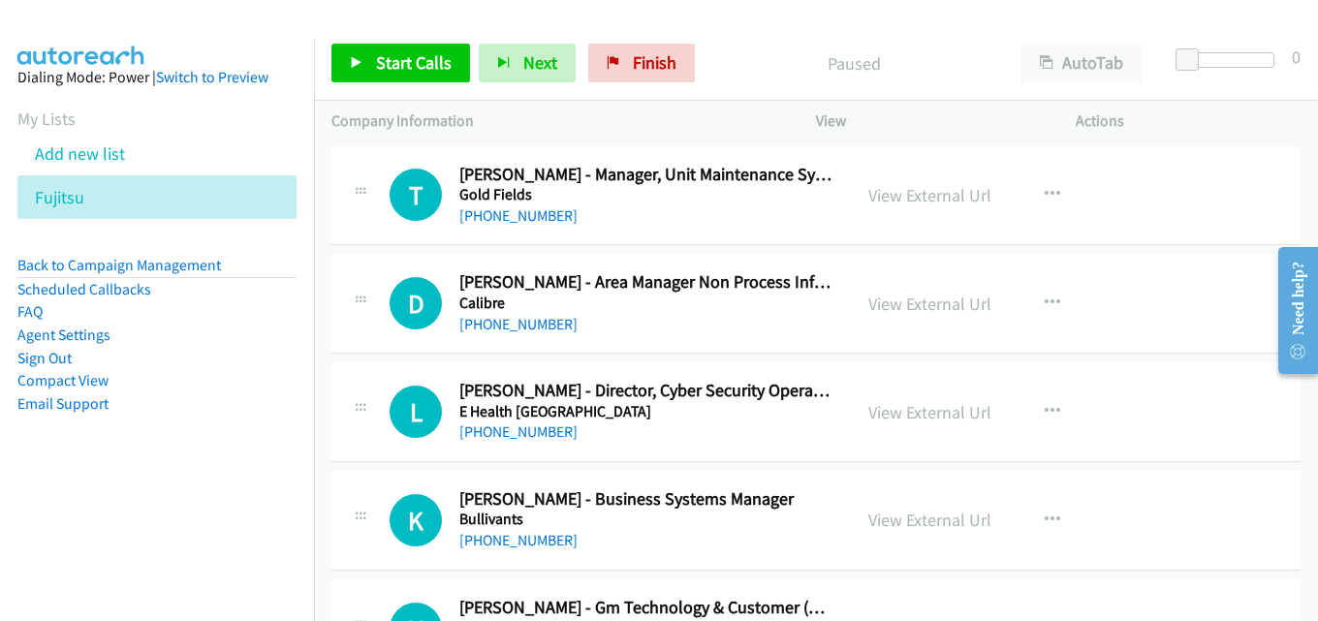
scroll to position [97, 0]
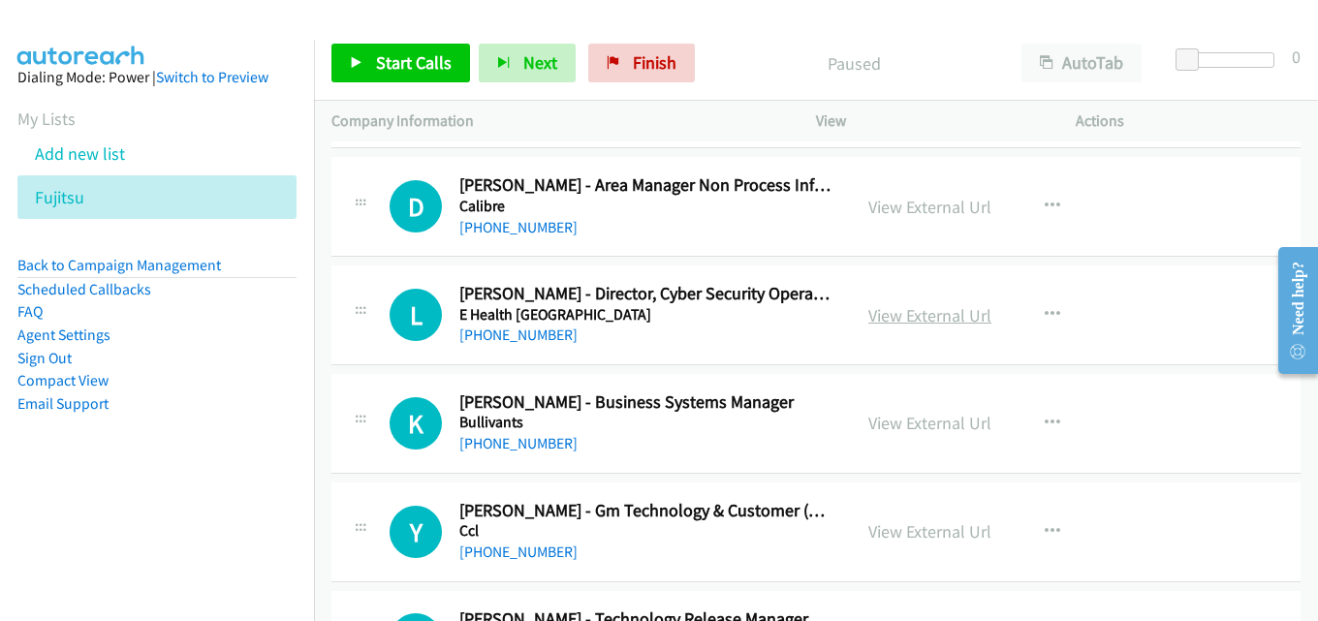
click at [924, 316] on link "View External Url" at bounding box center [930, 315] width 123 height 22
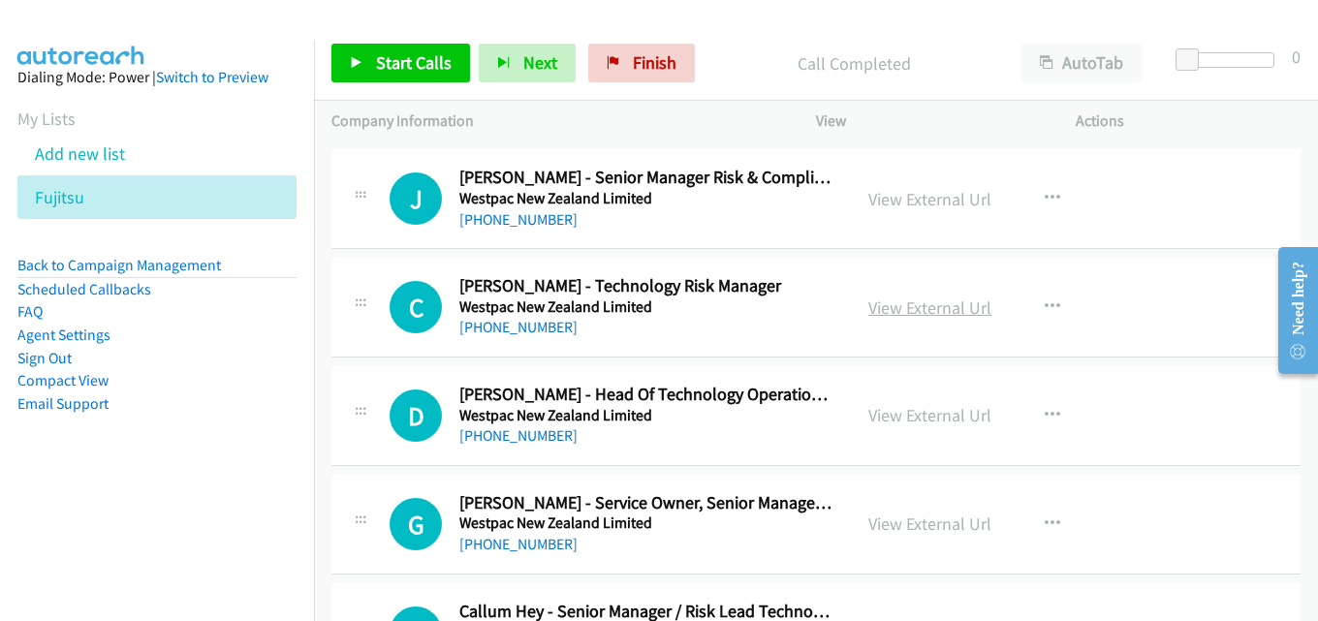
scroll to position [679, 0]
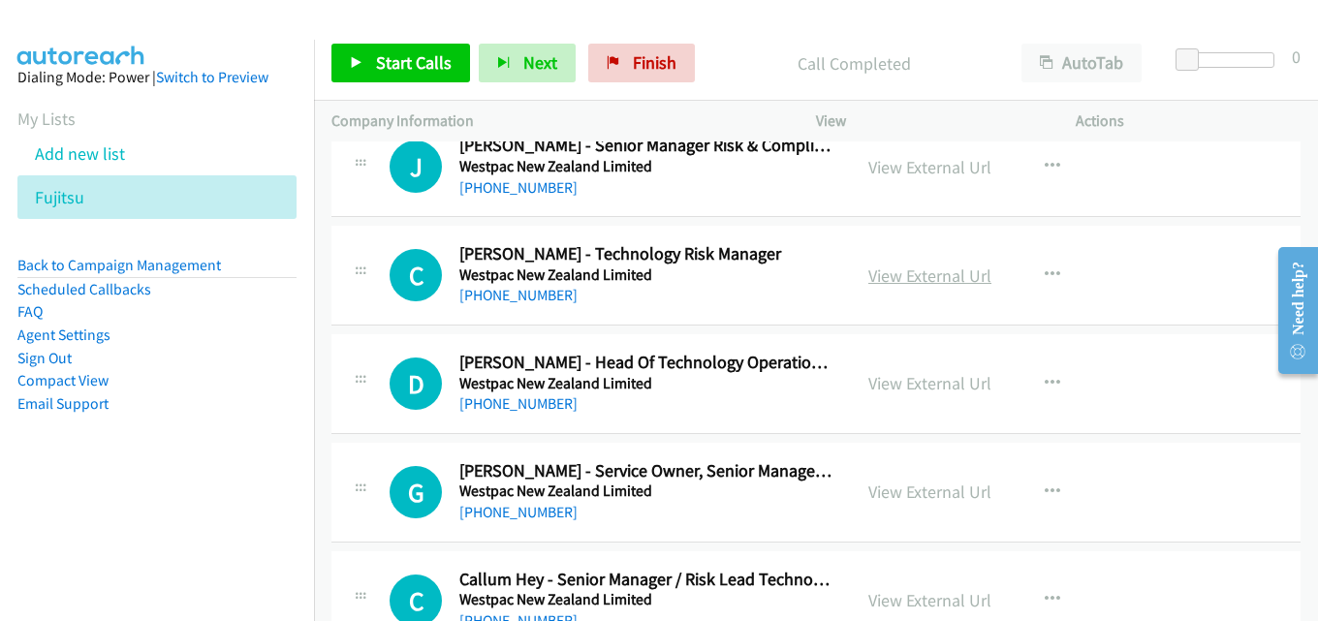
click at [895, 275] on link "View External Url" at bounding box center [930, 276] width 123 height 22
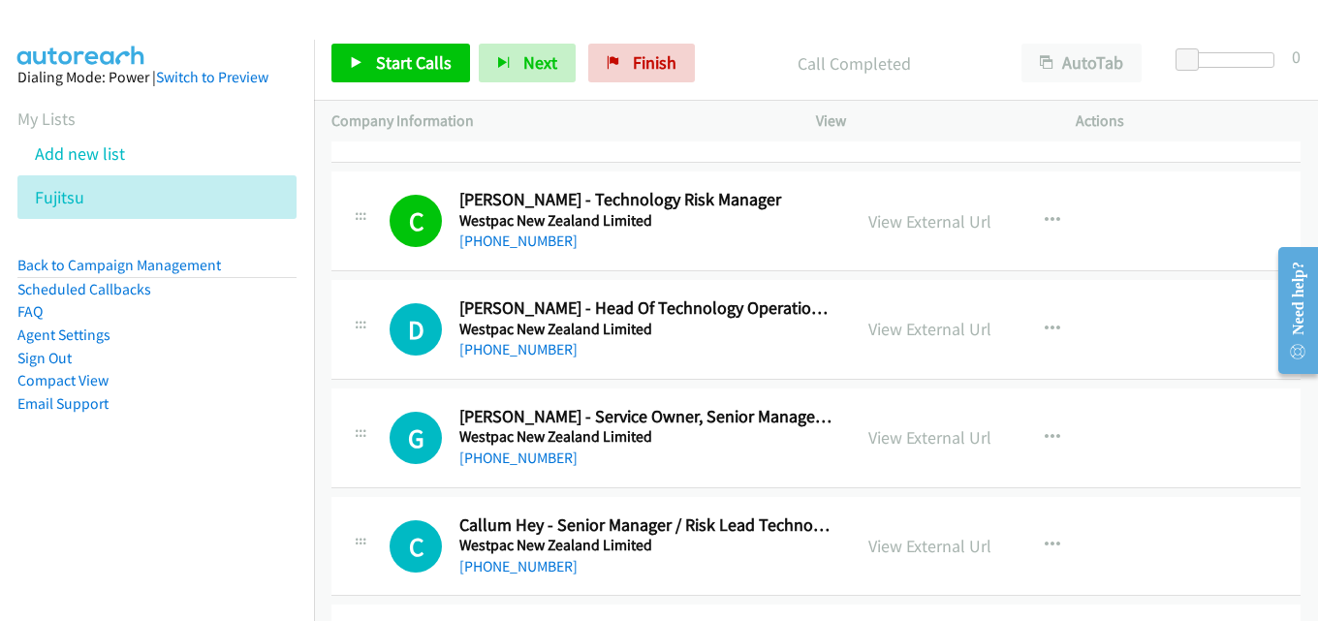
scroll to position [776, 0]
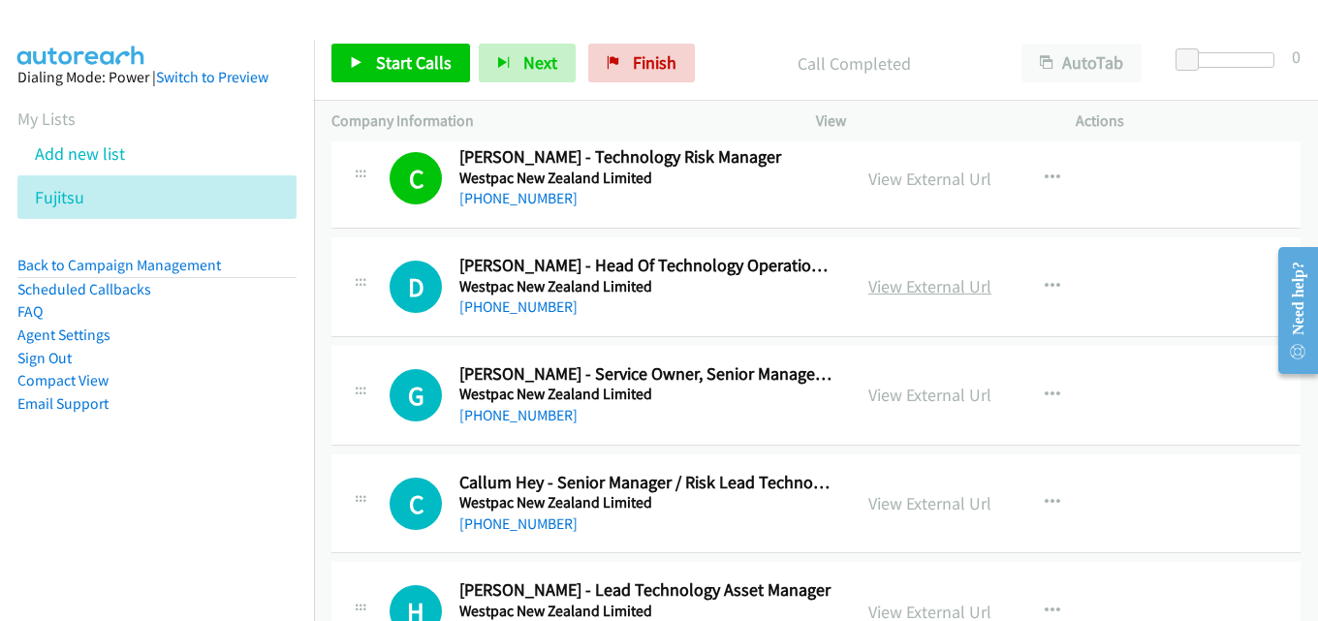
click at [930, 283] on link "View External Url" at bounding box center [930, 286] width 123 height 22
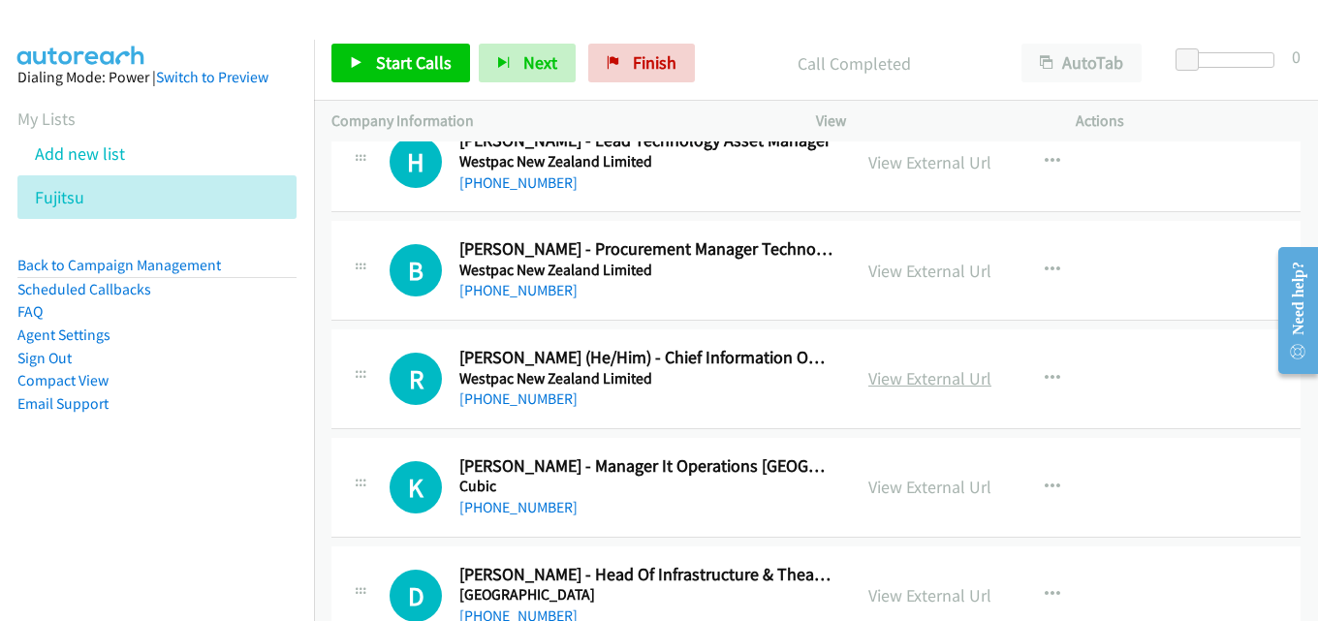
scroll to position [1260, 0]
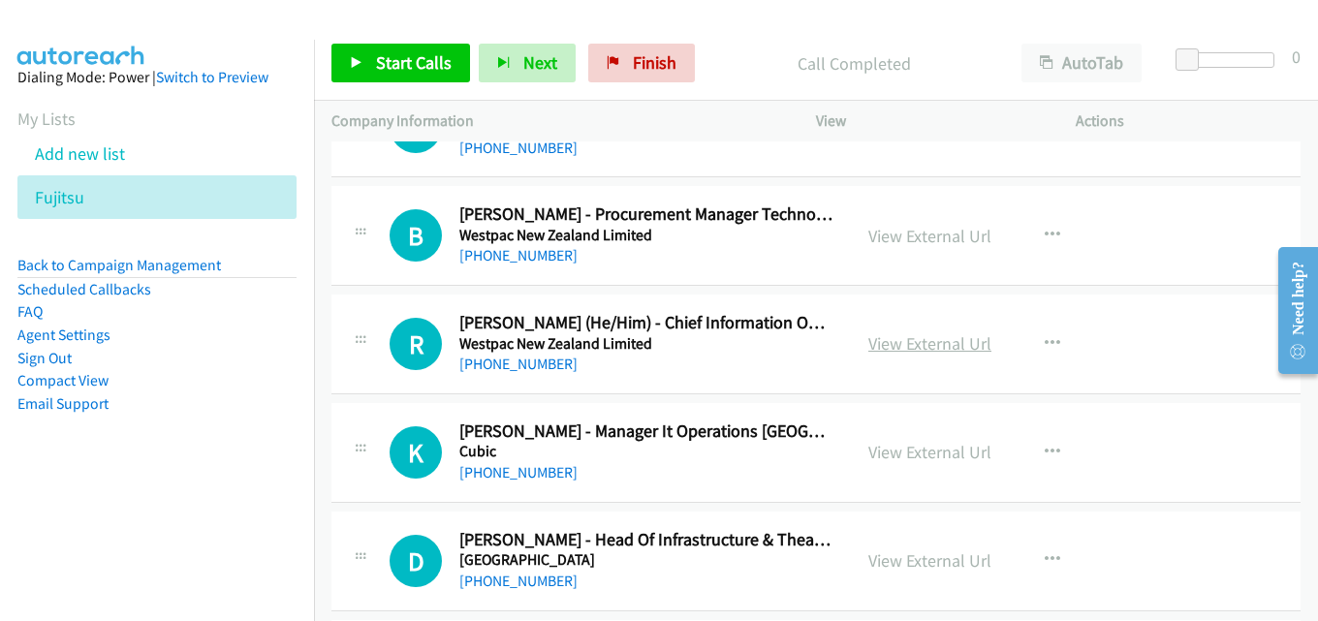
click at [909, 345] on link "View External Url" at bounding box center [930, 344] width 123 height 22
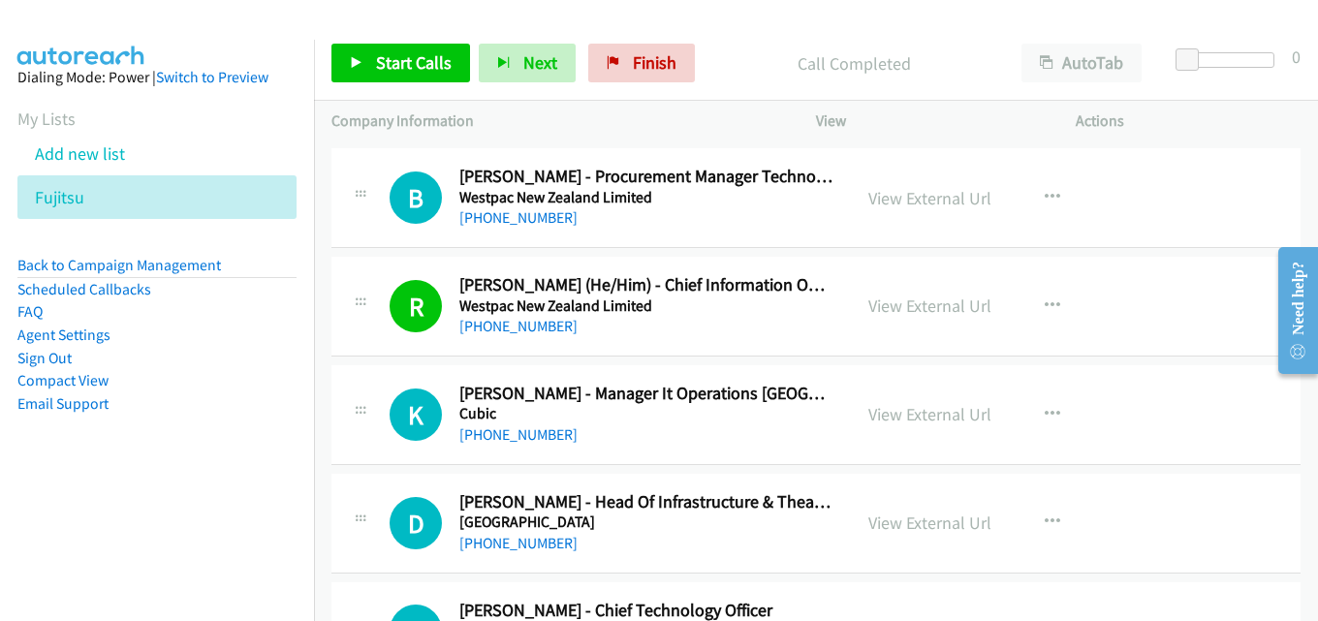
scroll to position [1357, 0]
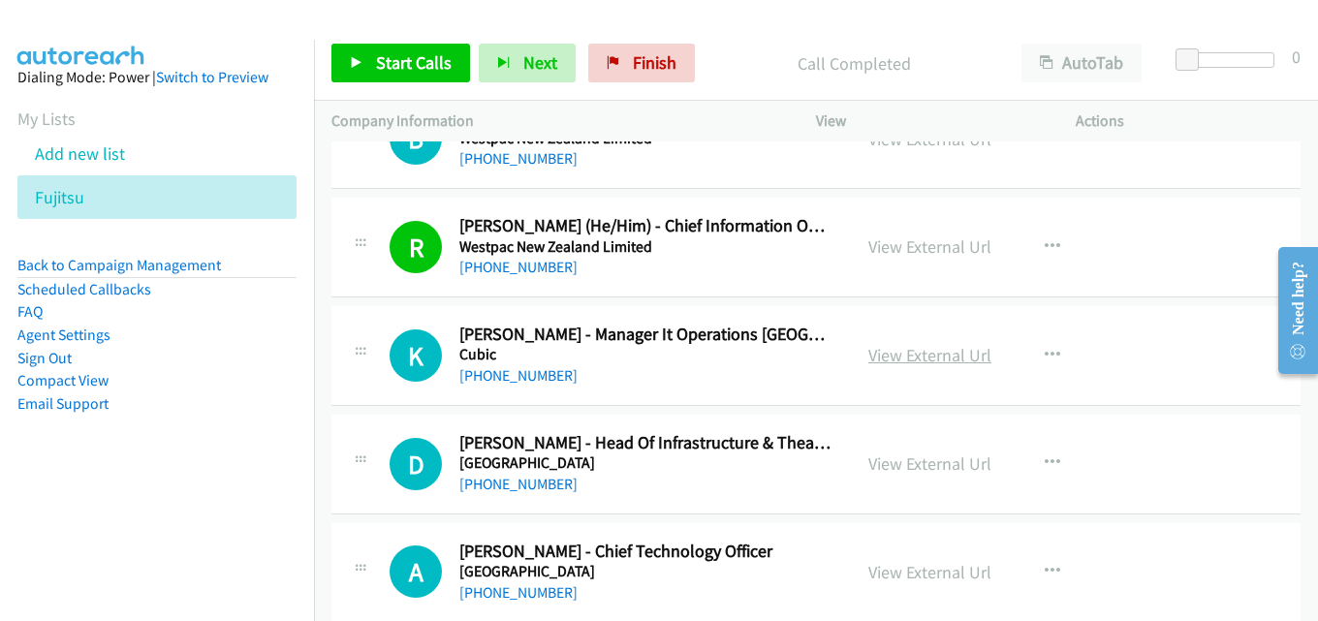
click at [931, 356] on link "View External Url" at bounding box center [930, 355] width 123 height 22
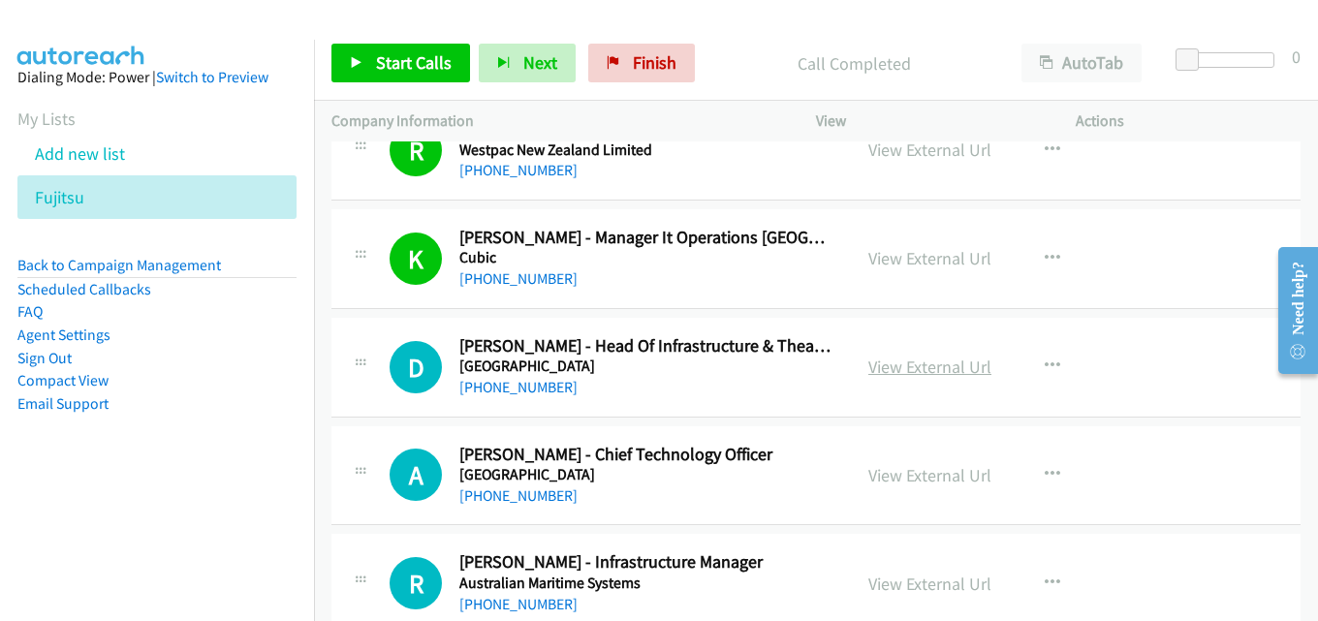
click at [908, 359] on link "View External Url" at bounding box center [930, 367] width 123 height 22
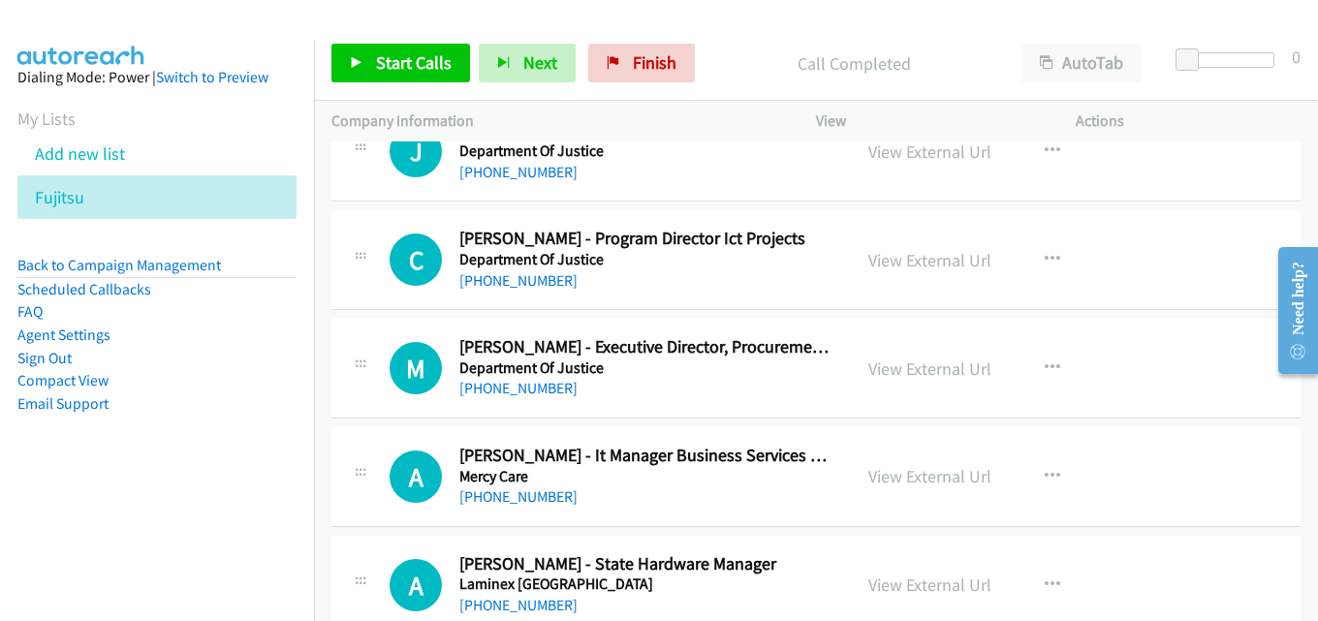
scroll to position [11360, 0]
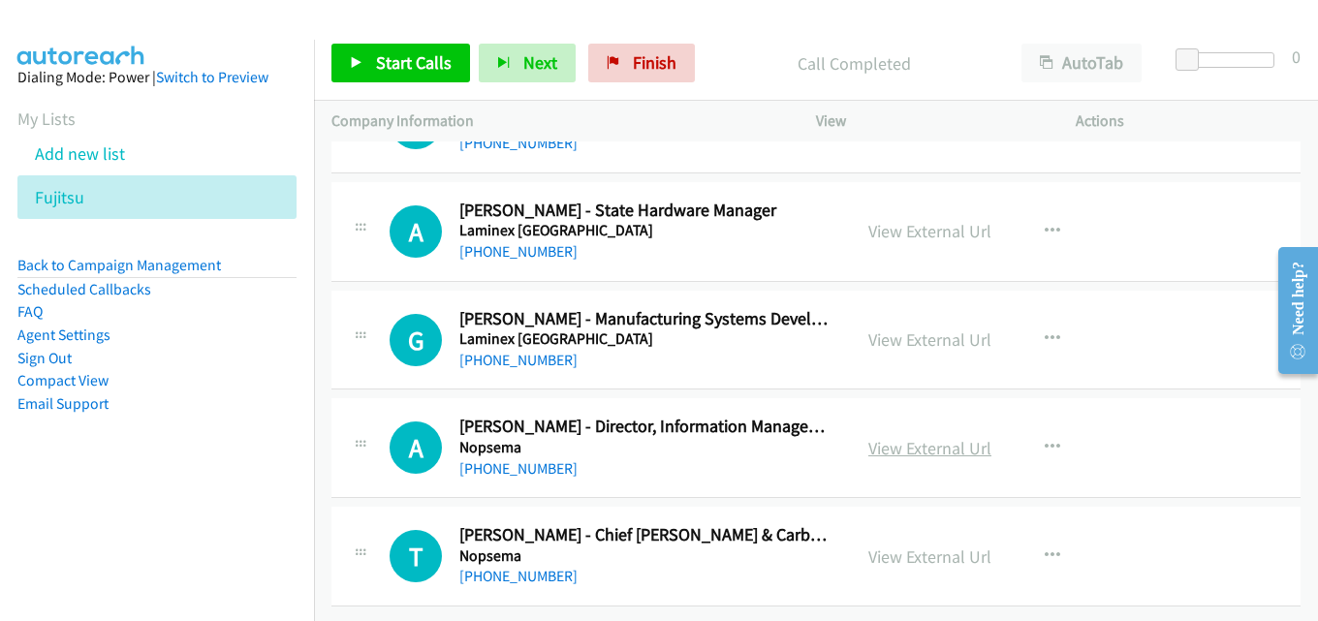
click at [902, 437] on link "View External Url" at bounding box center [930, 448] width 123 height 22
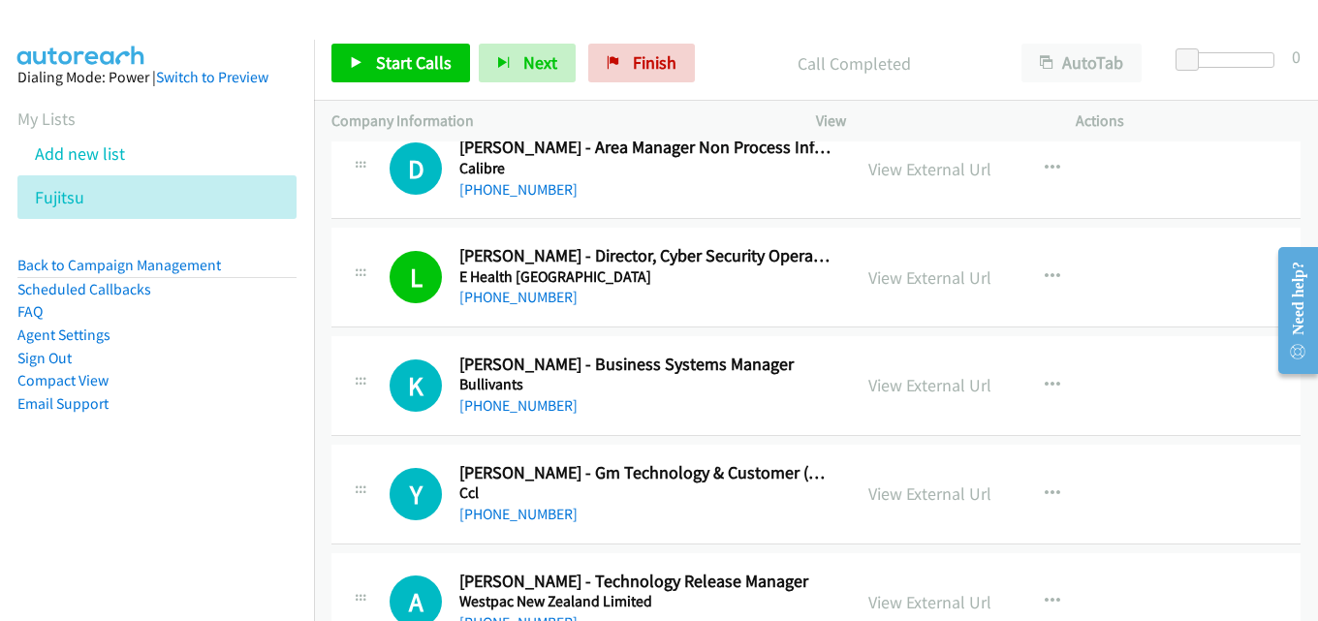
scroll to position [0, 0]
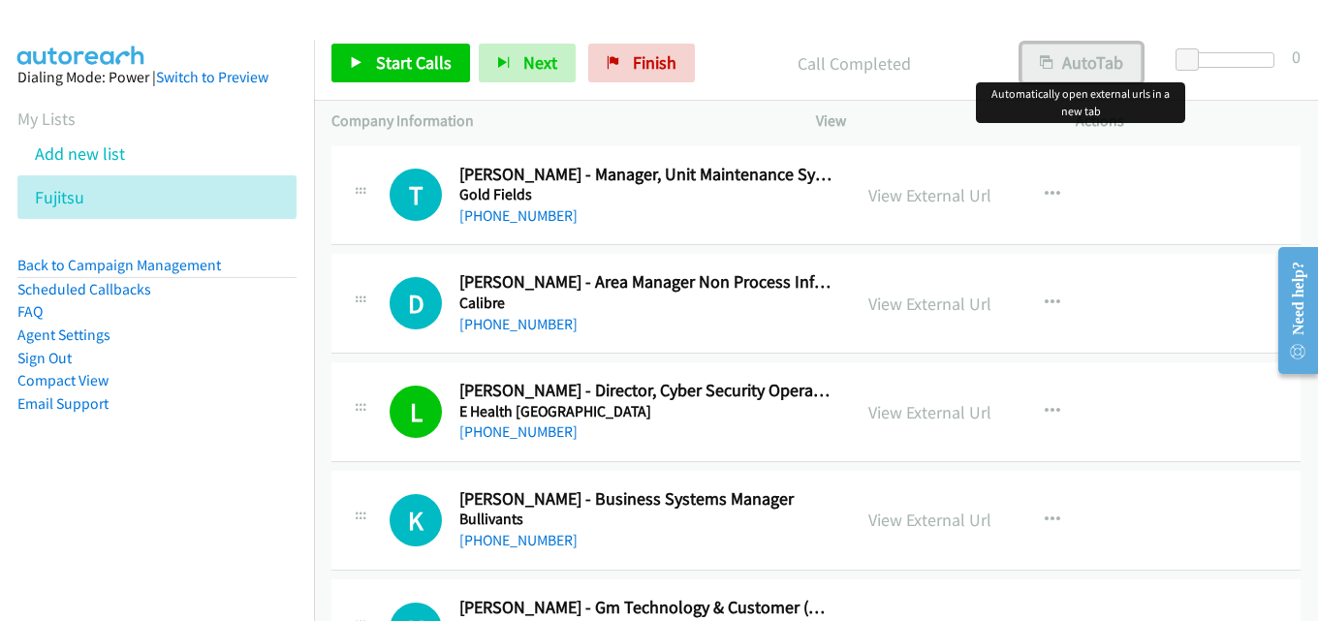
click at [1088, 50] on button "AutoTab" at bounding box center [1082, 63] width 120 height 39
click at [1045, 191] on icon "button" at bounding box center [1053, 195] width 16 height 16
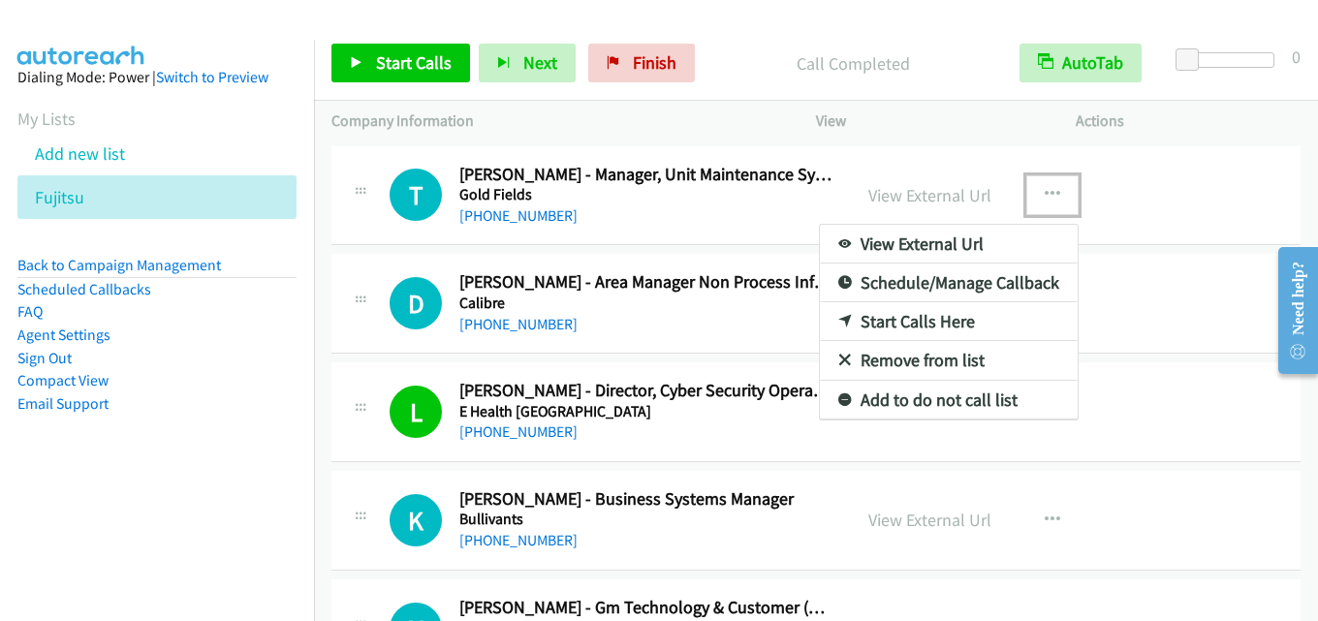
click at [951, 320] on link "Start Calls Here" at bounding box center [949, 321] width 258 height 39
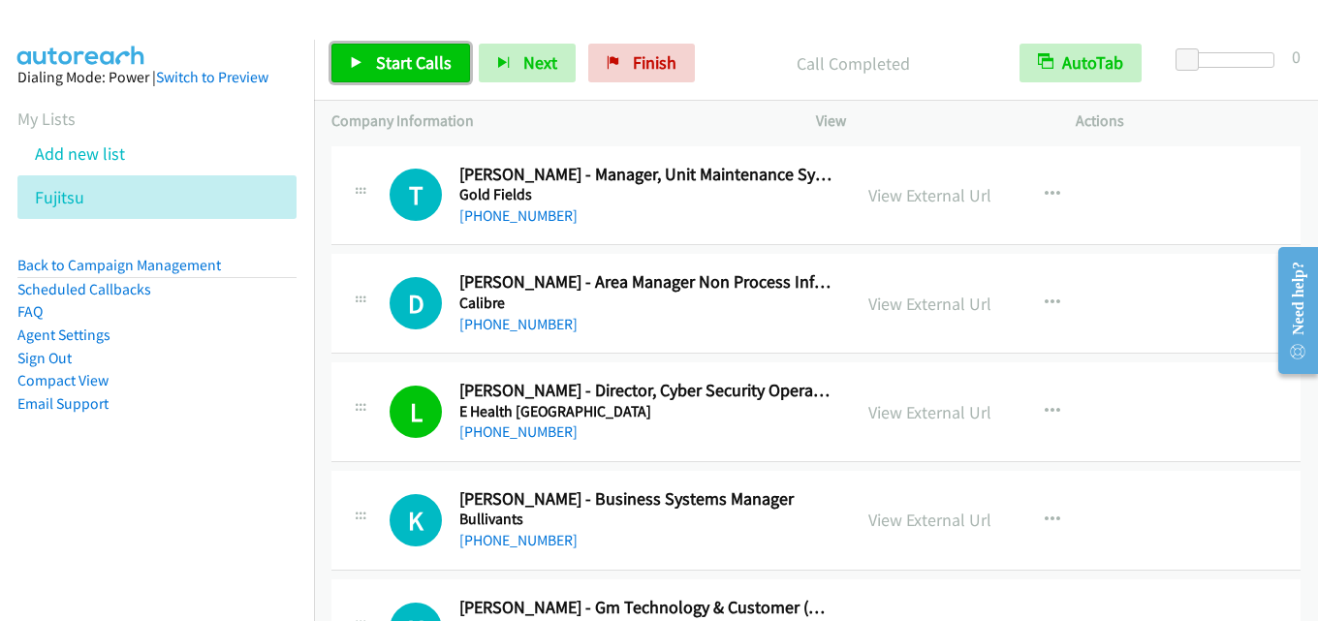
click at [397, 55] on span "Start Calls" at bounding box center [414, 62] width 76 height 22
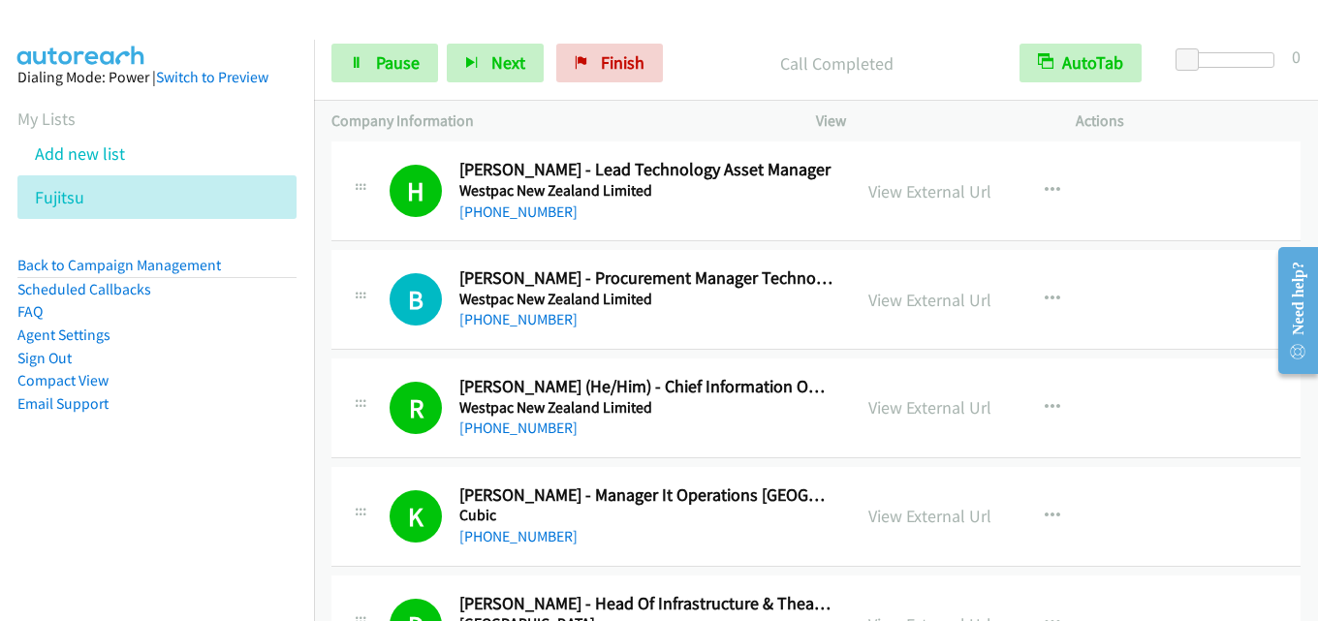
scroll to position [1163, 0]
